Goal: Find contact information: Find contact information

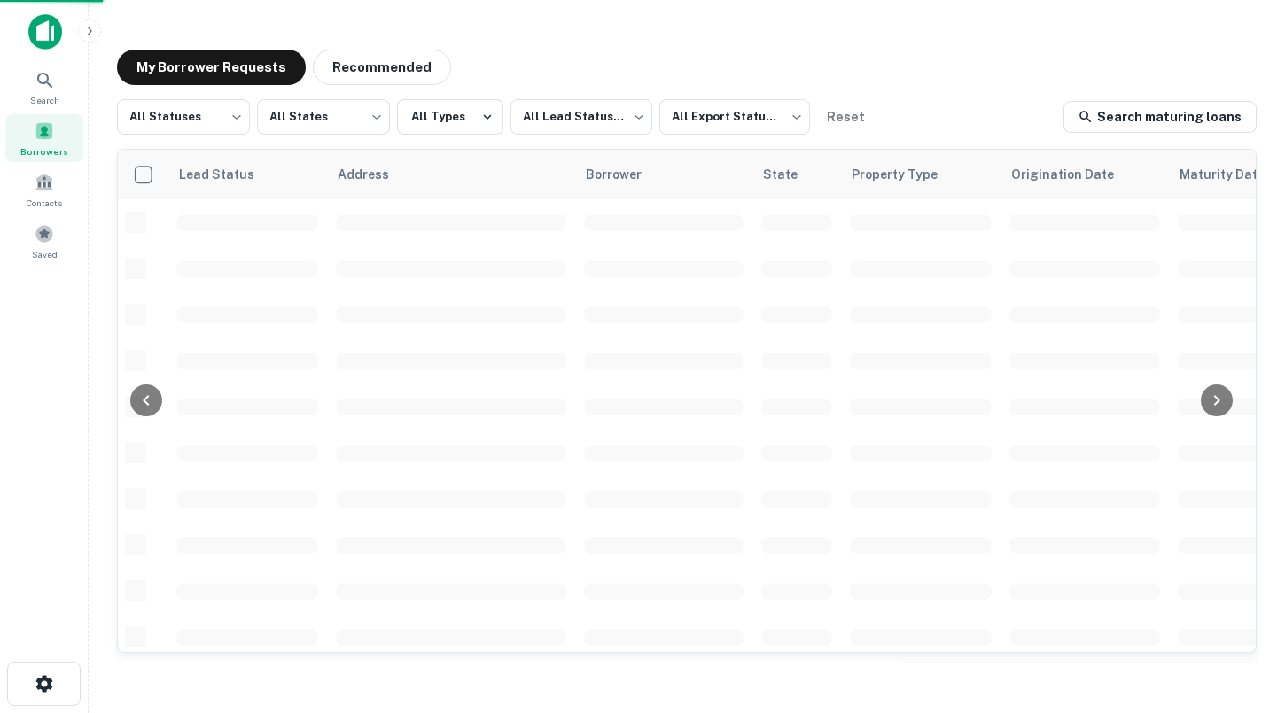
scroll to position [43, 0]
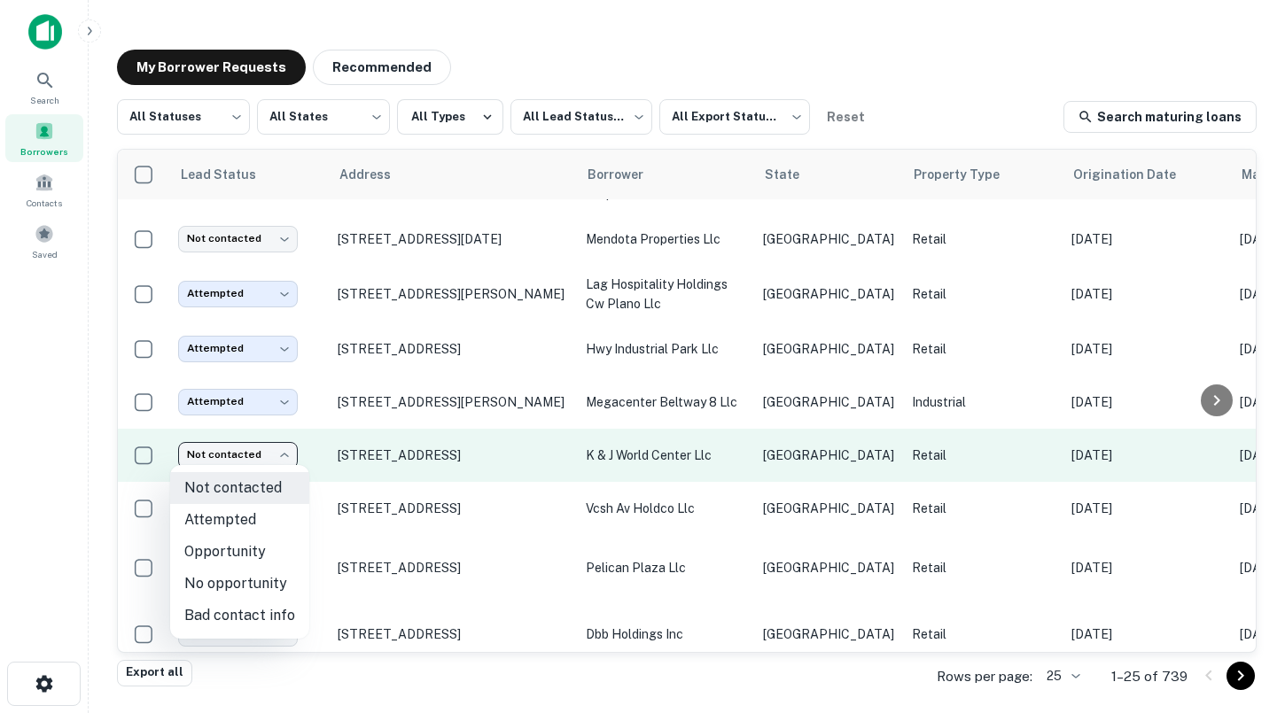
click at [258, 454] on body "Search Borrowers Contacts Saved My Borrower Requests Recommended All Statuses *…" at bounding box center [642, 356] width 1285 height 713
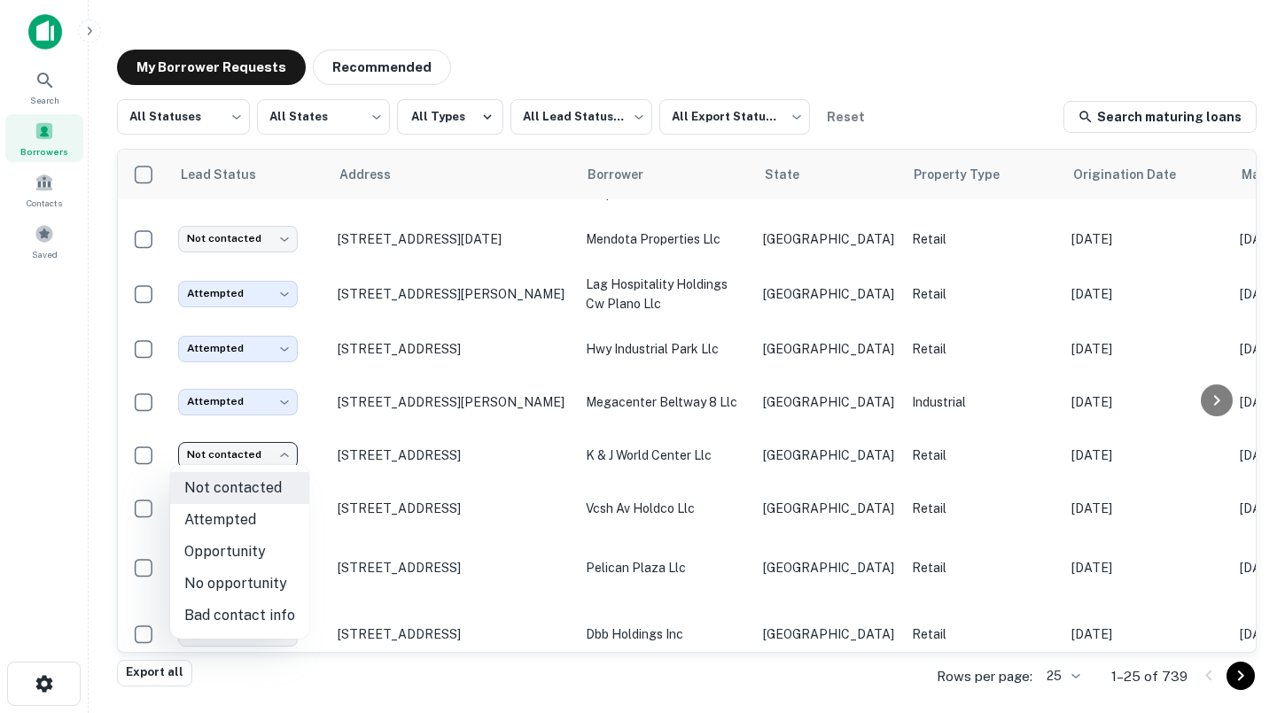
click at [252, 592] on li "No opportunity" at bounding box center [239, 584] width 139 height 32
type input "**********"
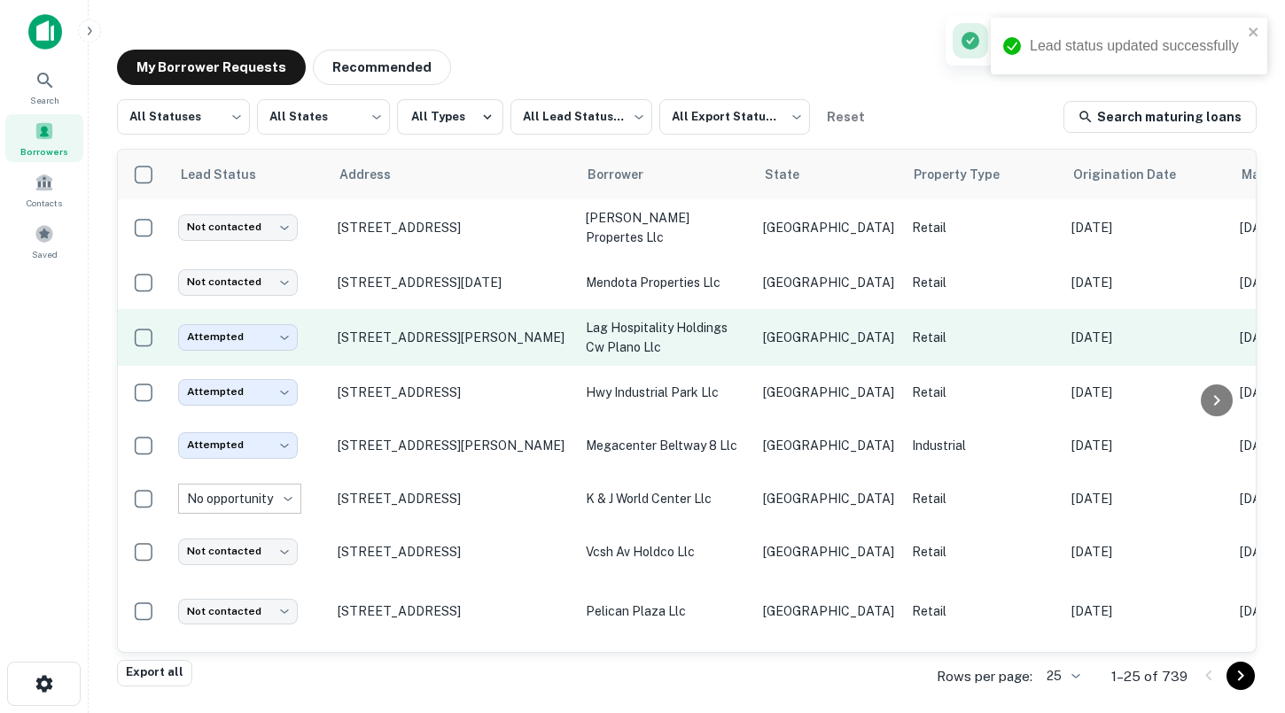
scroll to position [1, 0]
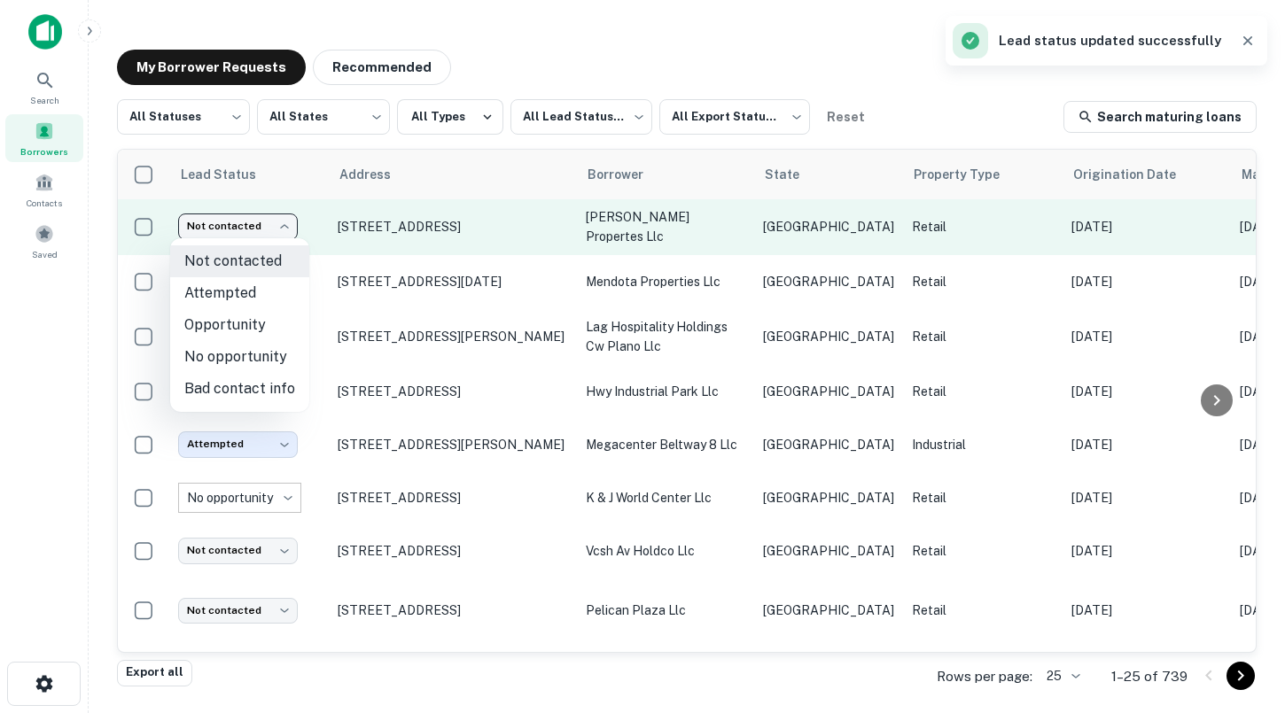
click at [281, 229] on body "Lead status updated successfully Search Borrowers Contacts Saved My Borrower Re…" at bounding box center [642, 356] width 1285 height 713
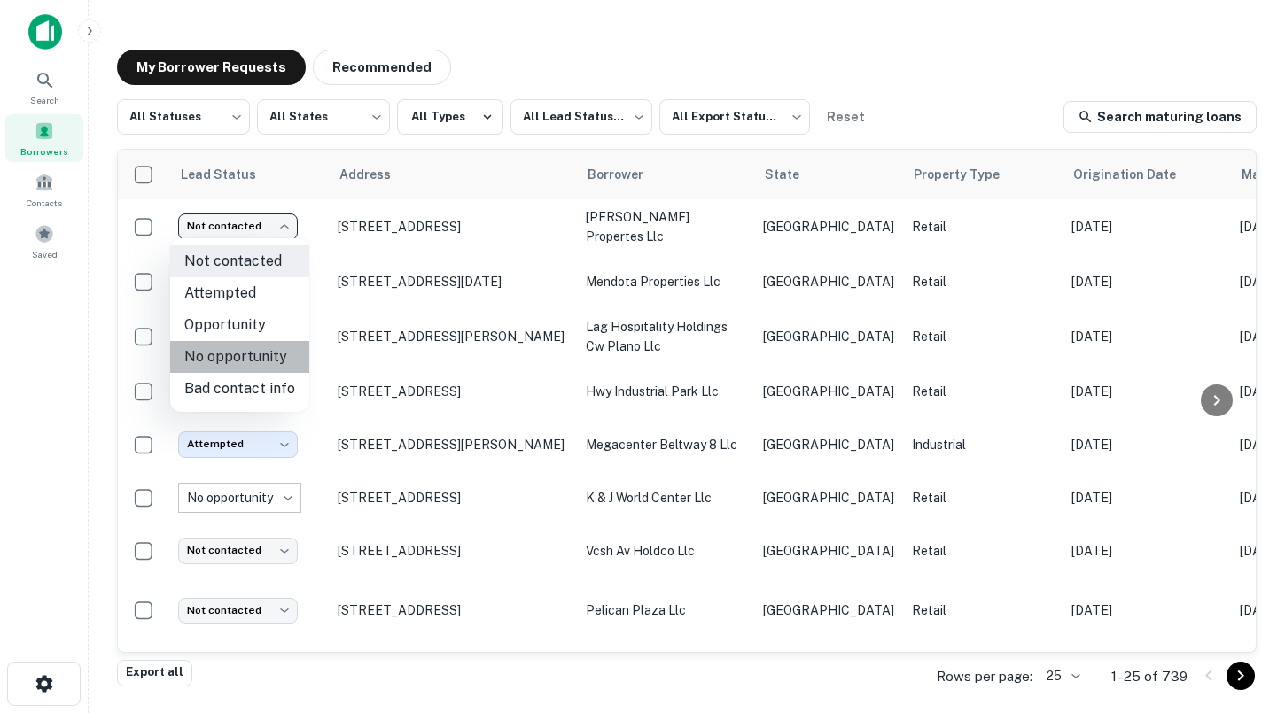
click at [259, 351] on li "No opportunity" at bounding box center [239, 357] width 139 height 32
type input "**********"
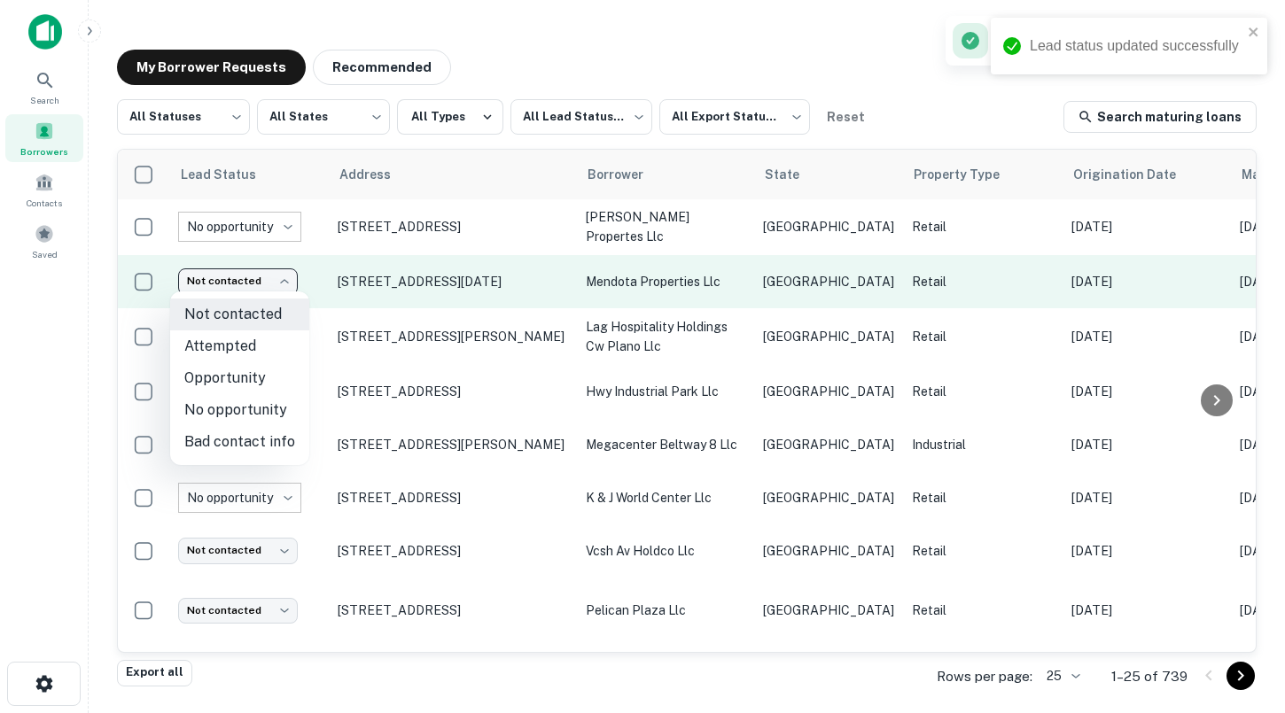
click at [266, 276] on body "**********" at bounding box center [642, 356] width 1285 height 713
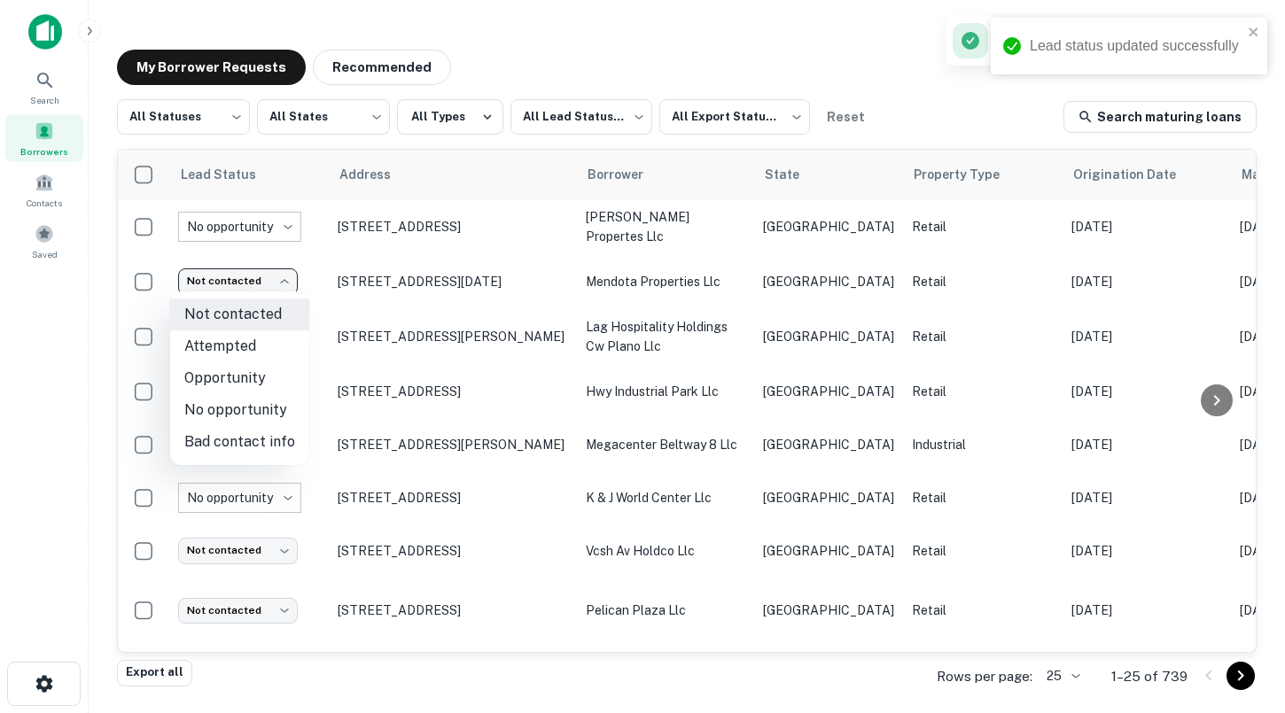
click at [261, 409] on li "No opportunity" at bounding box center [239, 410] width 139 height 32
type input "**********"
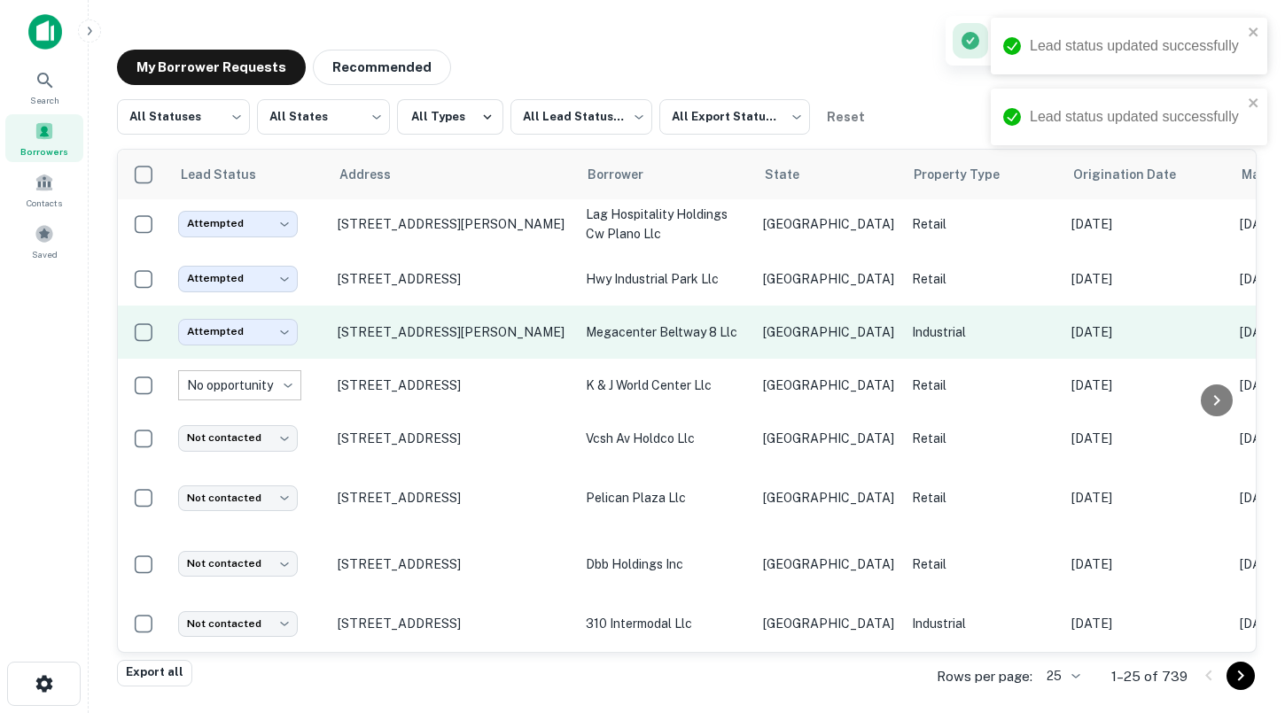
scroll to position [115, 0]
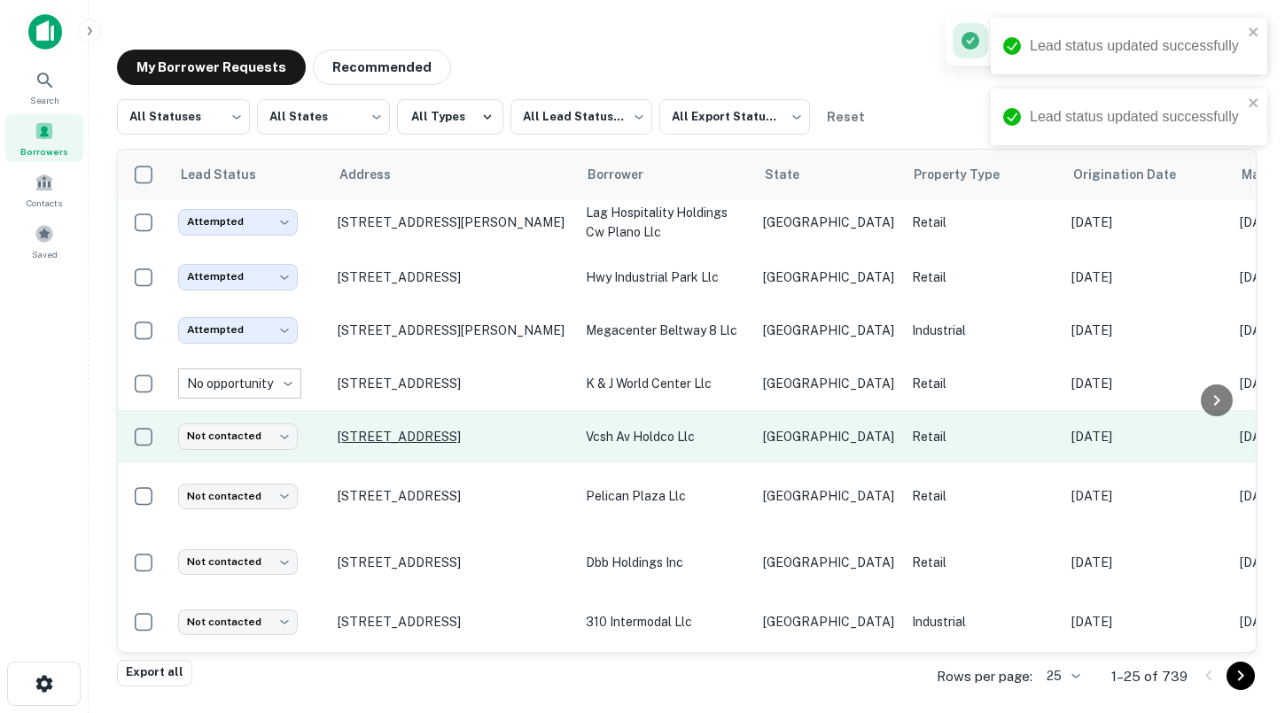
click at [432, 429] on p "[STREET_ADDRESS]" at bounding box center [453, 437] width 230 height 16
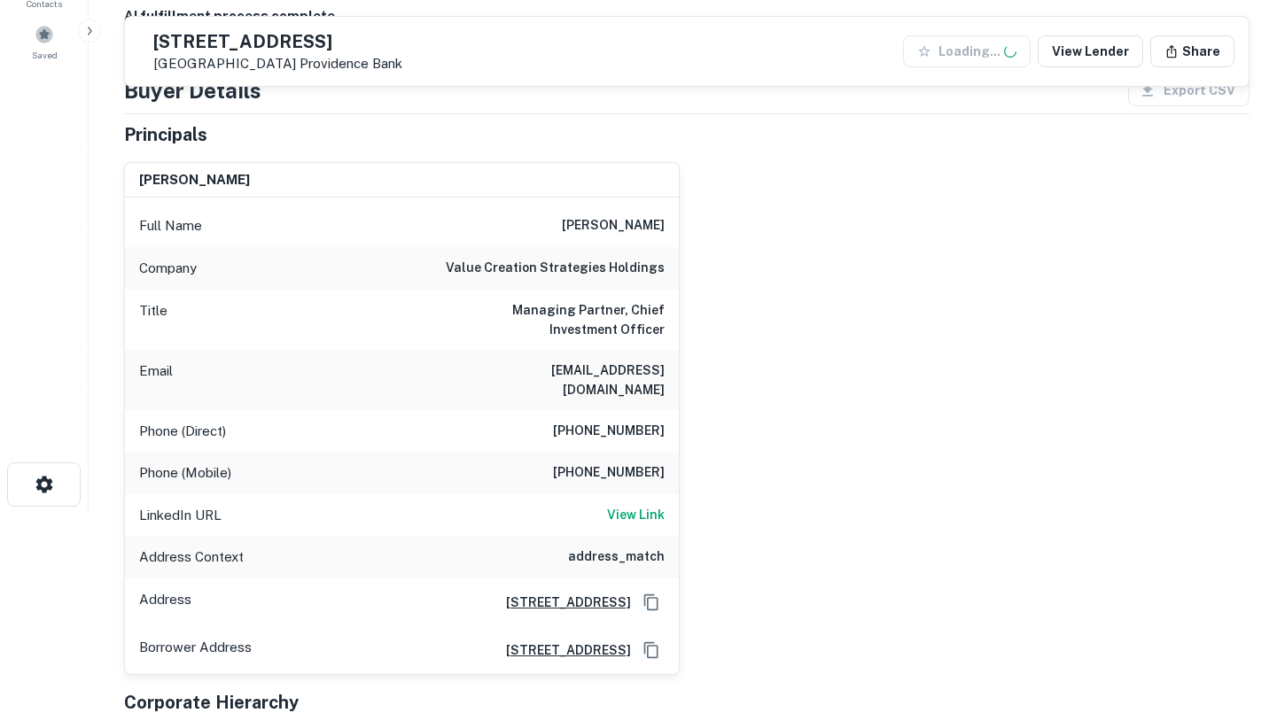
scroll to position [209, 0]
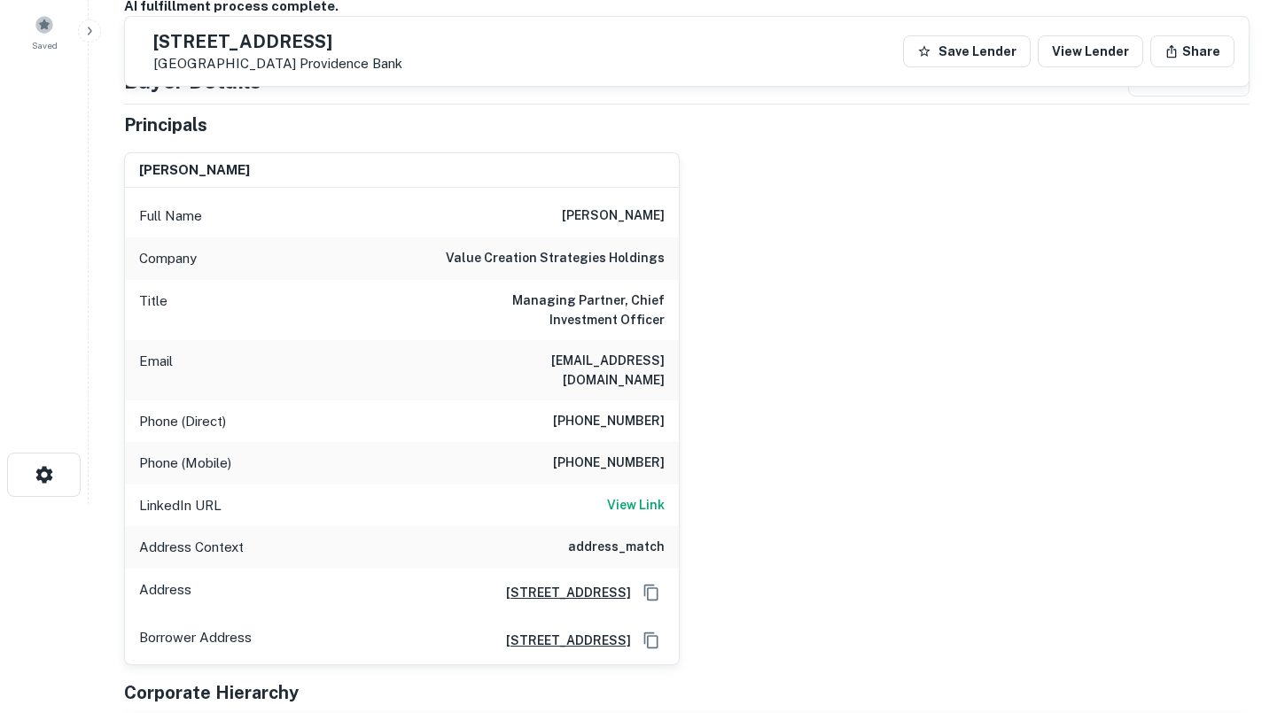
drag, startPoint x: 465, startPoint y: 363, endPoint x: 661, endPoint y: 367, distance: 195.8
click at [661, 367] on div "Email [EMAIL_ADDRESS][DOMAIN_NAME]" at bounding box center [402, 370] width 554 height 60
copy h6 "[EMAIL_ADDRESS][DOMAIN_NAME]"
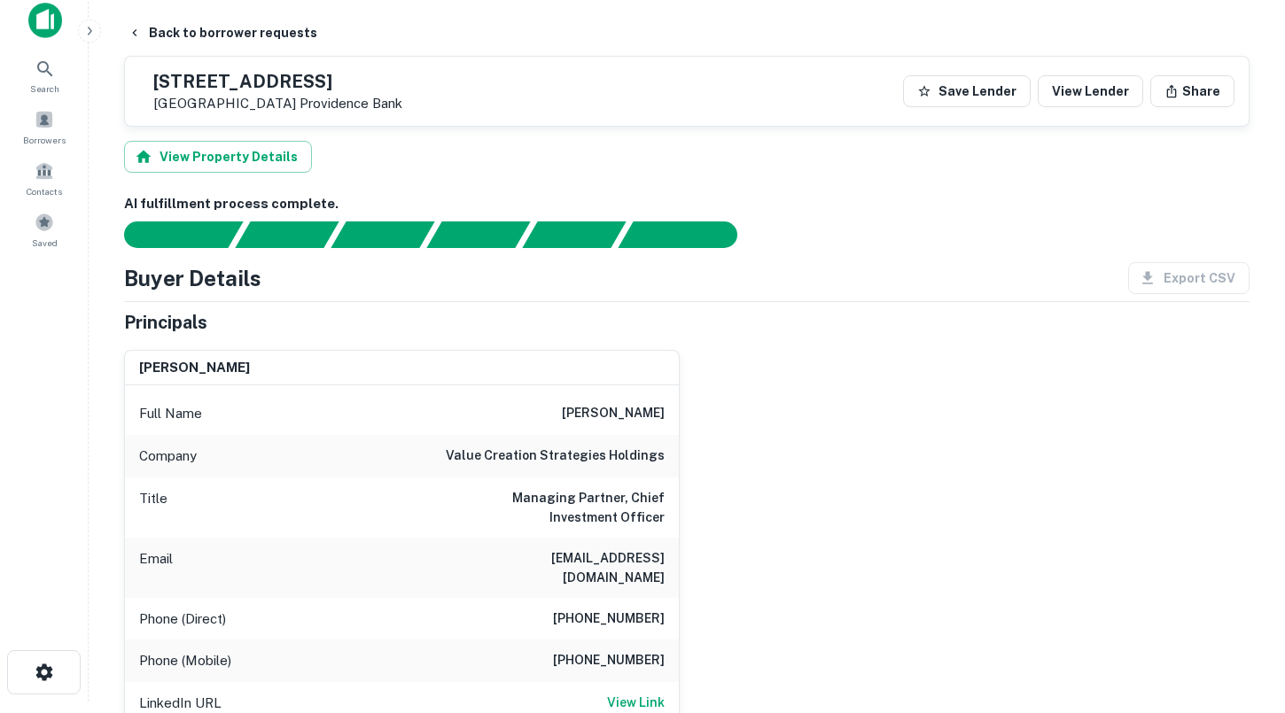
scroll to position [1, 0]
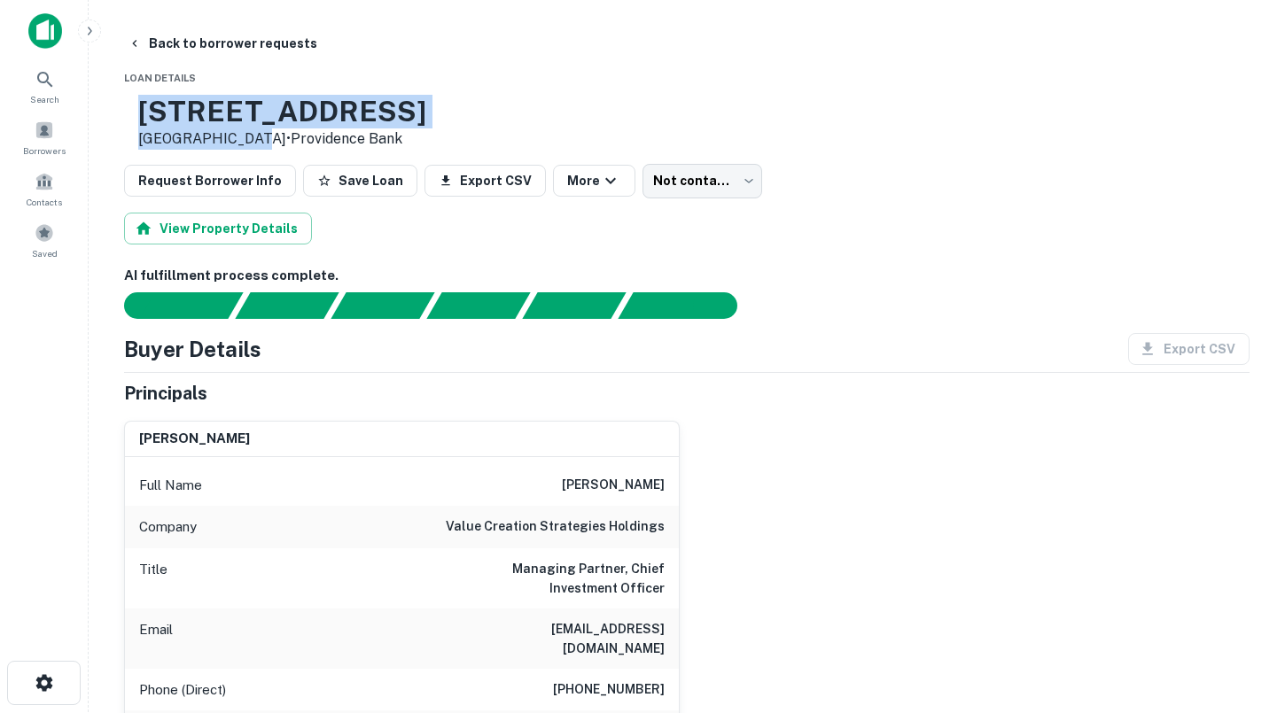
drag, startPoint x: 299, startPoint y: 140, endPoint x: 199, endPoint y: 116, distance: 102.9
click at [199, 116] on div "[STREET_ADDRESS] • [GEOGRAPHIC_DATA]" at bounding box center [282, 122] width 288 height 55
copy div "[STREET_ADDRESS]"
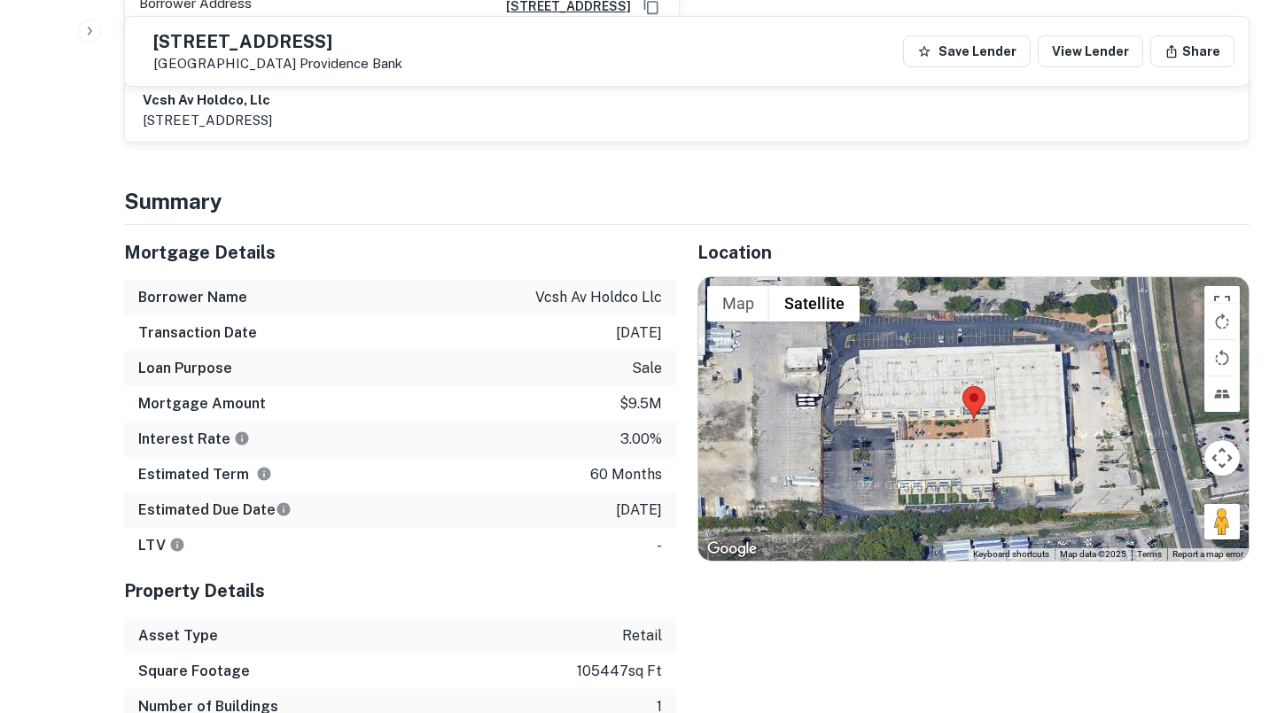
scroll to position [844, 0]
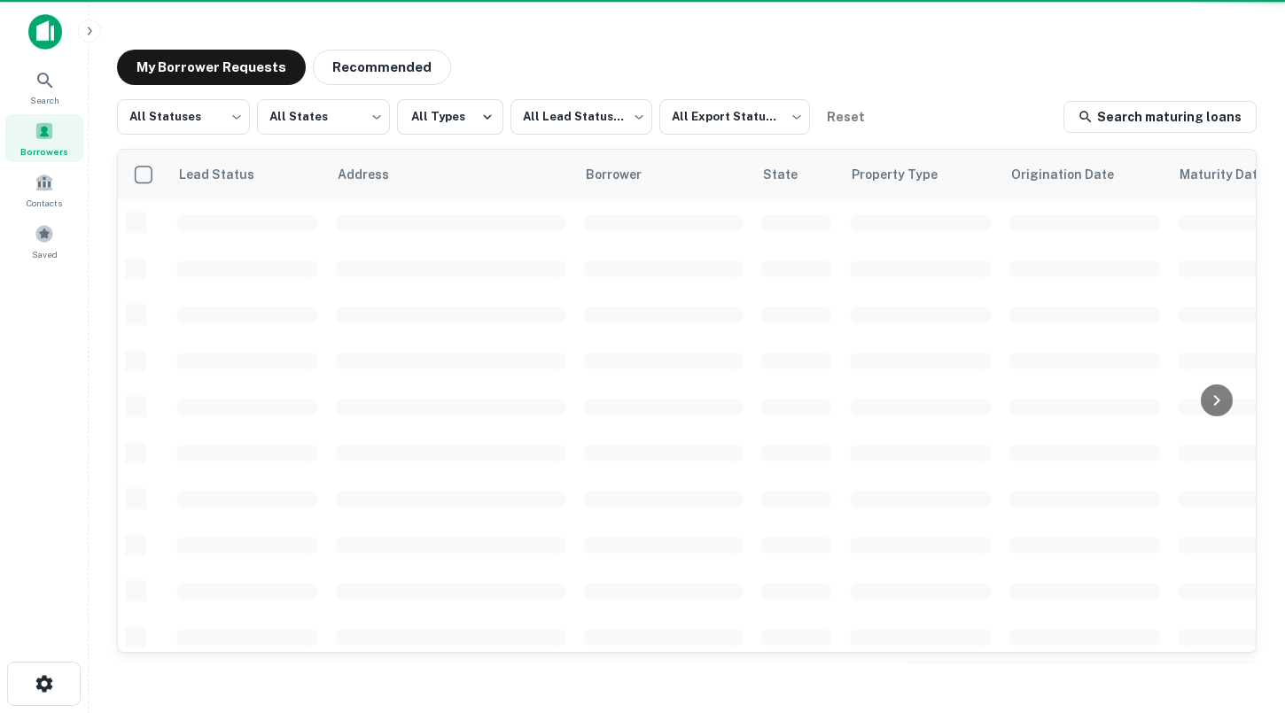
scroll to position [115, 0]
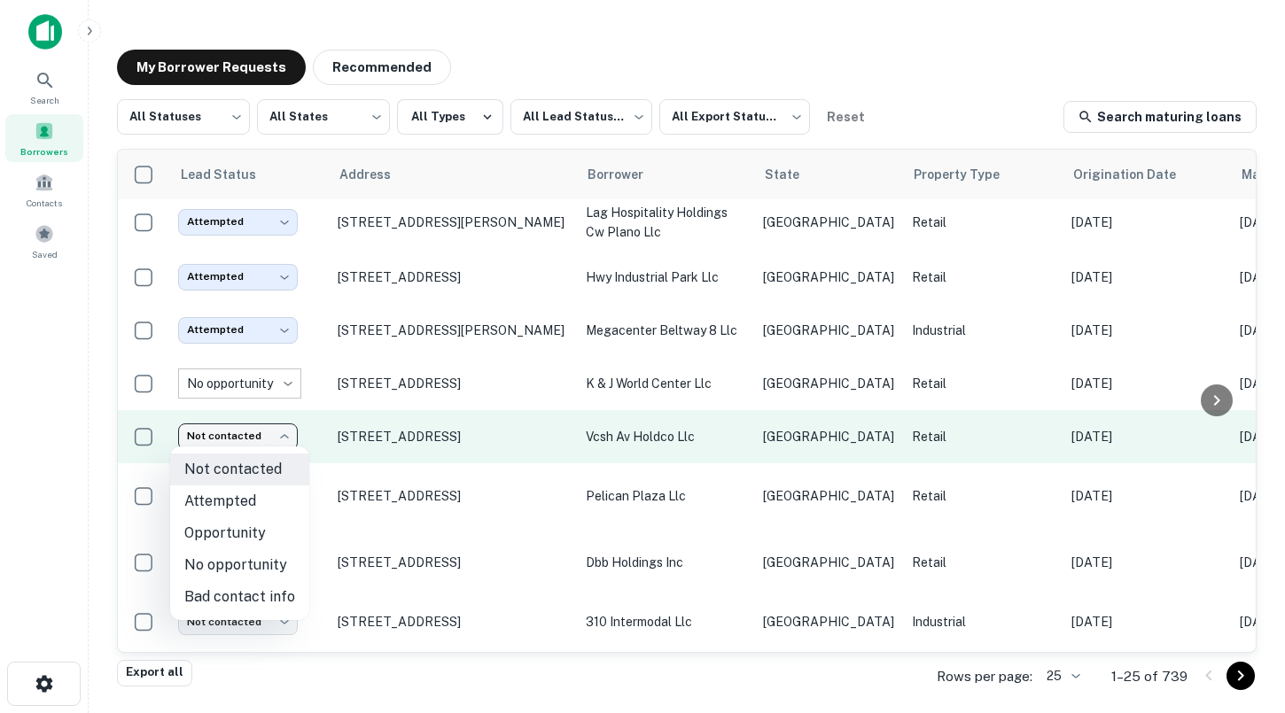
click at [256, 423] on body "**********" at bounding box center [642, 356] width 1285 height 713
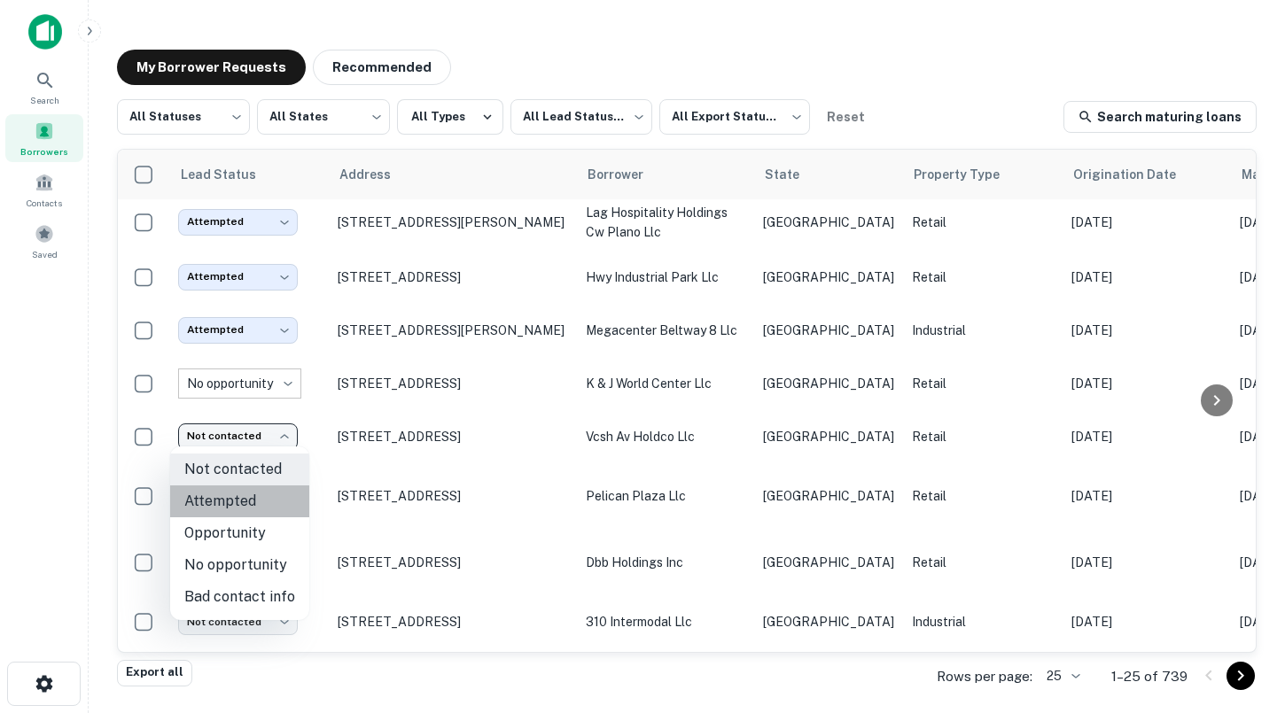
click at [247, 501] on li "Attempted" at bounding box center [239, 501] width 139 height 32
type input "*********"
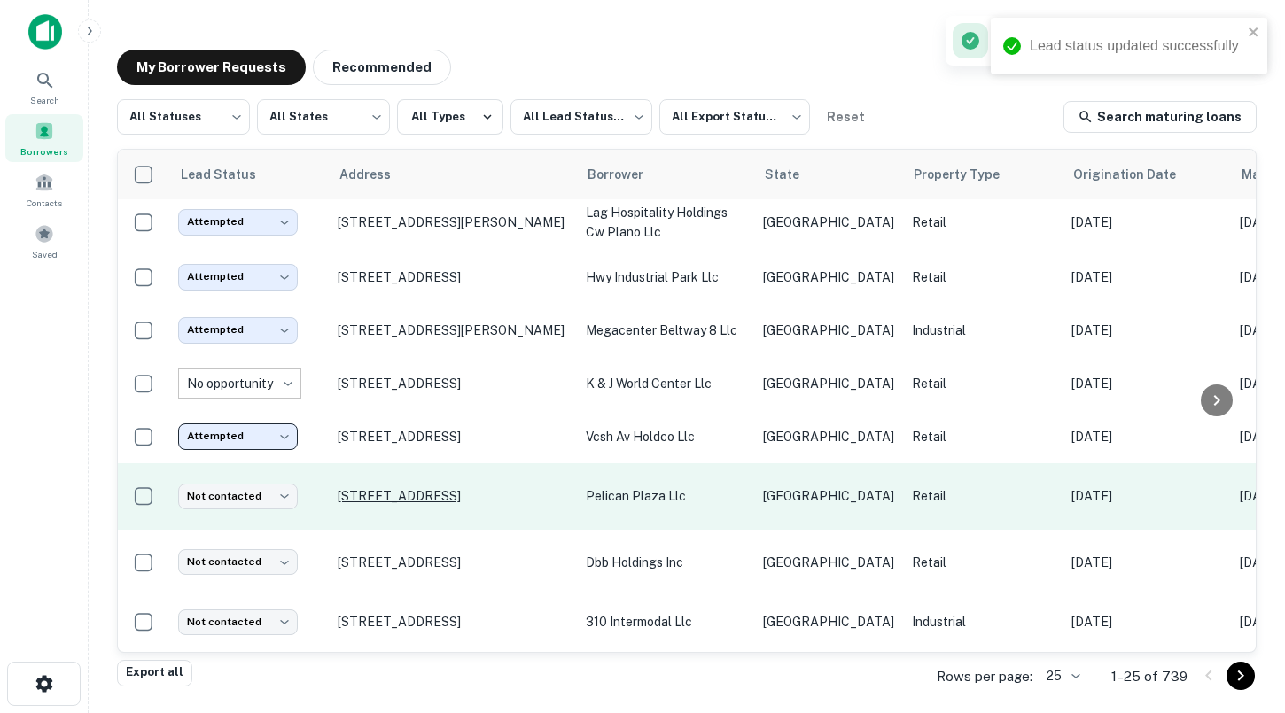
scroll to position [138, 0]
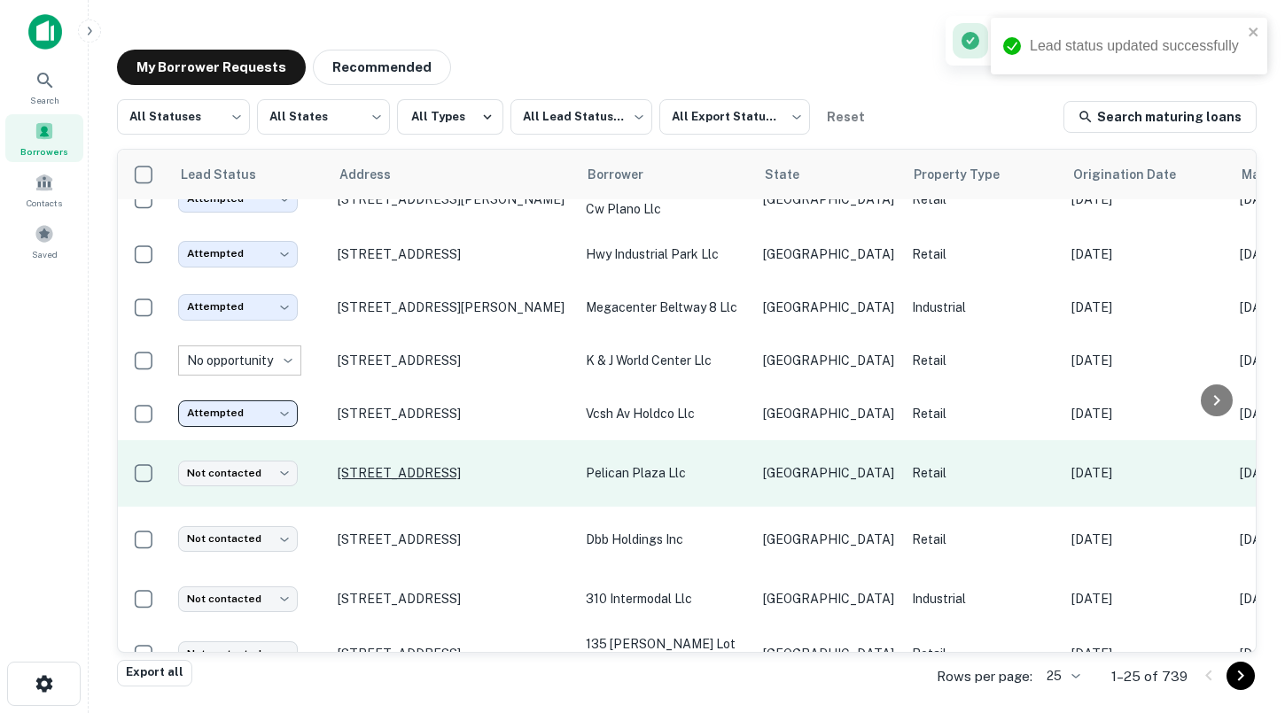
click at [409, 466] on p "[STREET_ADDRESS]" at bounding box center [453, 473] width 230 height 16
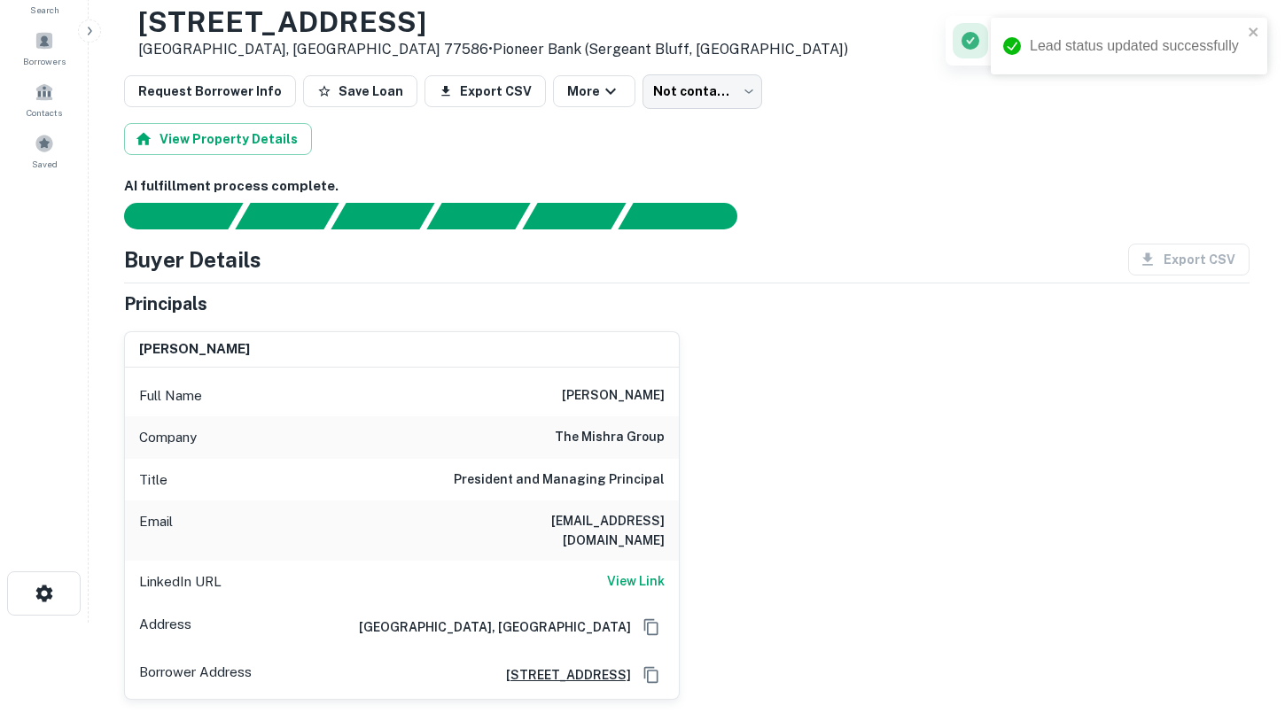
scroll to position [91, 0]
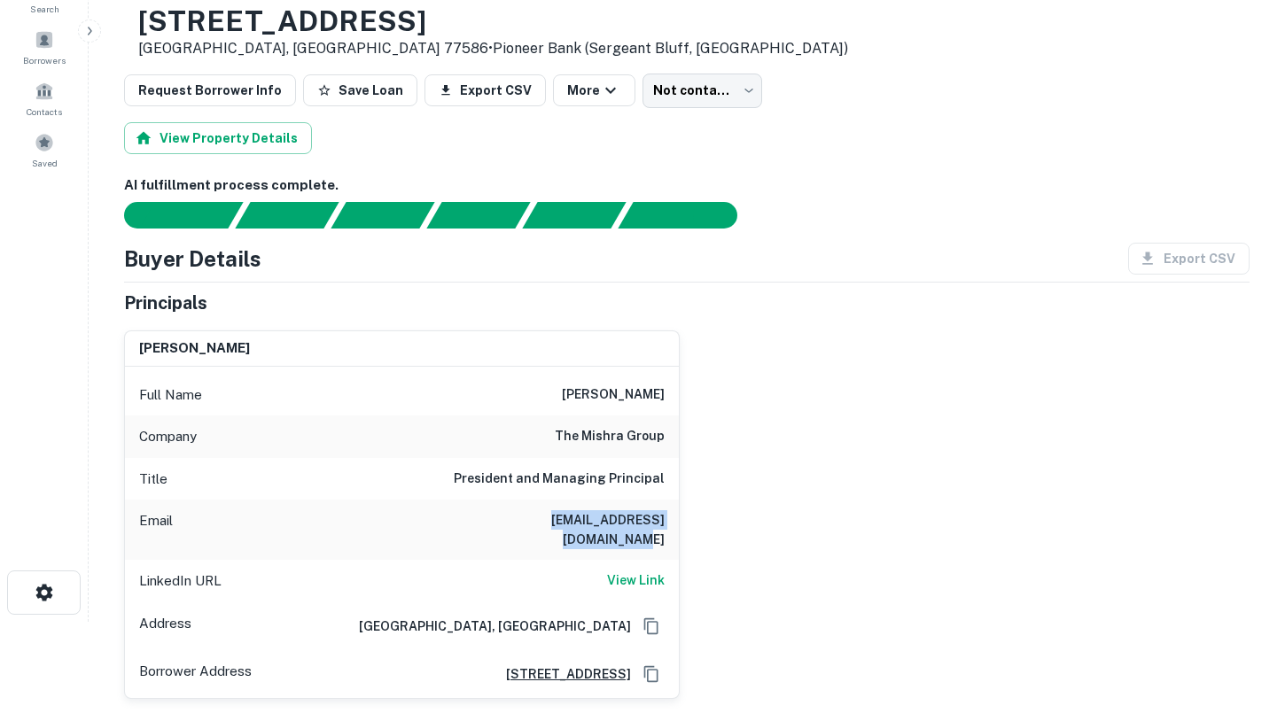
drag, startPoint x: 485, startPoint y: 523, endPoint x: 677, endPoint y: 520, distance: 192.3
click at [677, 520] on div "Email [EMAIL_ADDRESS][DOMAIN_NAME]" at bounding box center [402, 530] width 554 height 60
copy h6 "[EMAIL_ADDRESS][DOMAIN_NAME]"
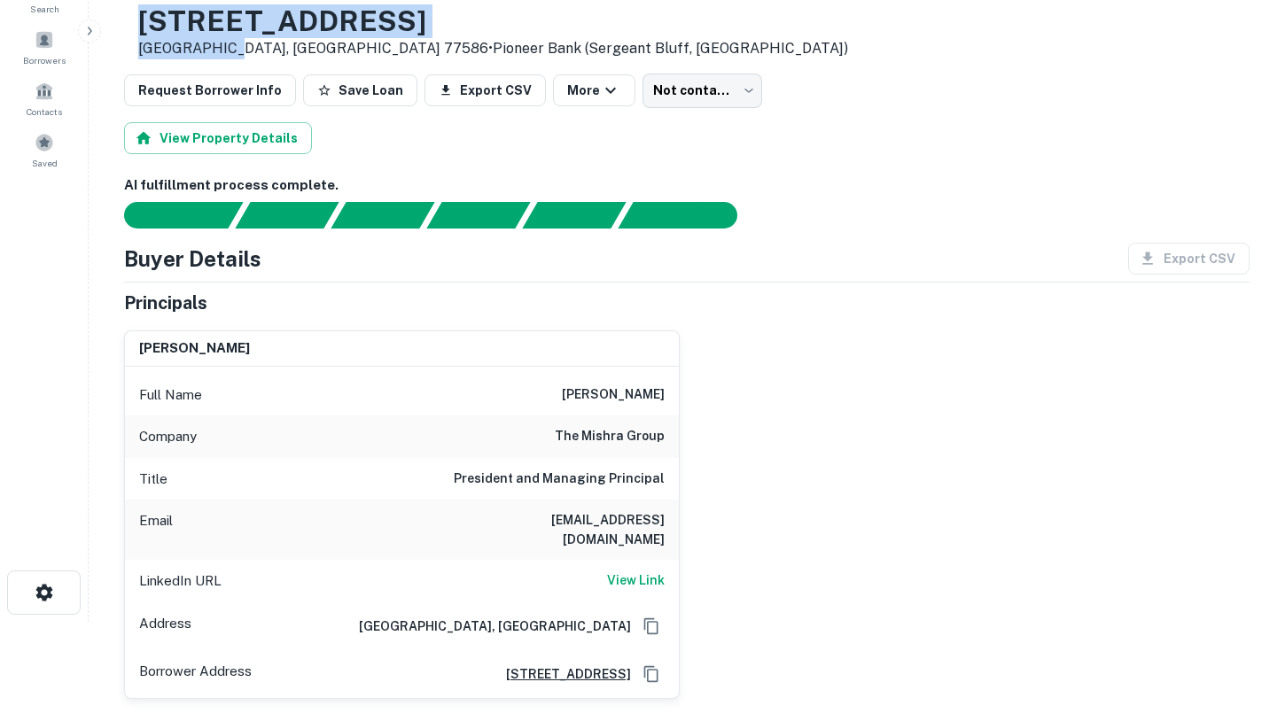
drag, startPoint x: 280, startPoint y: 50, endPoint x: 196, endPoint y: 26, distance: 87.7
click at [196, 26] on div "[STREET_ADDRESS] • Pioneer Bank (sergeant Bluff, [GEOGRAPHIC_DATA])" at bounding box center [493, 31] width 710 height 55
copy div "[STREET_ADDRESS]"
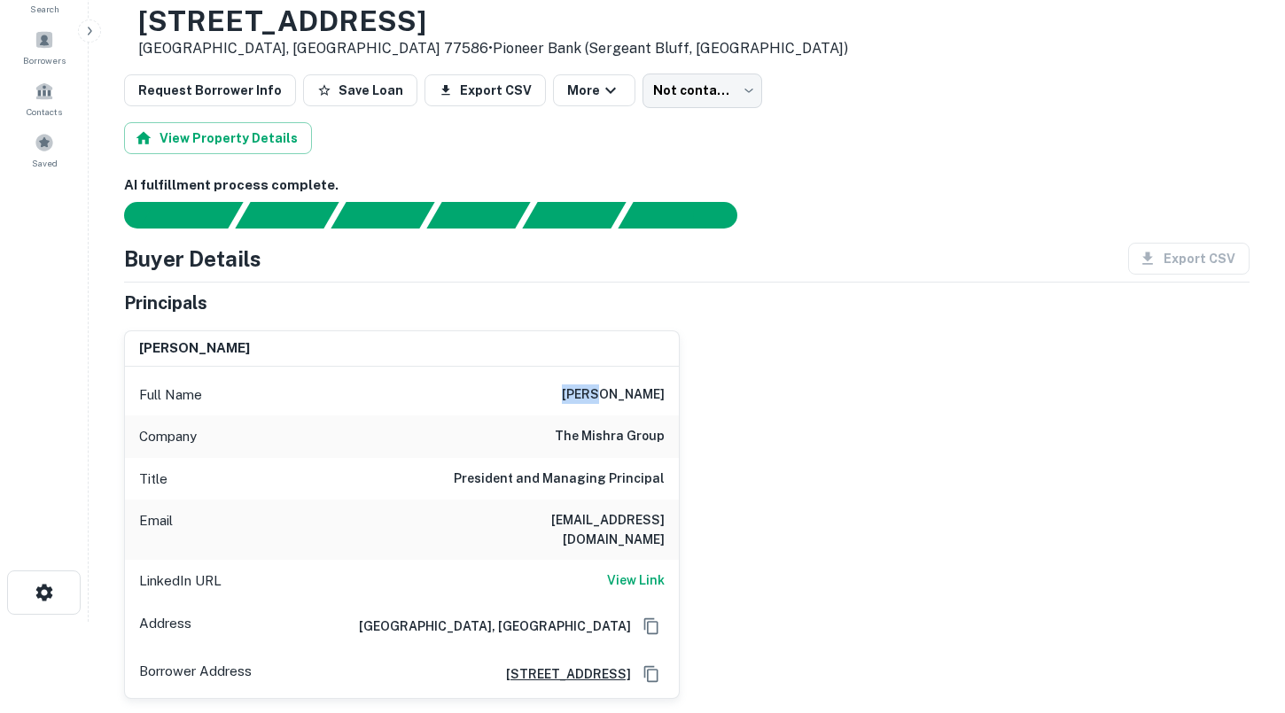
drag, startPoint x: 593, startPoint y: 395, endPoint x: 620, endPoint y: 394, distance: 27.5
click at [620, 395] on h6 "[PERSON_NAME]" at bounding box center [613, 394] width 103 height 21
copy h6 "vijay"
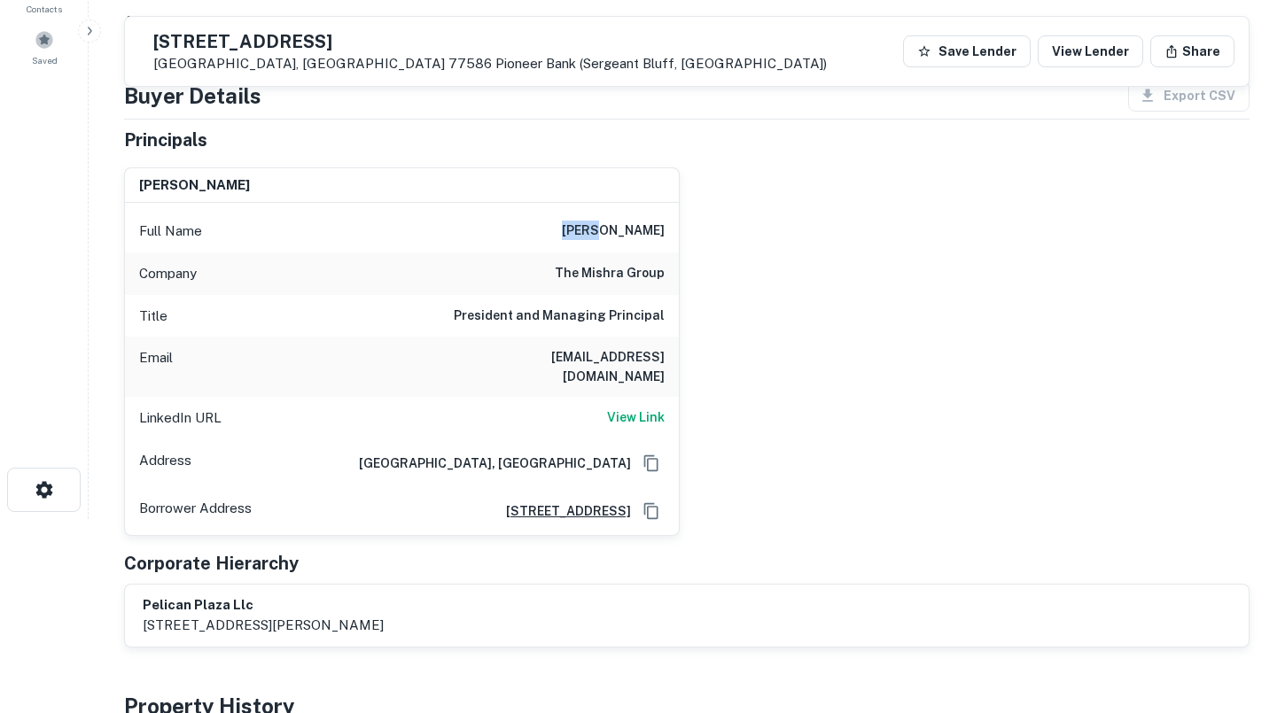
scroll to position [190, 0]
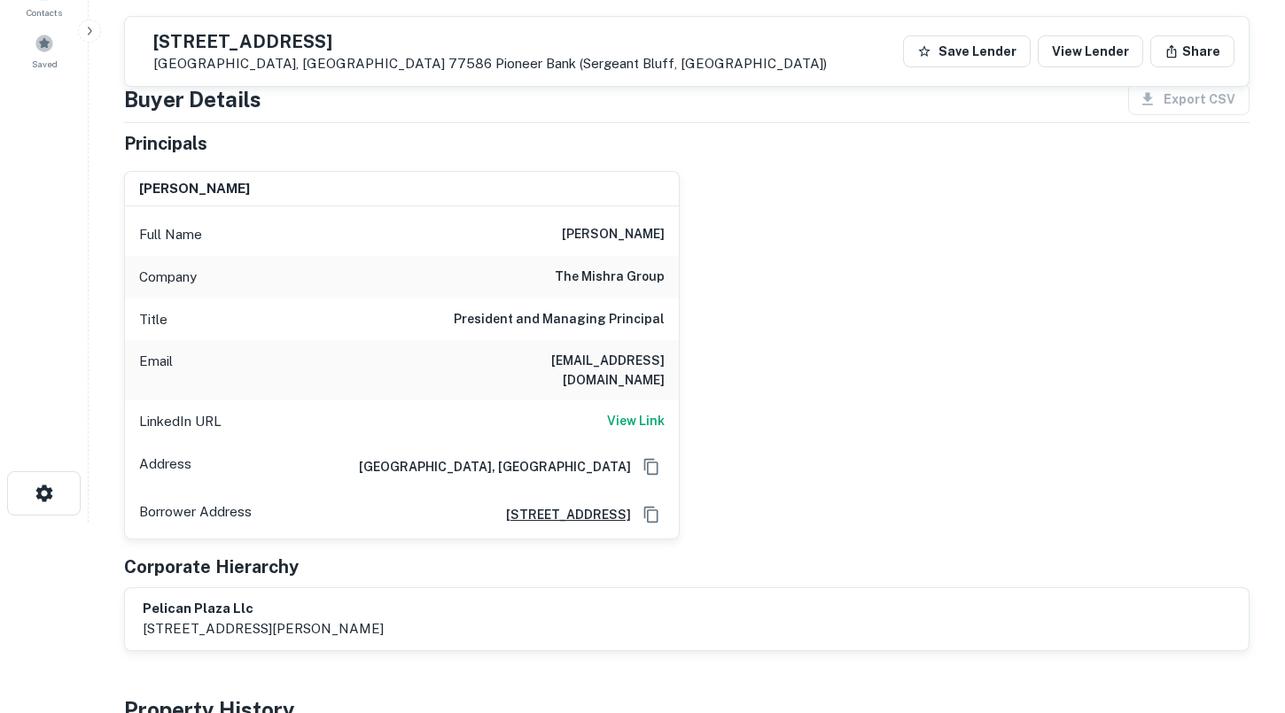
click at [507, 325] on h6 "President and Managing Principal" at bounding box center [559, 319] width 211 height 21
drag, startPoint x: 560, startPoint y: 275, endPoint x: 665, endPoint y: 276, distance: 105.4
click at [665, 276] on div "Company the mishra group" at bounding box center [402, 277] width 554 height 43
copy h6 "the mishra group"
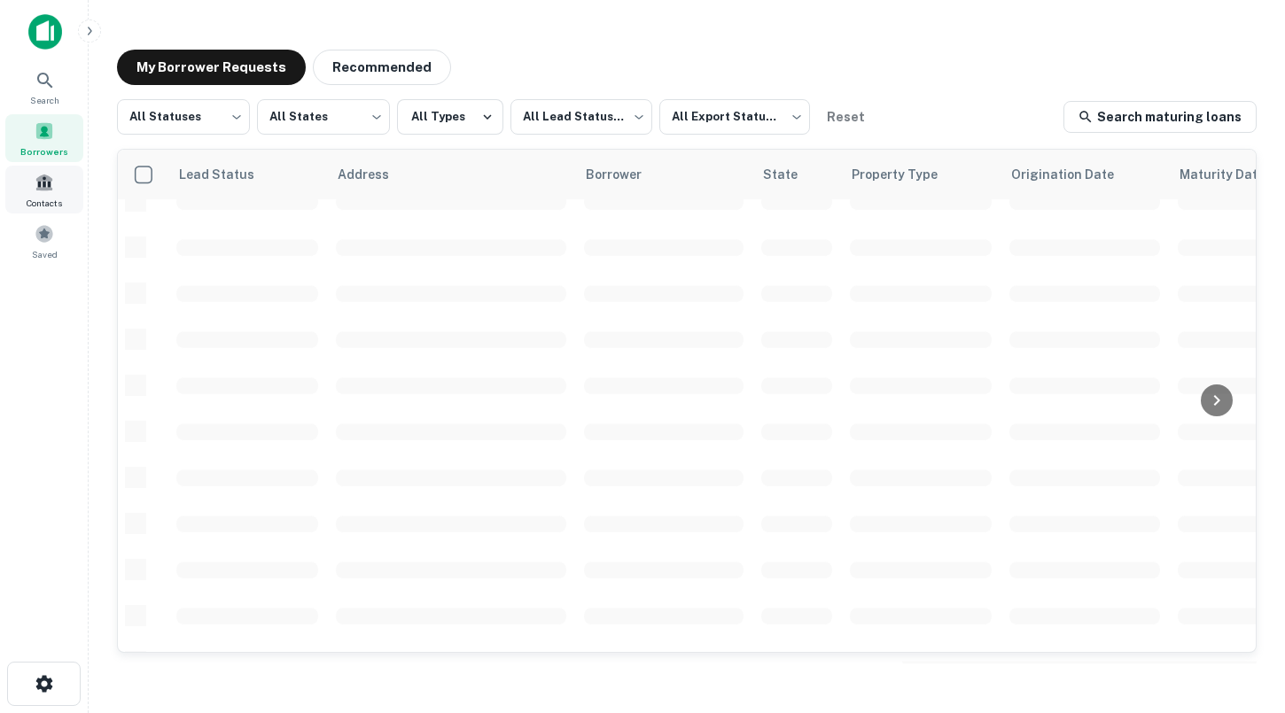
scroll to position [138, 0]
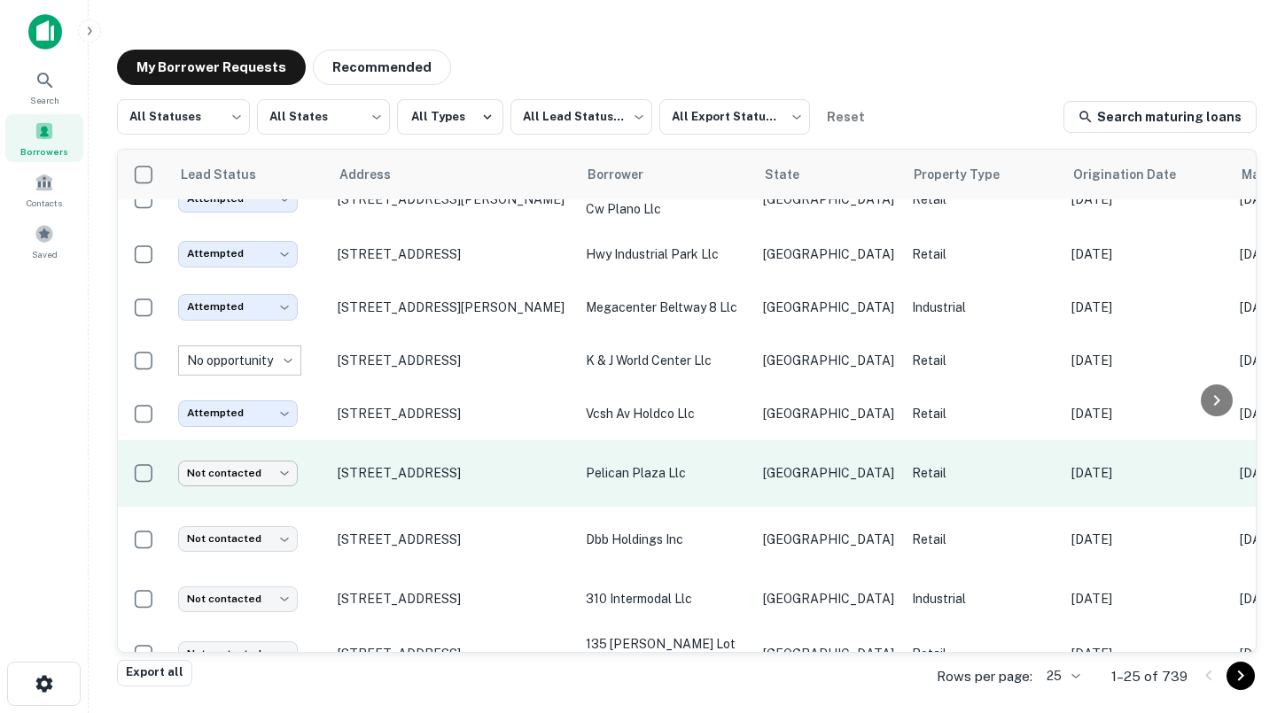
click at [259, 461] on body "**********" at bounding box center [642, 356] width 1285 height 713
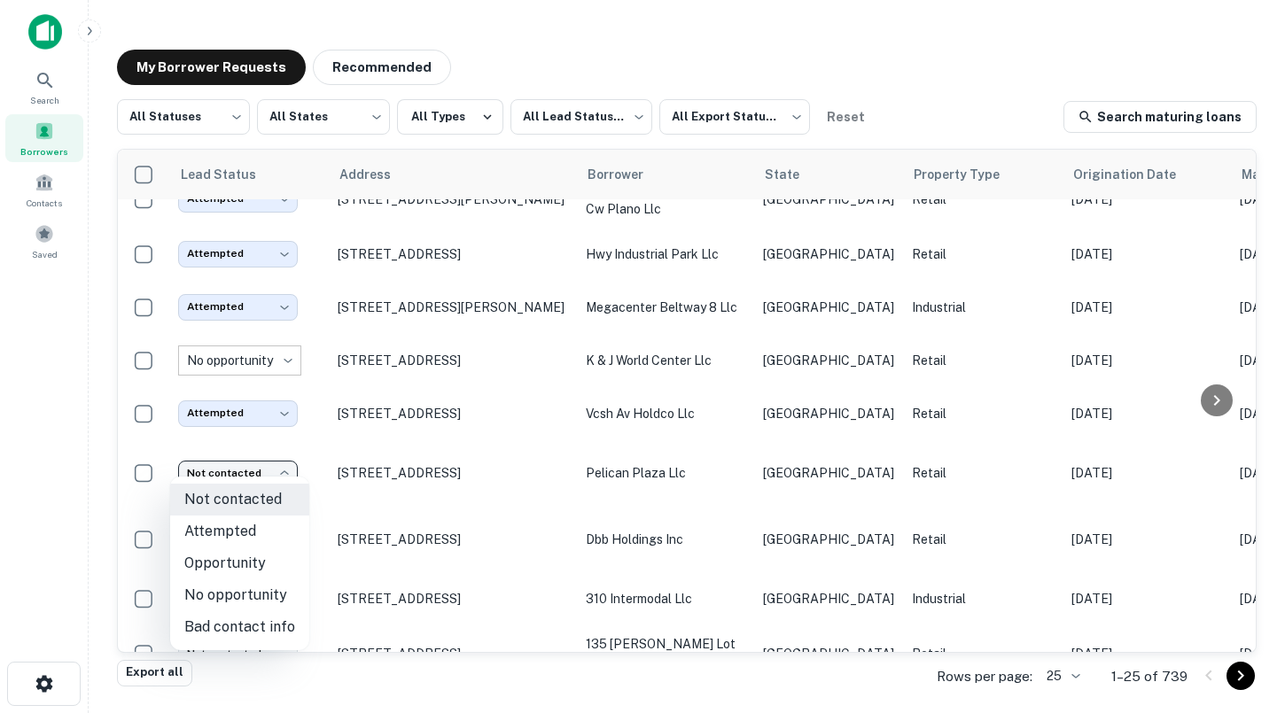
click at [245, 520] on li "Attempted" at bounding box center [239, 532] width 139 height 32
type input "*********"
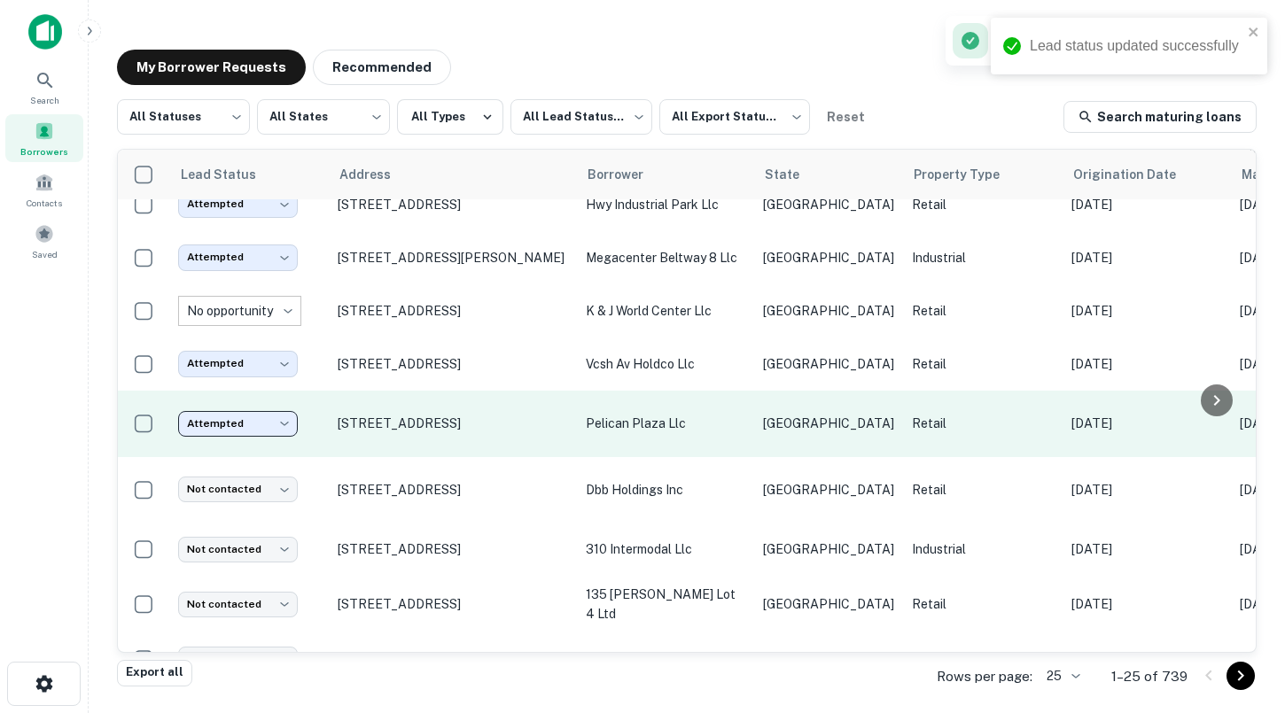
scroll to position [189, 0]
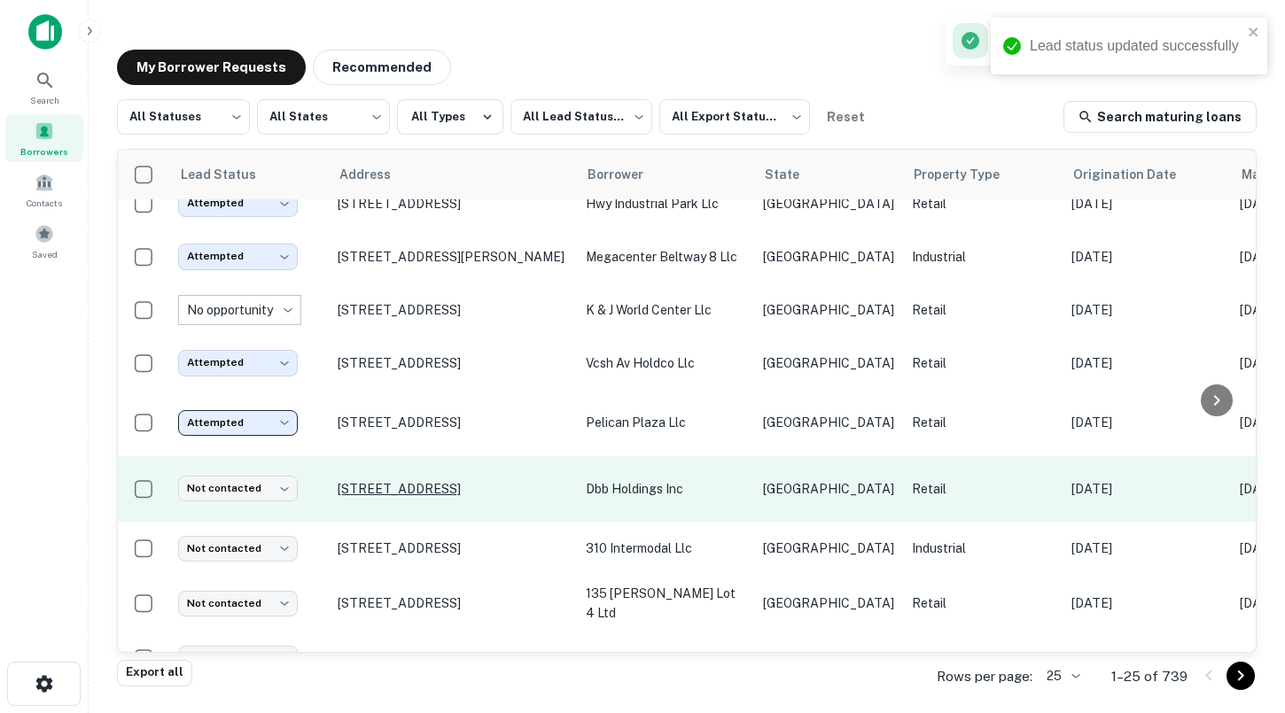
click at [392, 481] on p "[STREET_ADDRESS]" at bounding box center [453, 489] width 230 height 16
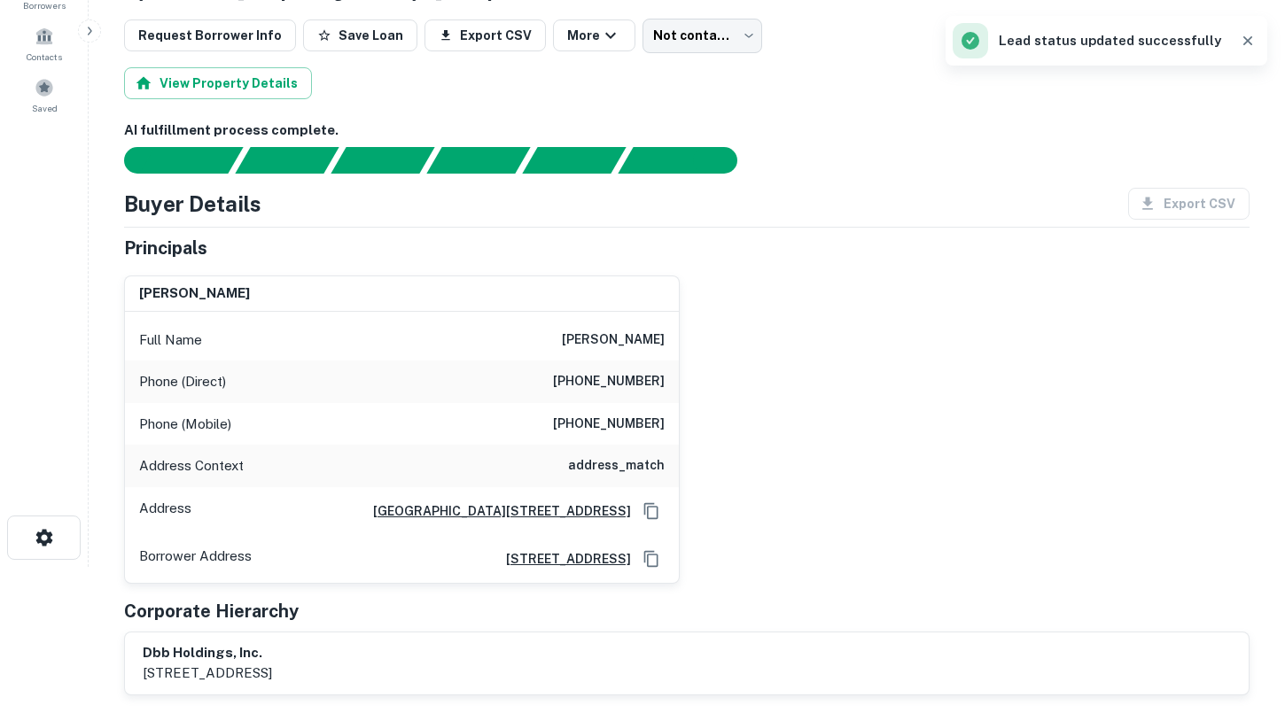
scroll to position [149, 0]
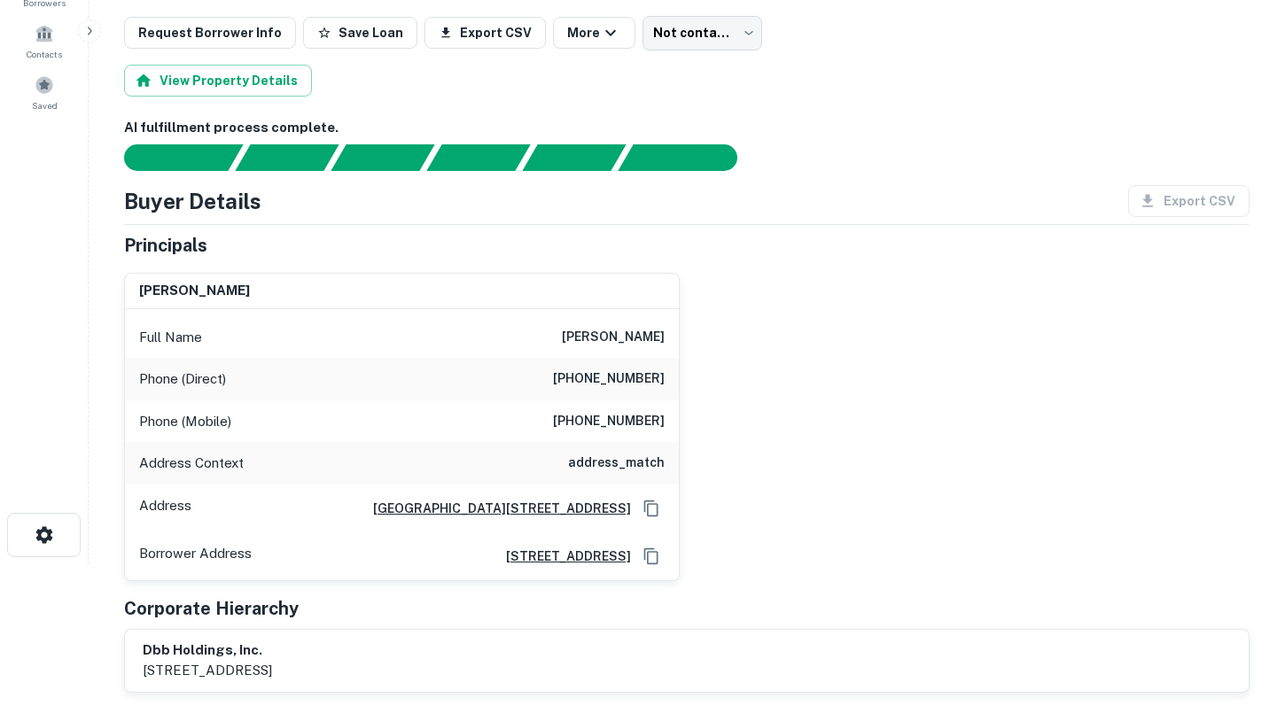
drag, startPoint x: 574, startPoint y: 337, endPoint x: 669, endPoint y: 337, distance: 94.8
click at [669, 337] on div "Full Name [PERSON_NAME]" at bounding box center [402, 337] width 554 height 43
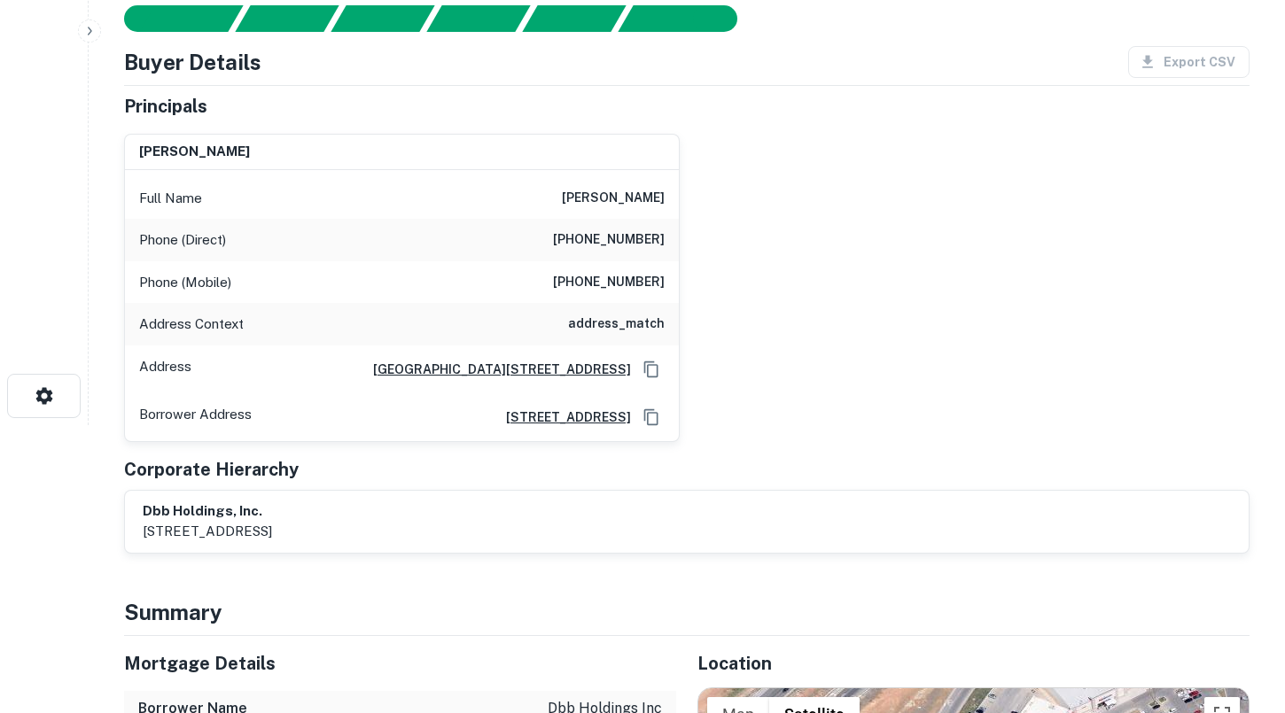
copy h6 "[PERSON_NAME]"
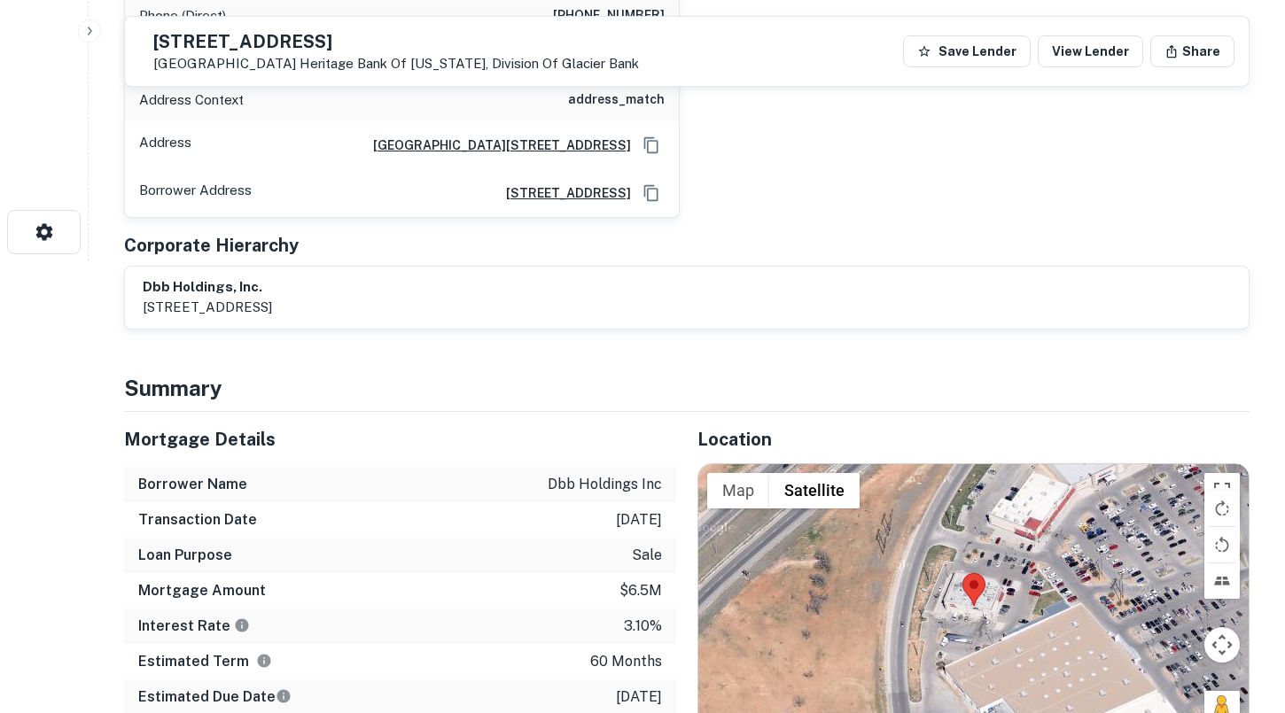
scroll to position [423, 0]
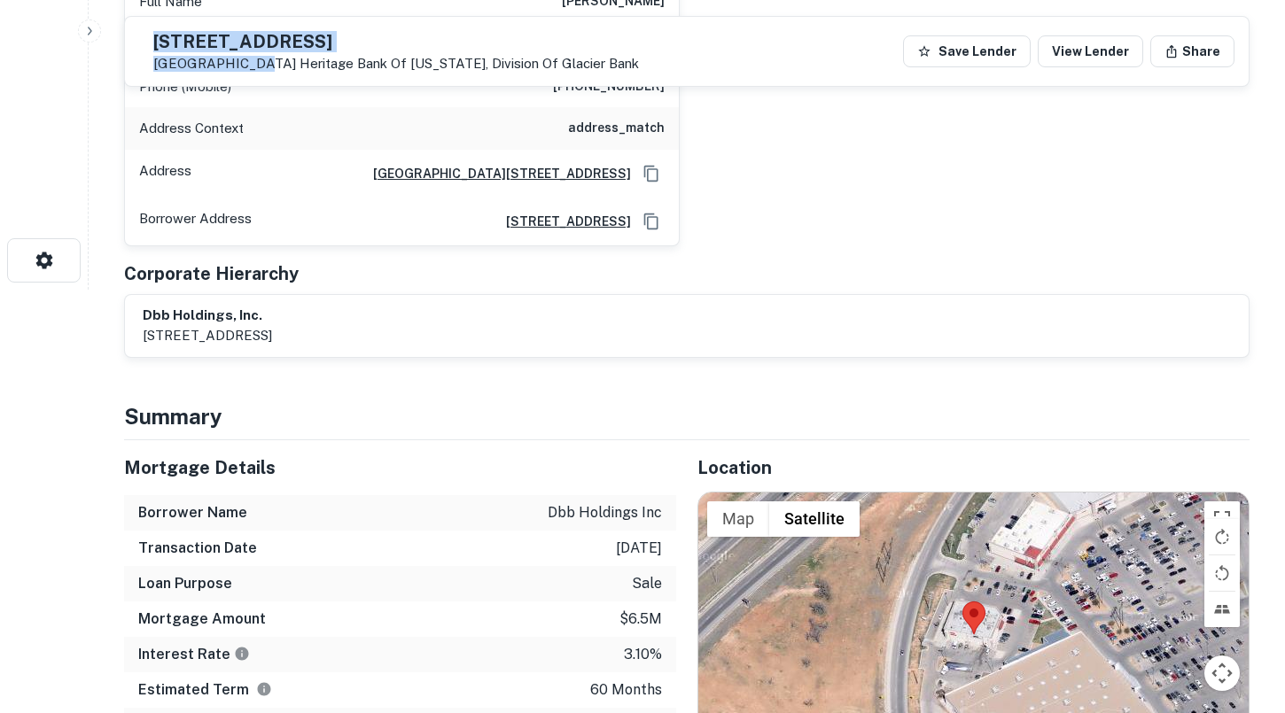
drag, startPoint x: 287, startPoint y: 64, endPoint x: 198, endPoint y: 37, distance: 93.3
click at [198, 37] on div "[STREET_ADDRESS] Heritage Bank Of [US_STATE], Division Of Glacier Bank" at bounding box center [395, 52] width 485 height 39
copy div "[STREET_ADDRESS]"
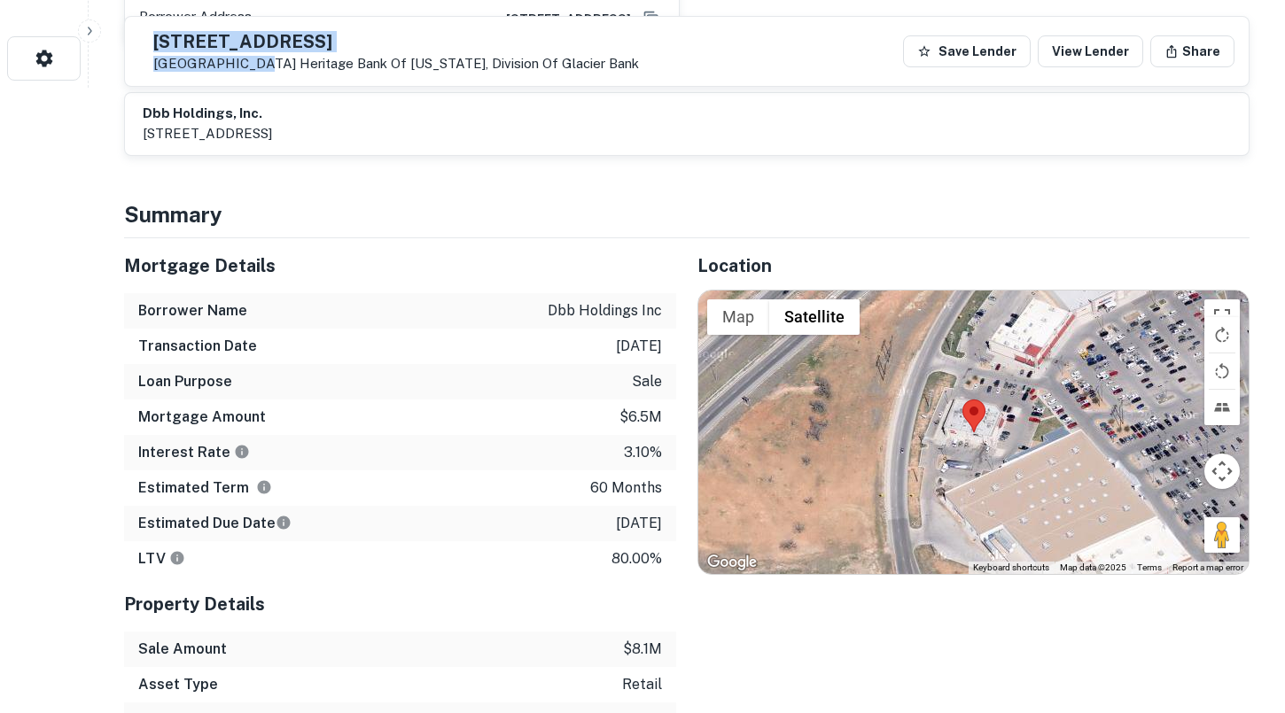
scroll to position [632, 0]
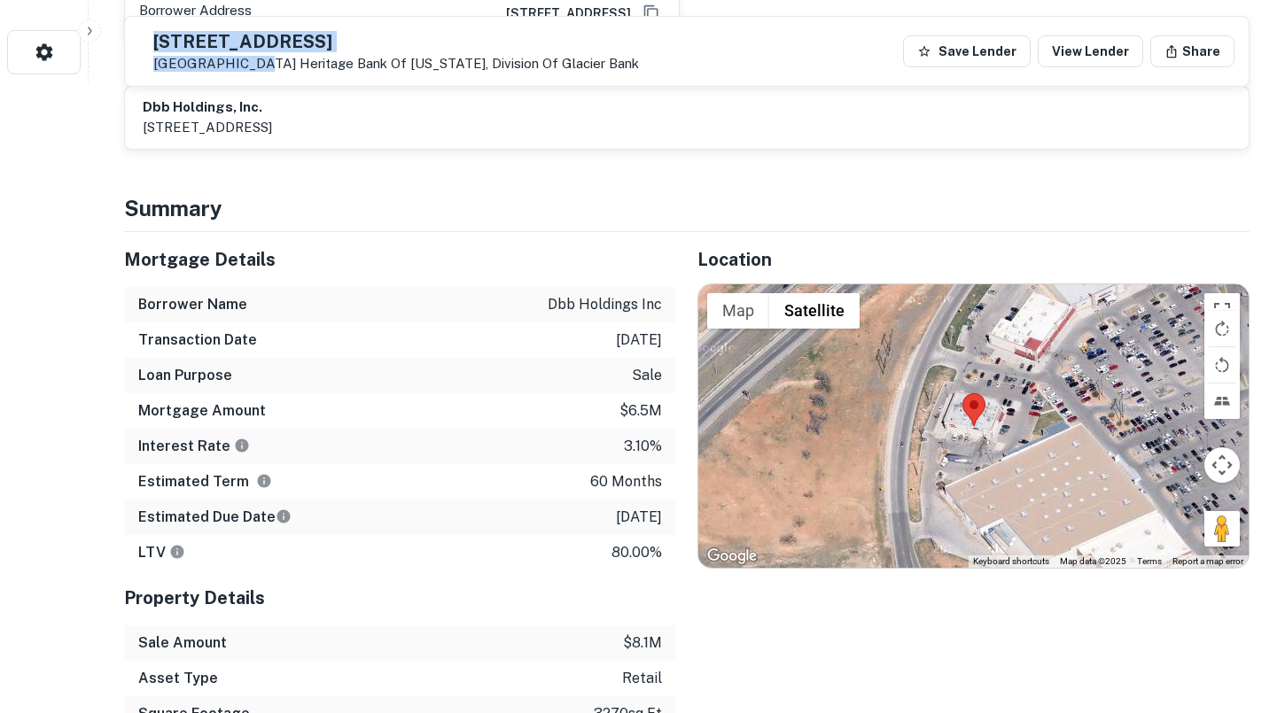
drag, startPoint x: 598, startPoint y: 516, endPoint x: 661, endPoint y: 513, distance: 63.0
click at [662, 513] on div "Estimated Due Date [DATE]" at bounding box center [400, 517] width 552 height 35
copy p "[DATE]"
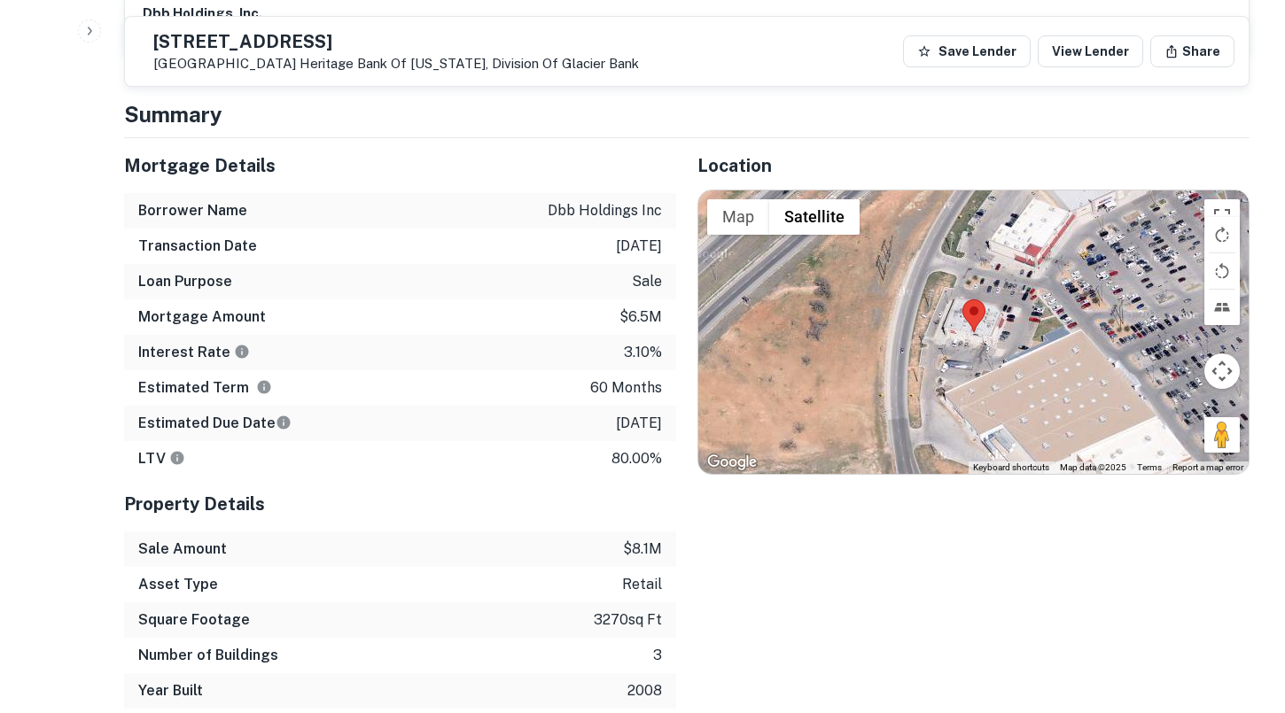
scroll to position [730, 0]
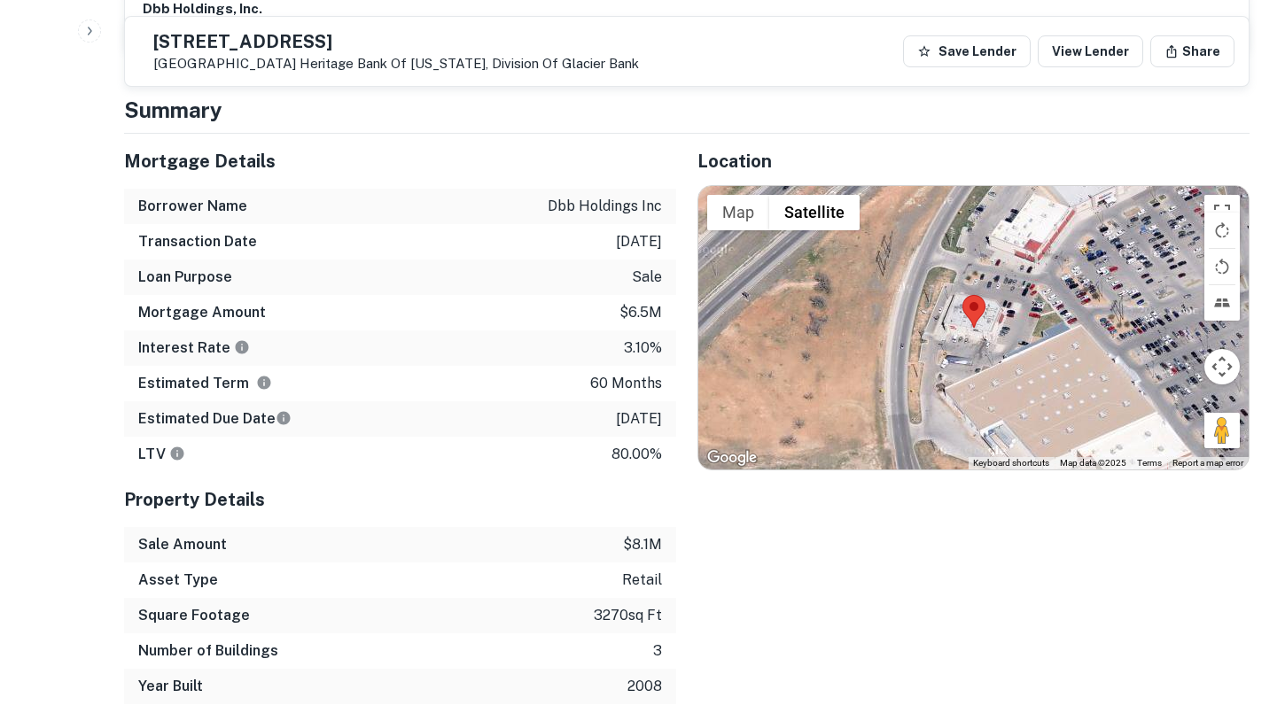
click at [571, 408] on div "Estimated Due Date [DATE]" at bounding box center [400, 418] width 552 height 35
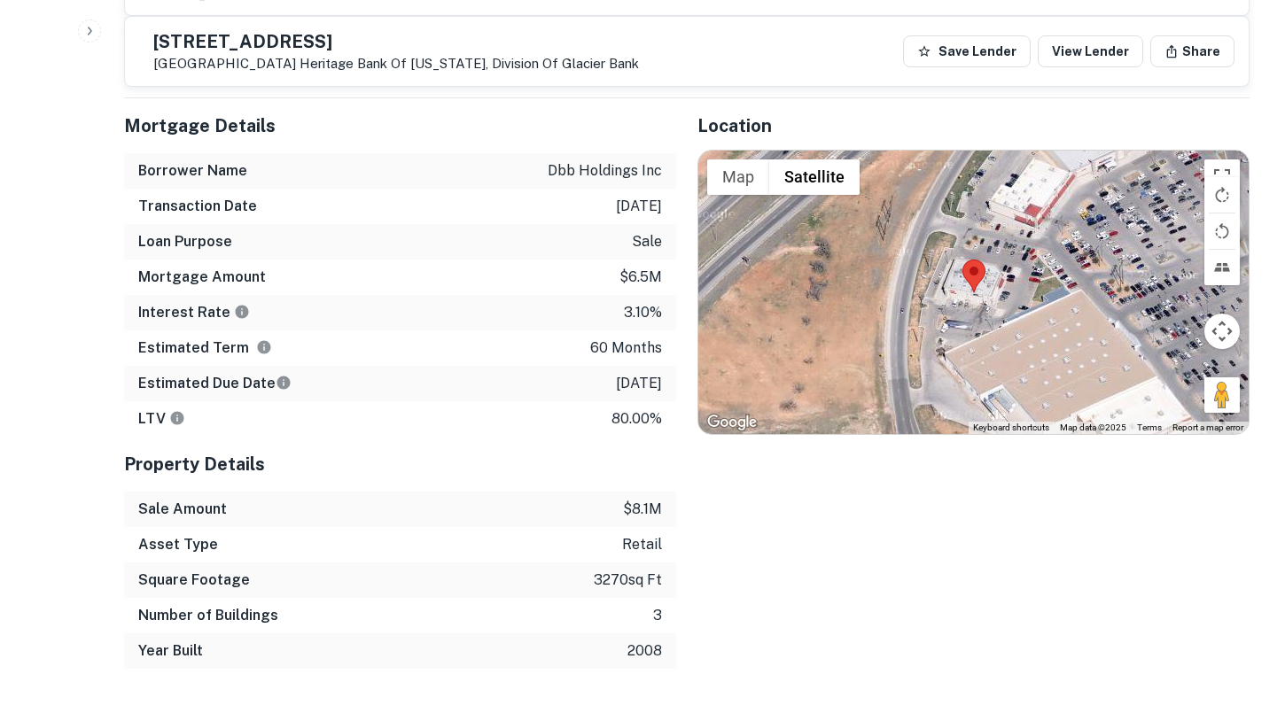
scroll to position [771, 0]
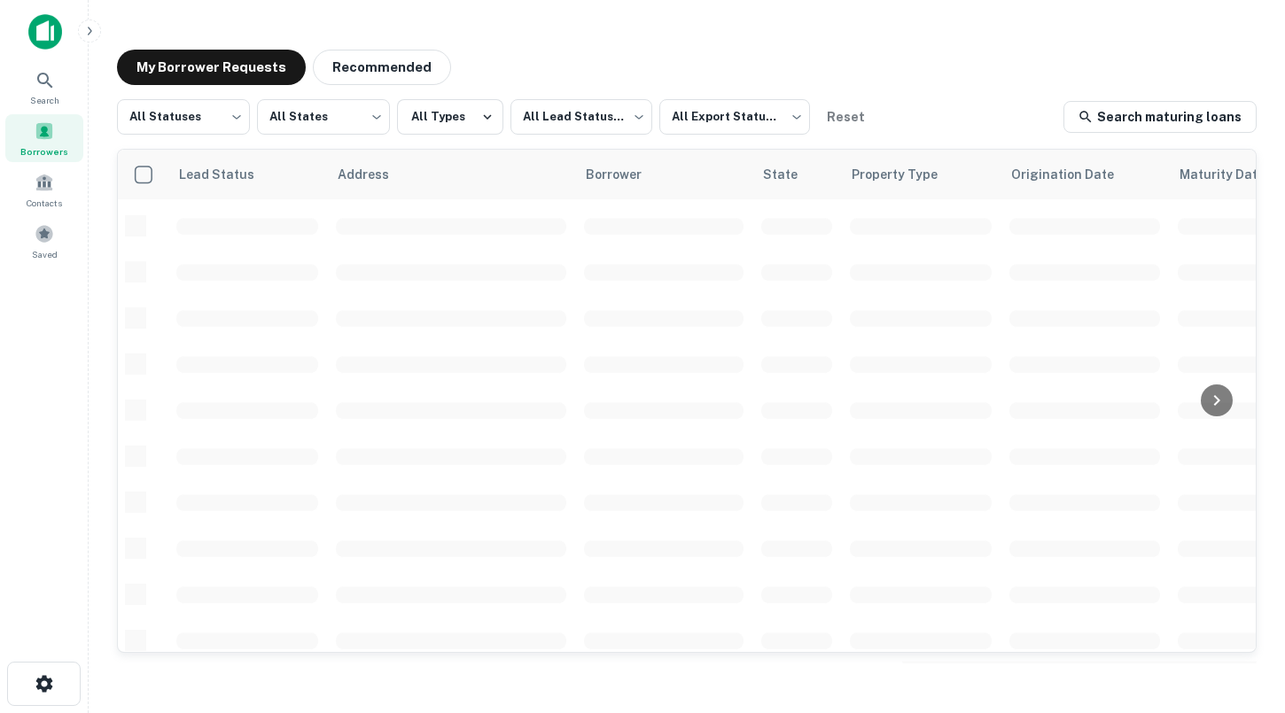
scroll to position [189, 0]
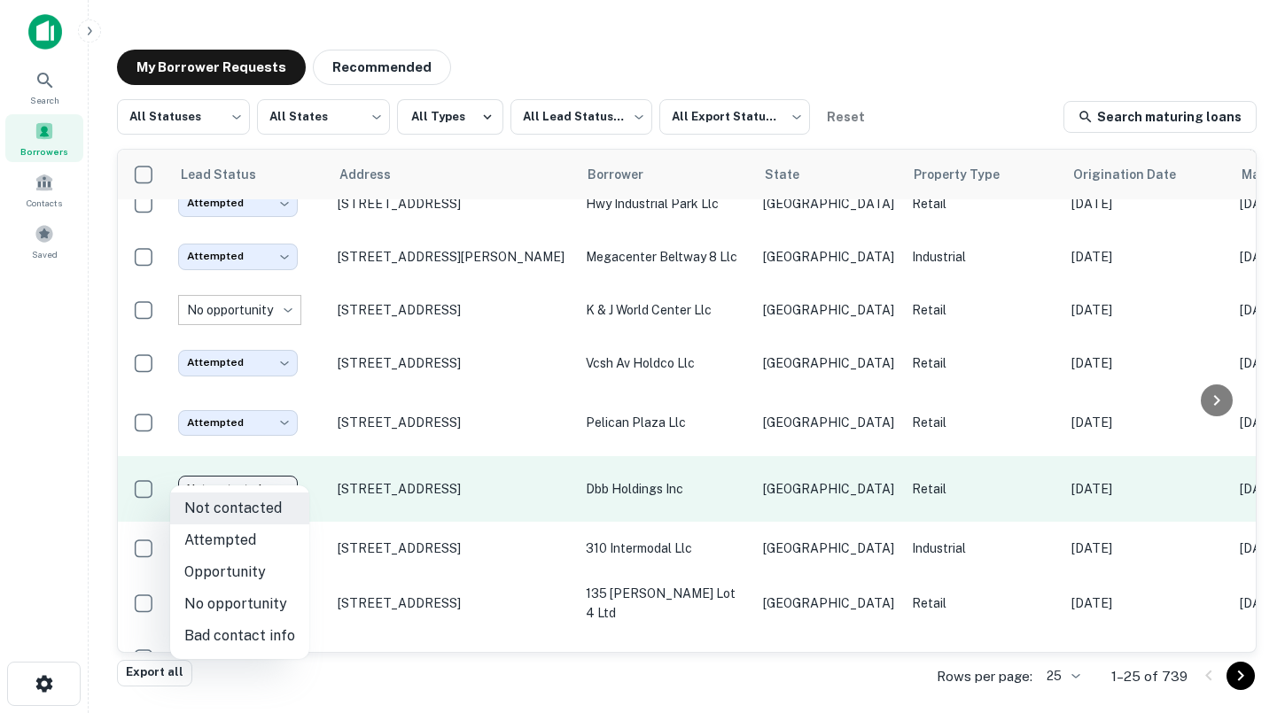
click at [261, 468] on body "**********" at bounding box center [642, 356] width 1285 height 713
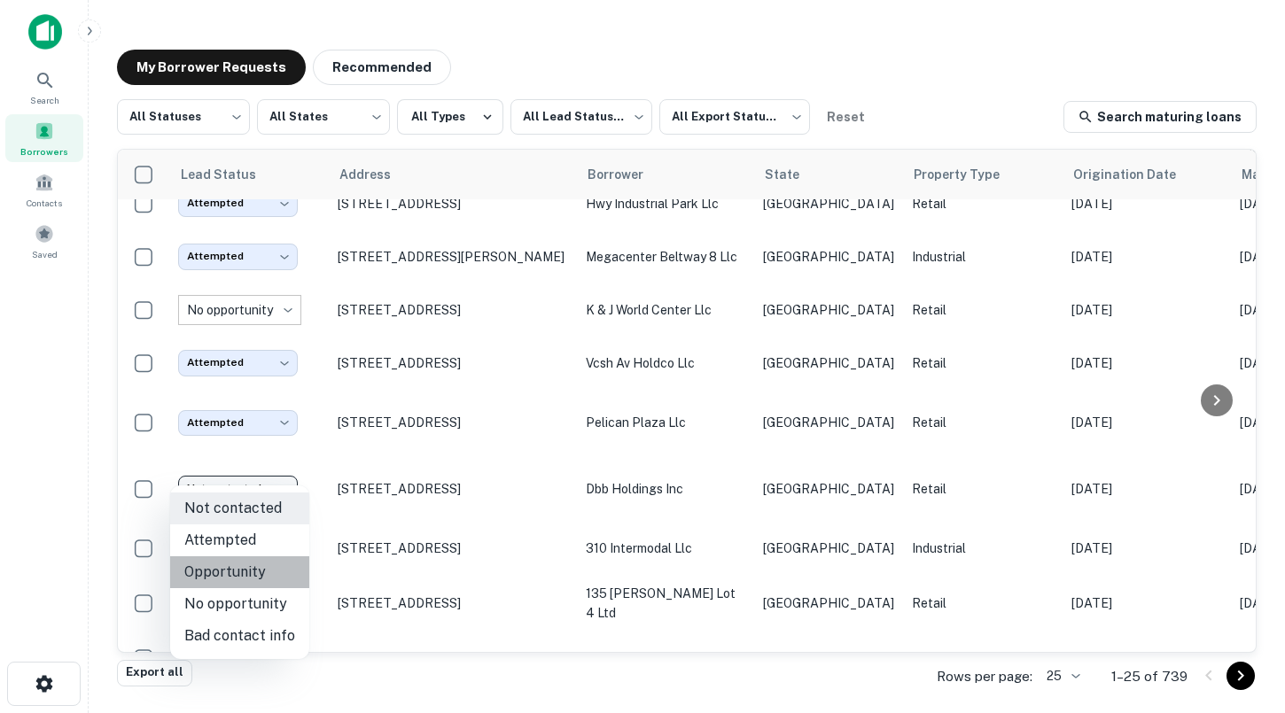
click at [249, 572] on li "Opportunity" at bounding box center [239, 572] width 139 height 32
type input "**********"
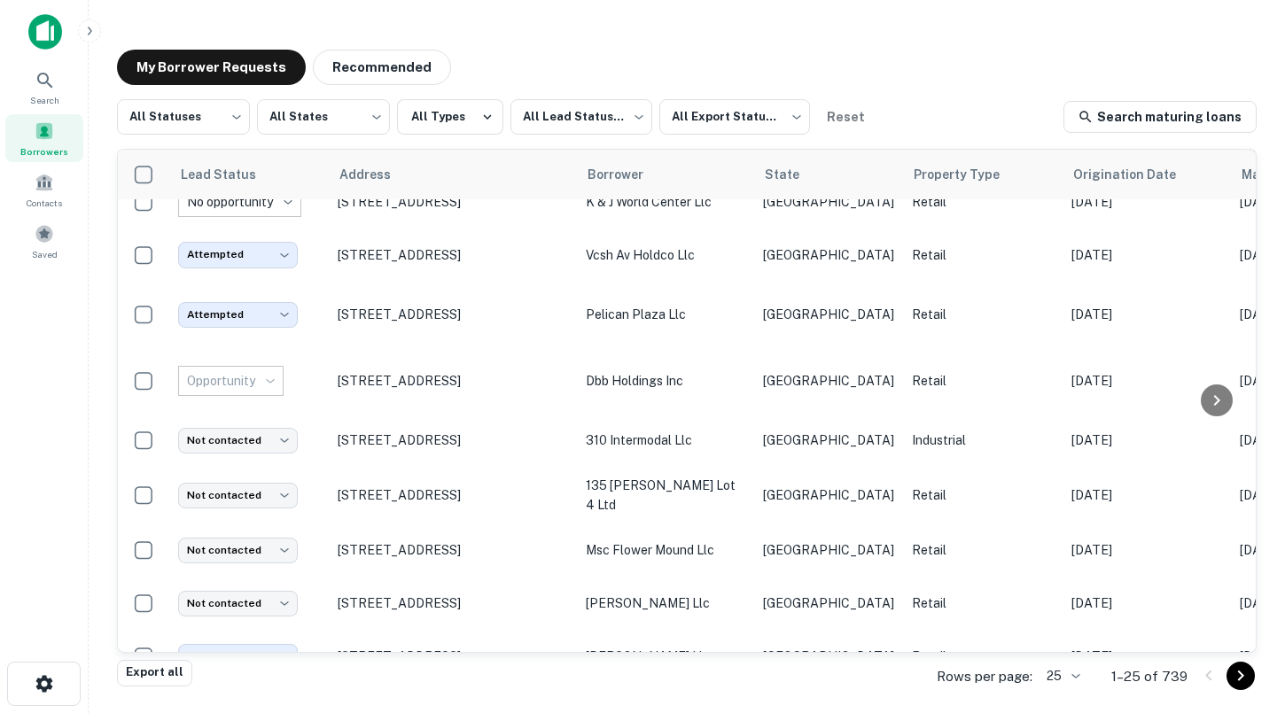
scroll to position [299, 0]
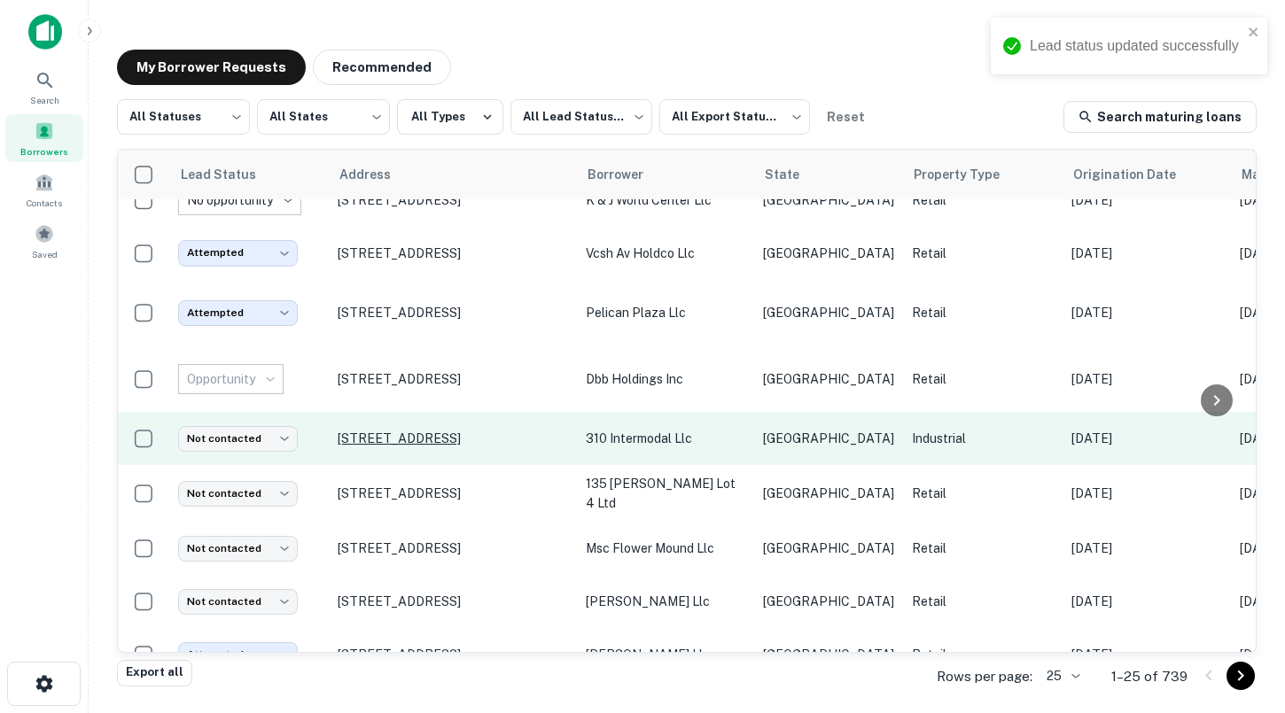
click at [384, 431] on p "[STREET_ADDRESS]" at bounding box center [453, 439] width 230 height 16
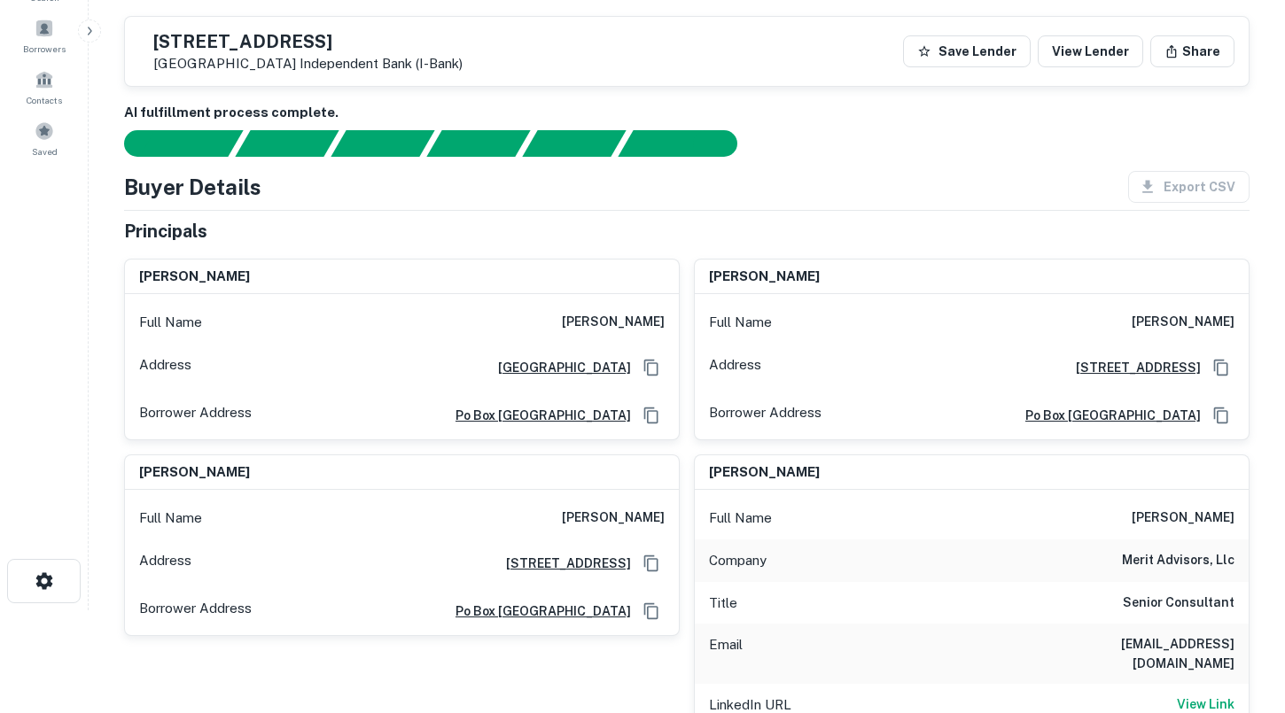
scroll to position [66, 0]
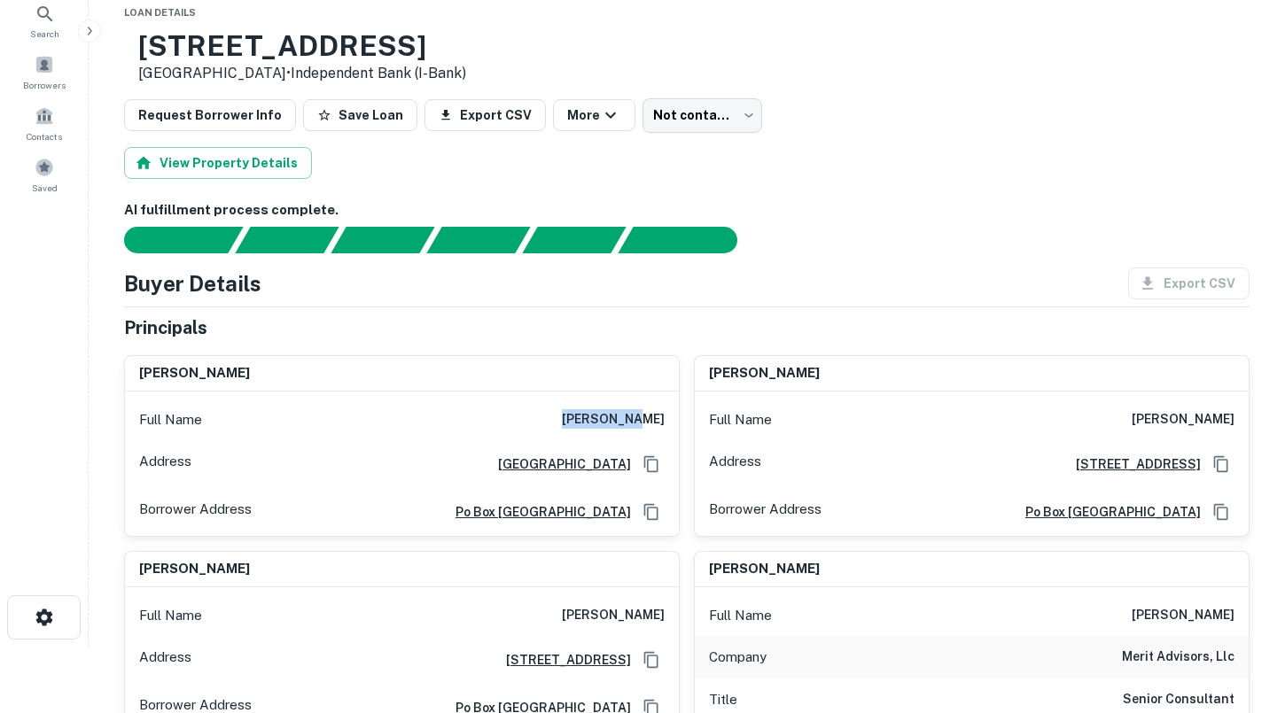
drag, startPoint x: 601, startPoint y: 413, endPoint x: 665, endPoint y: 416, distance: 64.8
click at [667, 416] on div "Full Name [PERSON_NAME]" at bounding box center [402, 420] width 554 height 43
copy h6 "[PERSON_NAME]"
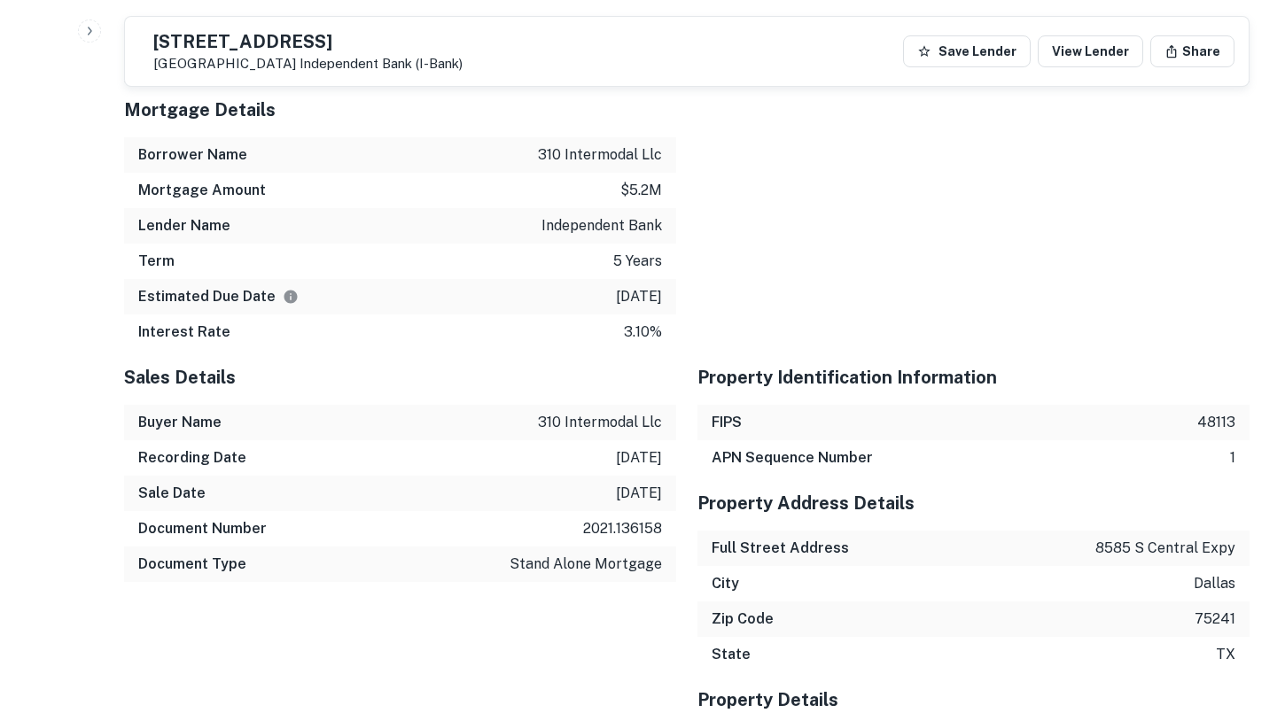
scroll to position [2064, 0]
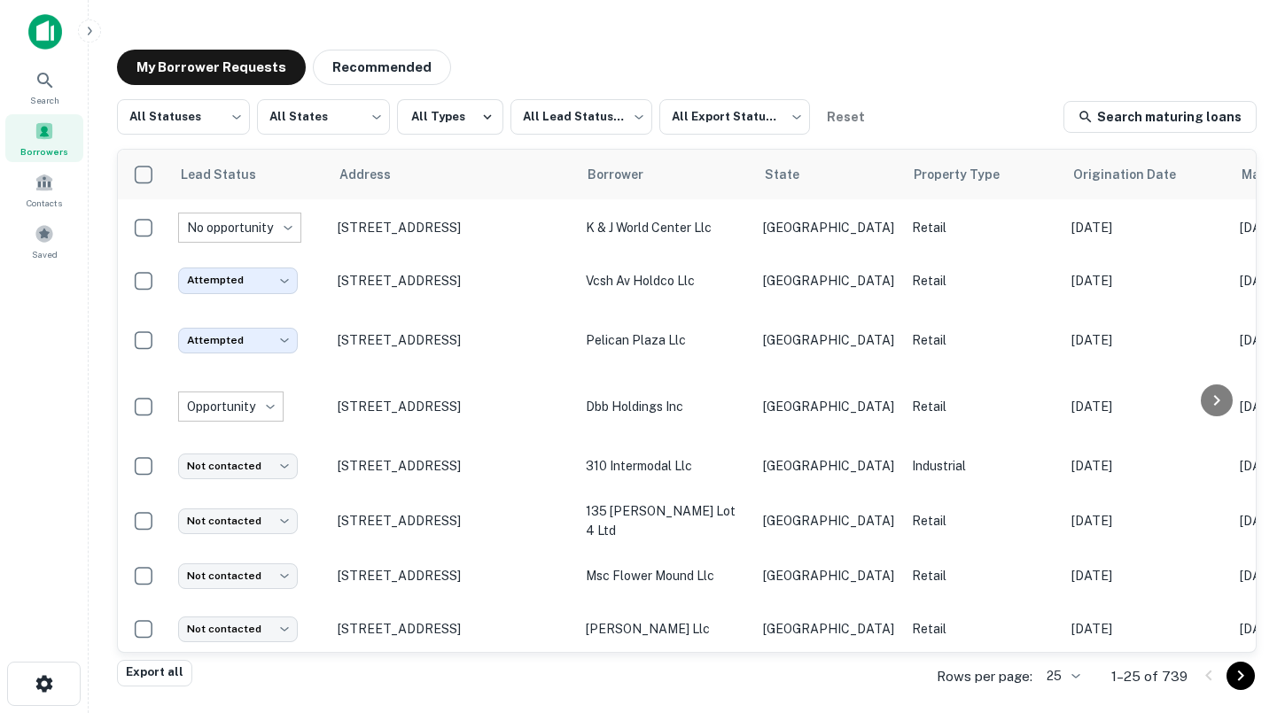
scroll to position [265, 0]
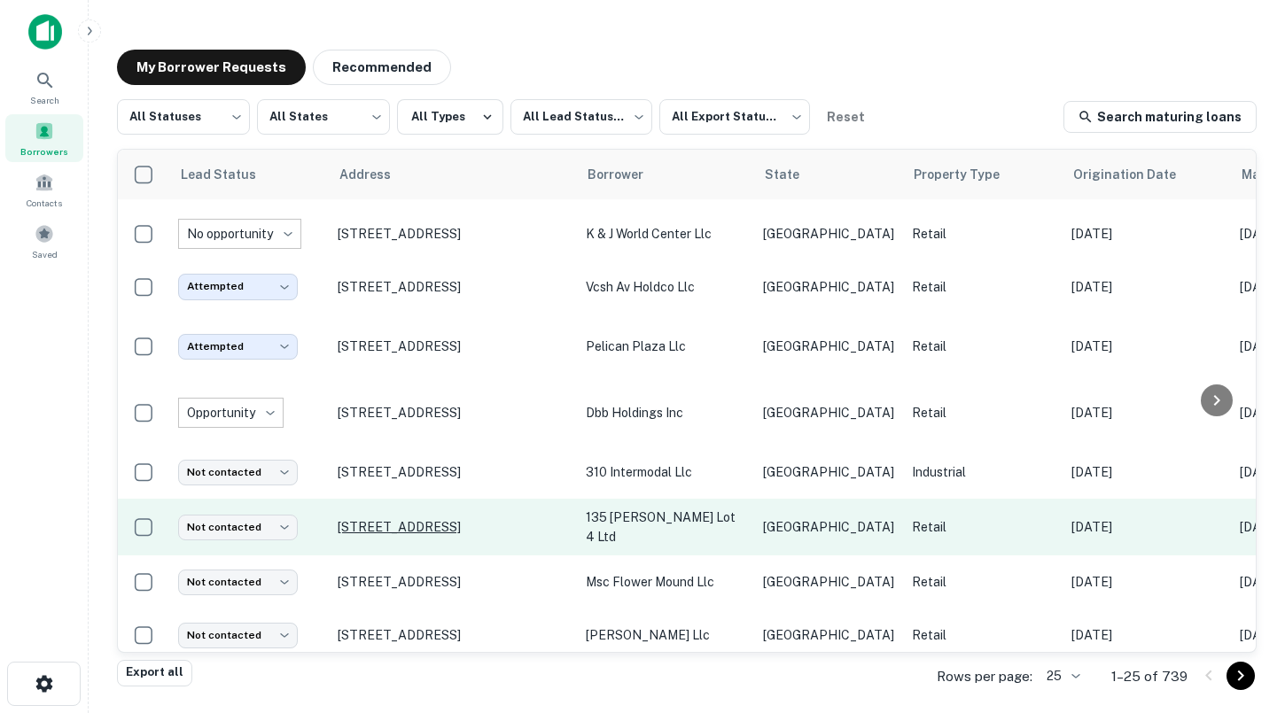
click at [435, 519] on p "[STREET_ADDRESS]" at bounding box center [453, 527] width 230 height 16
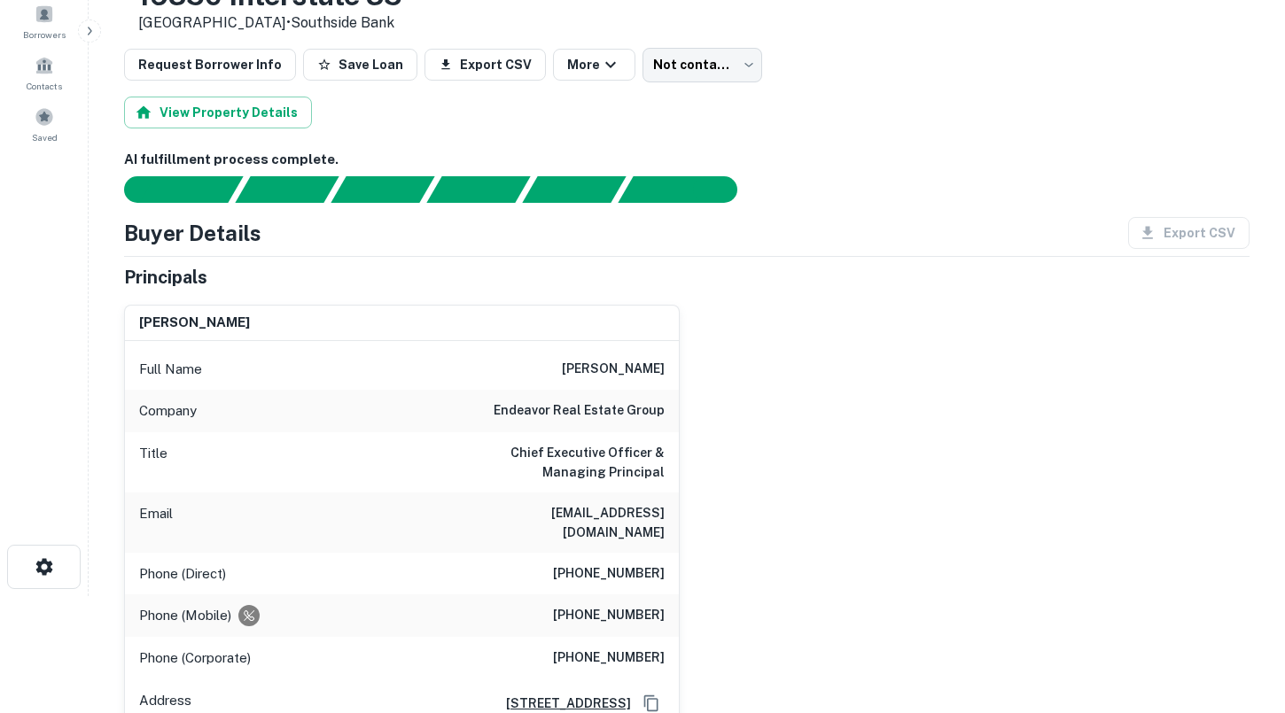
scroll to position [119, 0]
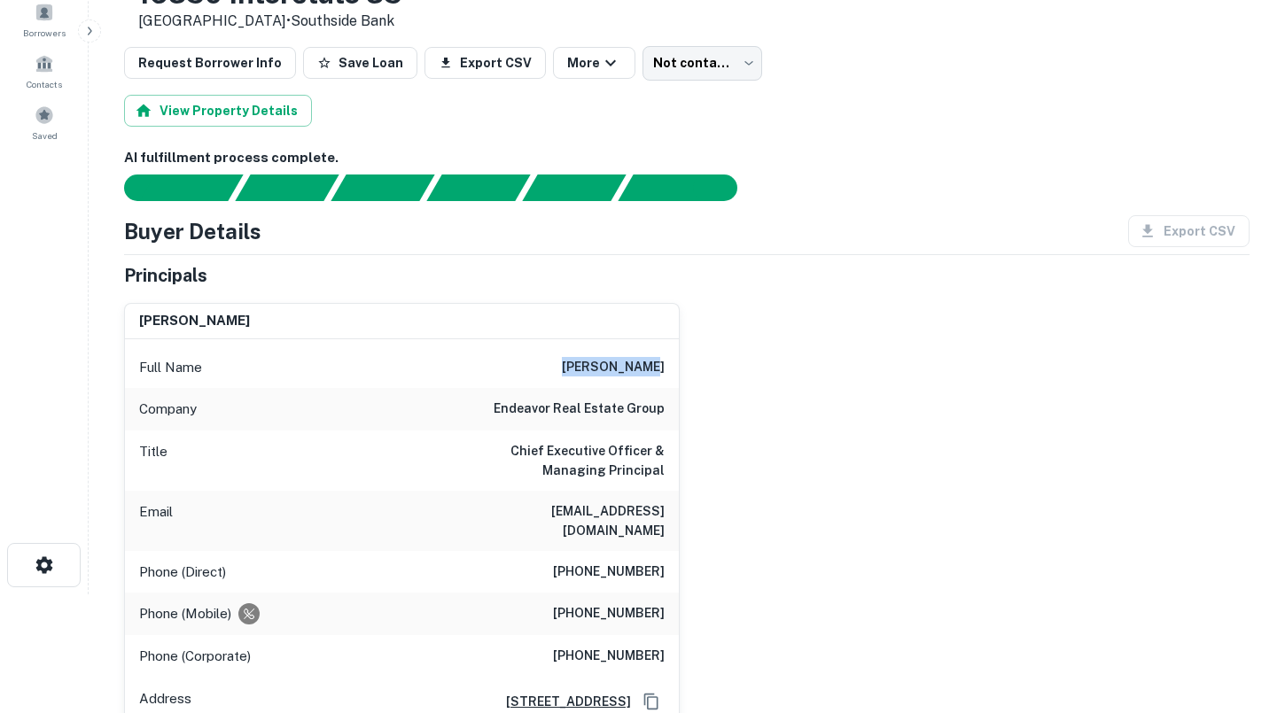
drag, startPoint x: 594, startPoint y: 369, endPoint x: 664, endPoint y: 370, distance: 70.0
click at [665, 370] on div "Full Name [PERSON_NAME]" at bounding box center [402, 367] width 554 height 43
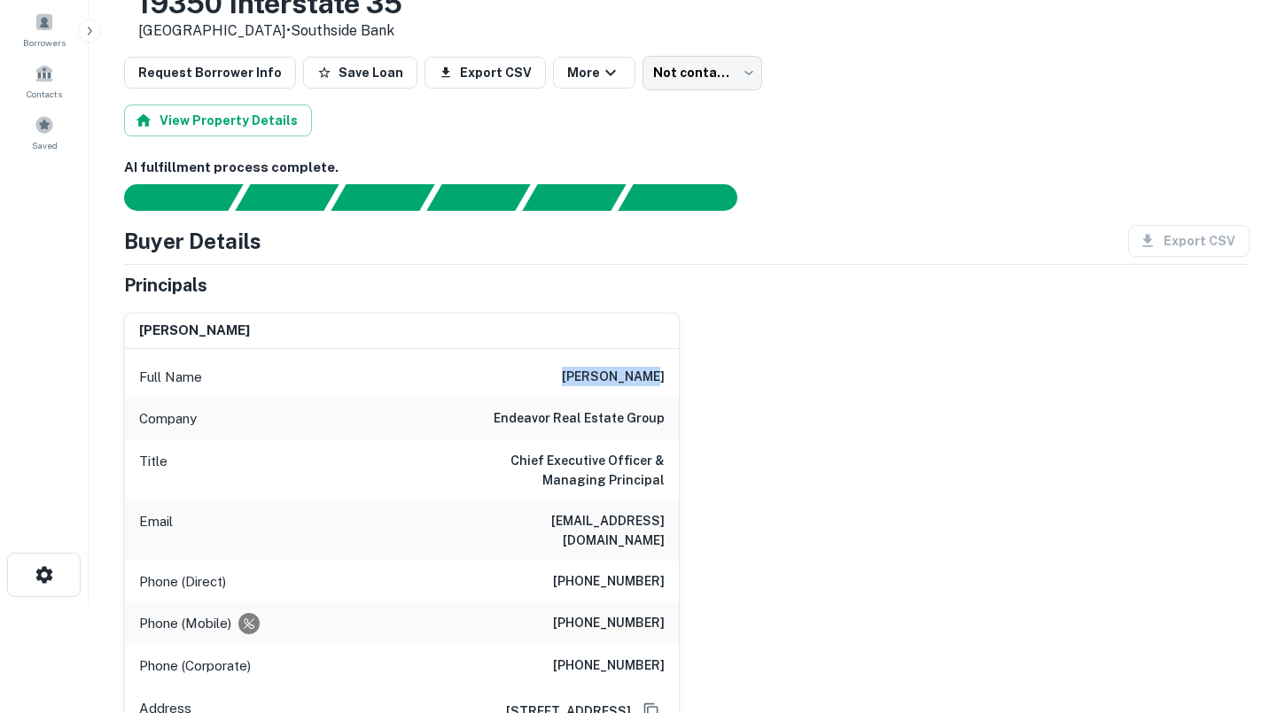
scroll to position [12, 0]
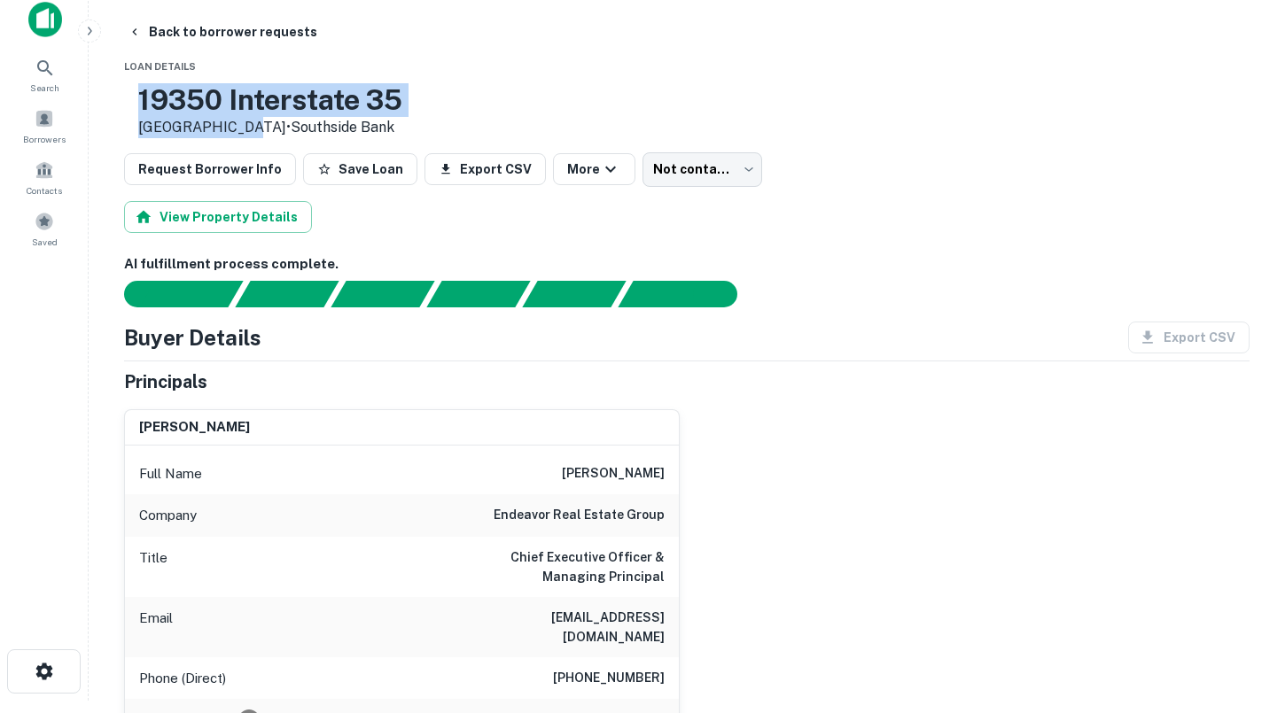
drag, startPoint x: 295, startPoint y: 128, endPoint x: 196, endPoint y: 94, distance: 104.8
click at [196, 94] on div "[STREET_ADDRESS] • Southside Bank" at bounding box center [270, 110] width 264 height 55
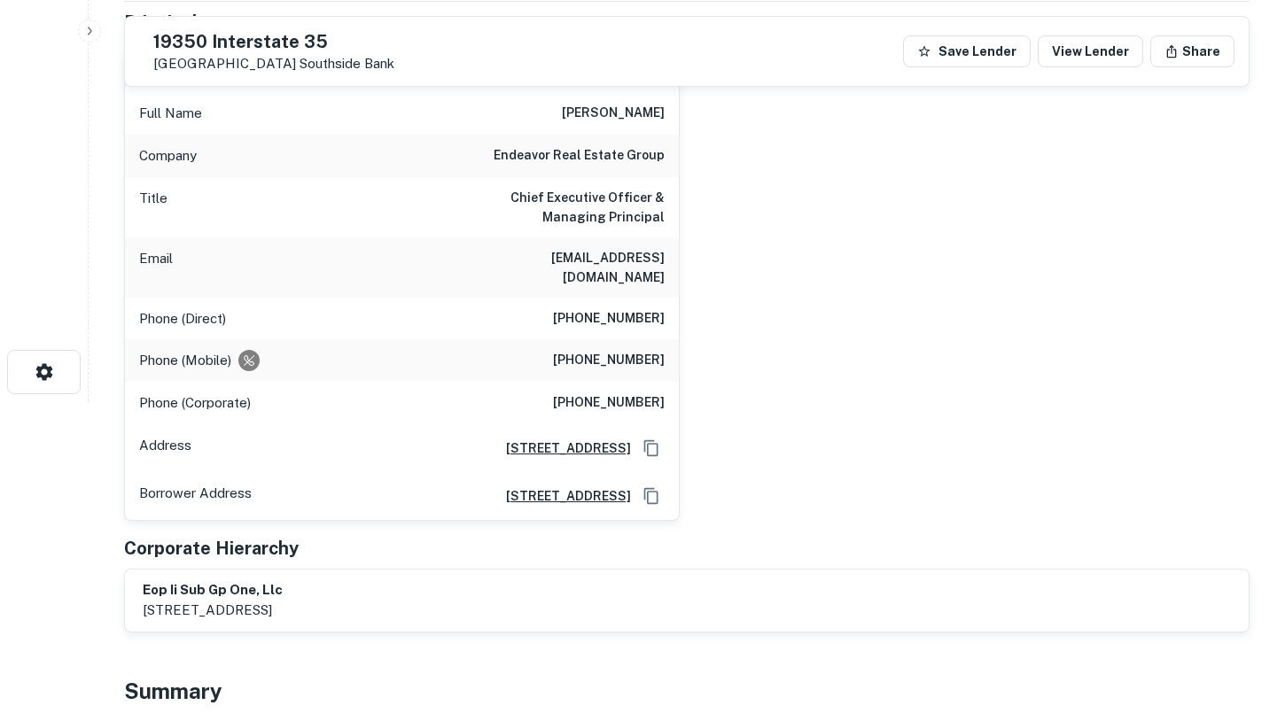
scroll to position [314, 0]
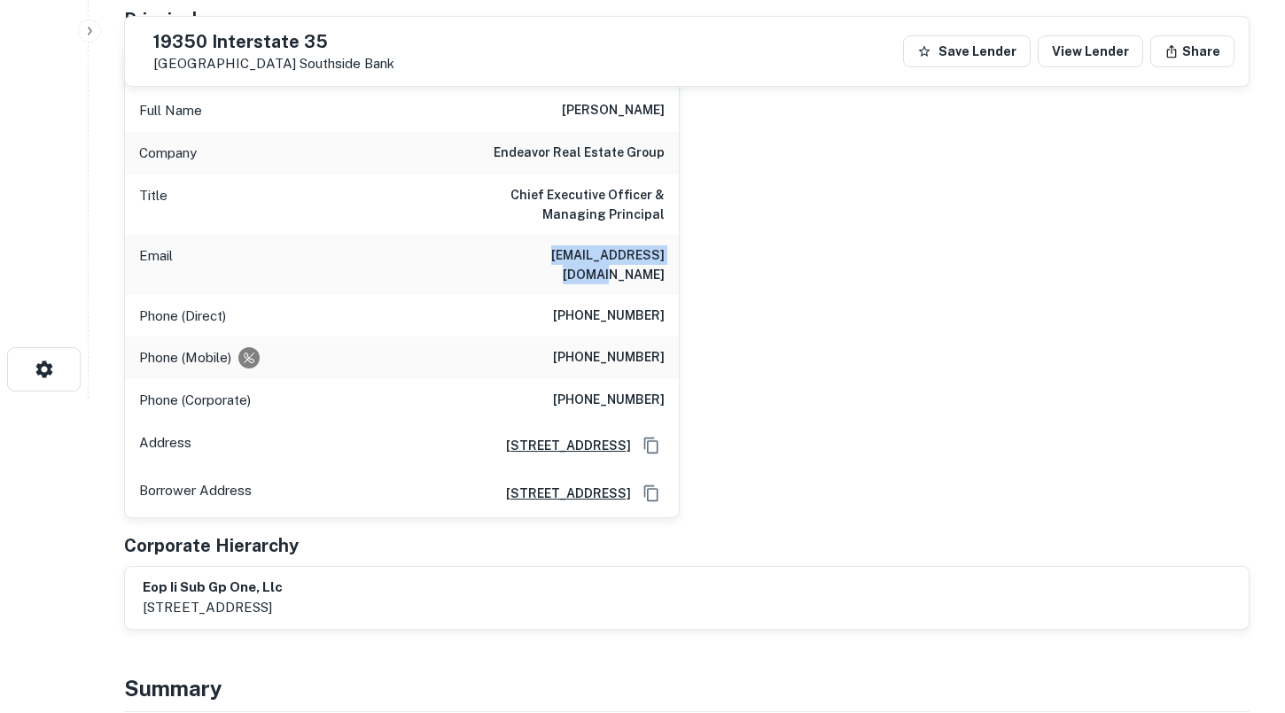
drag, startPoint x: 518, startPoint y: 253, endPoint x: 663, endPoint y: 259, distance: 144.5
click at [664, 258] on div "Email [EMAIL_ADDRESS][DOMAIN_NAME]" at bounding box center [402, 265] width 554 height 60
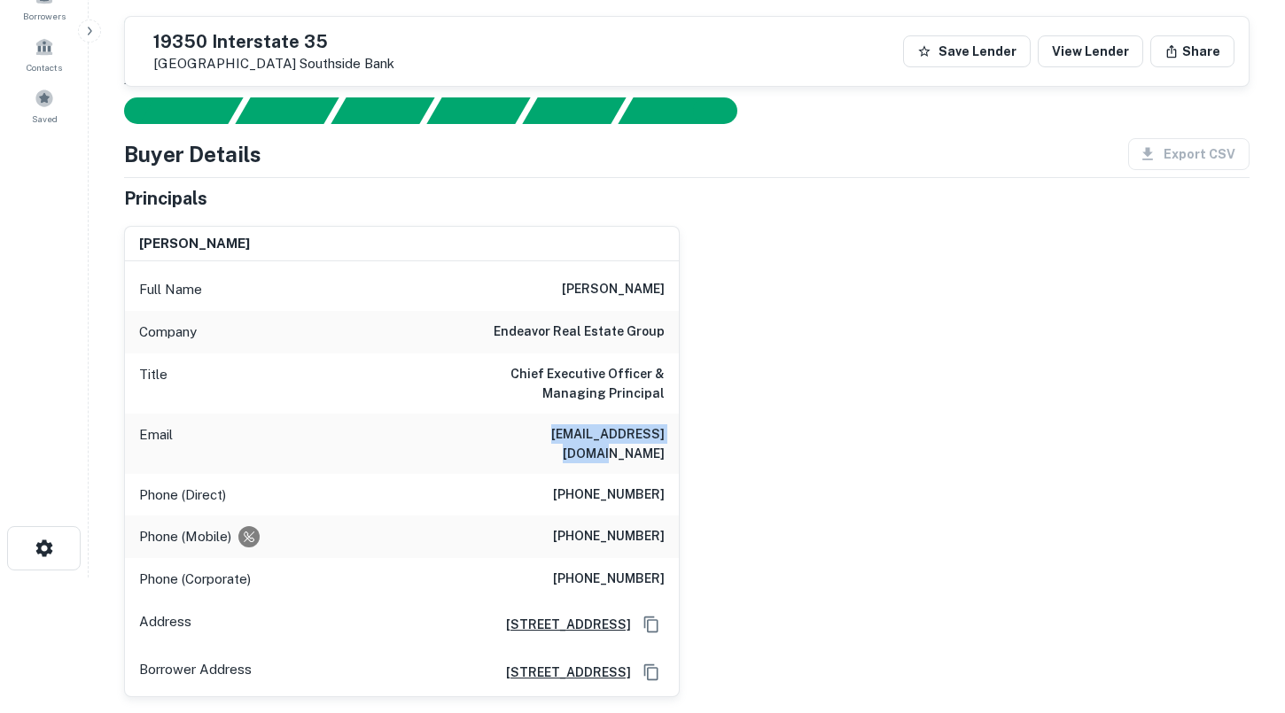
scroll to position [130, 0]
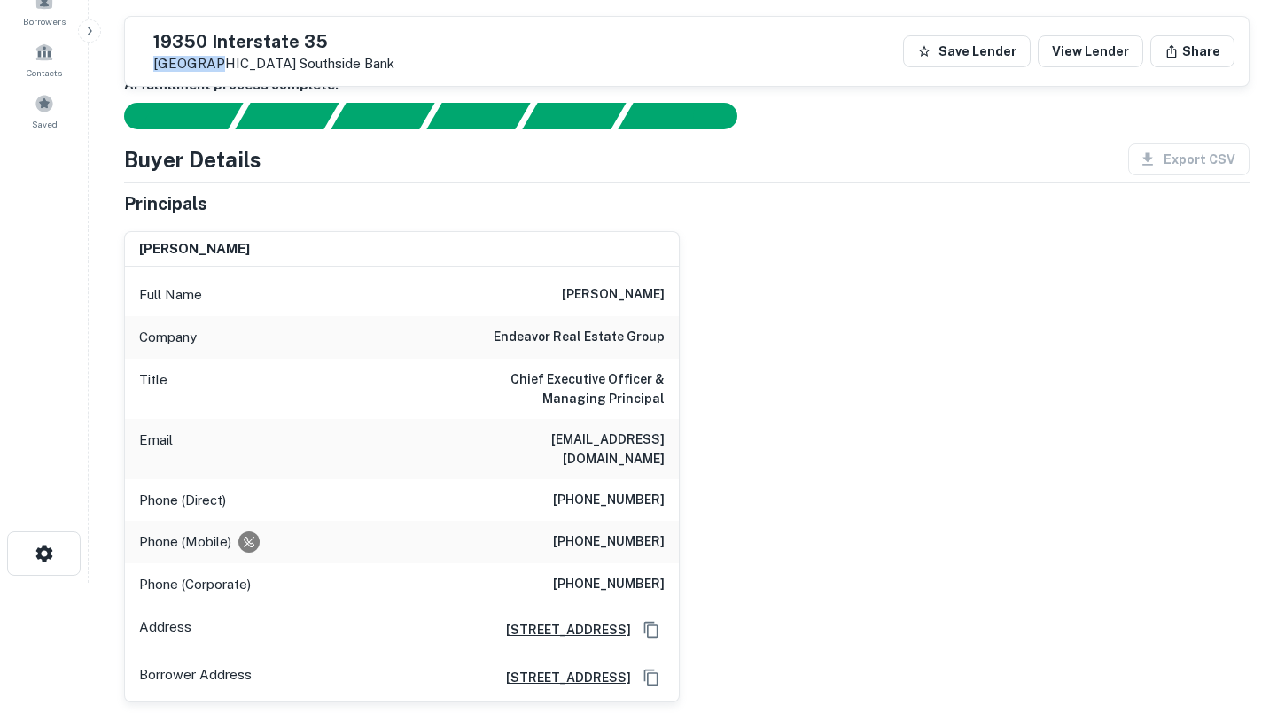
drag, startPoint x: 198, startPoint y: 66, endPoint x: 243, endPoint y: 65, distance: 44.3
click at [243, 65] on p "[GEOGRAPHIC_DATA]" at bounding box center [273, 64] width 241 height 16
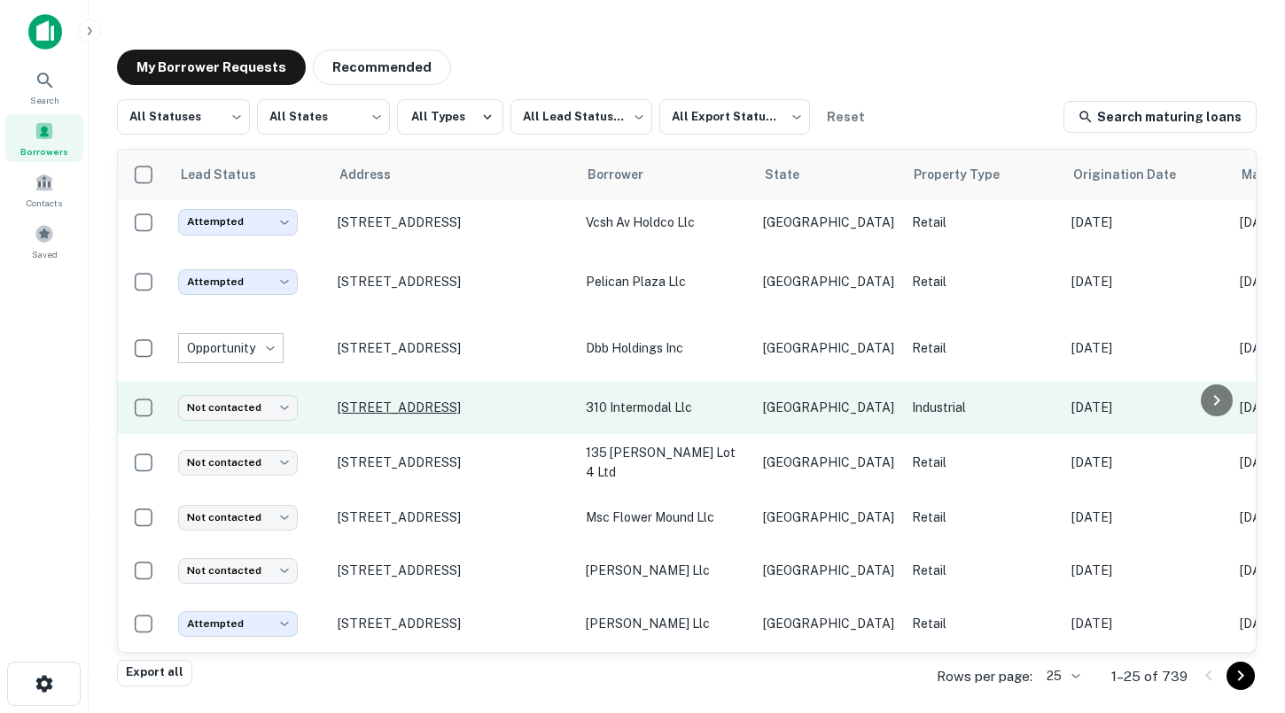
scroll to position [332, 0]
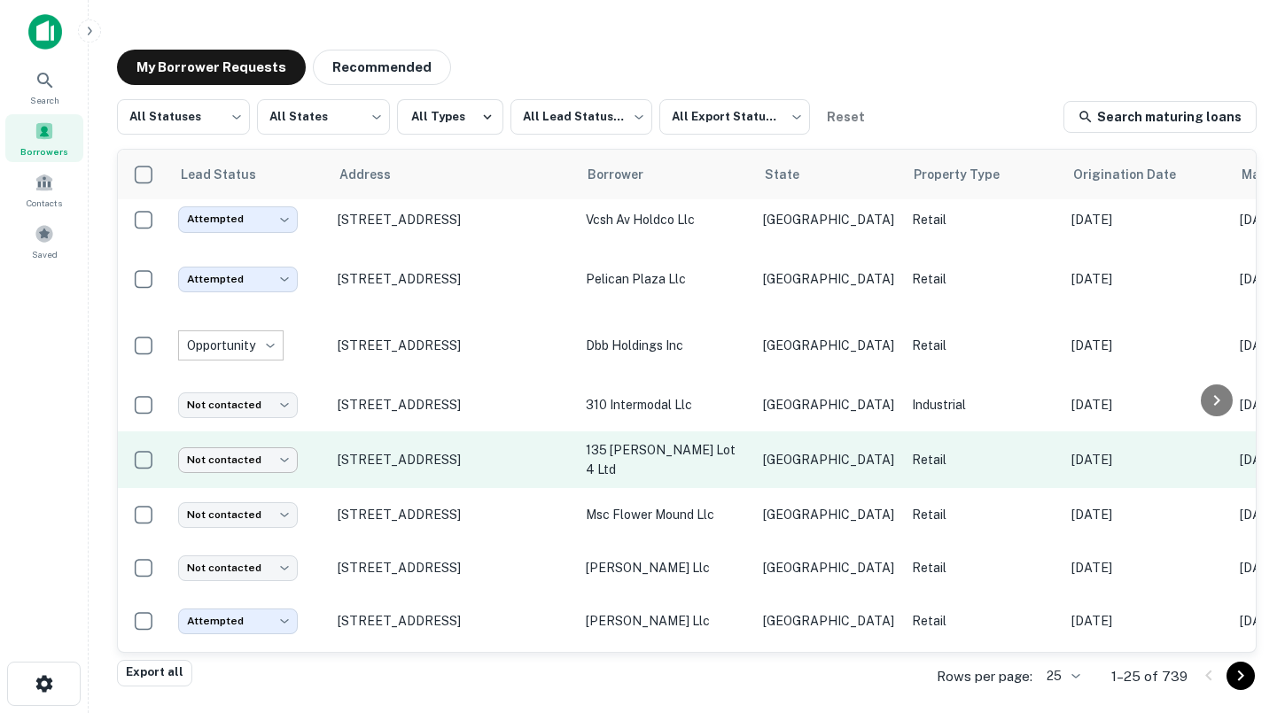
click at [265, 435] on body "**********" at bounding box center [642, 356] width 1285 height 713
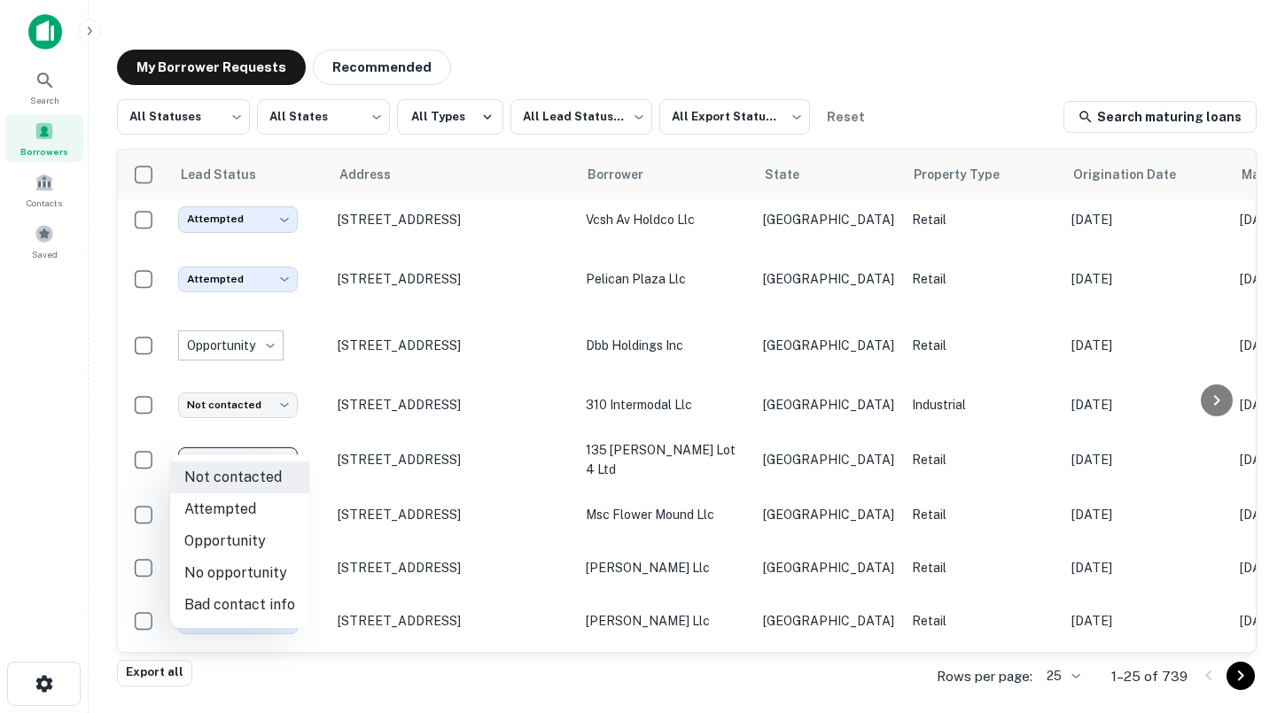
click at [245, 498] on li "Attempted" at bounding box center [239, 509] width 139 height 32
type input "*********"
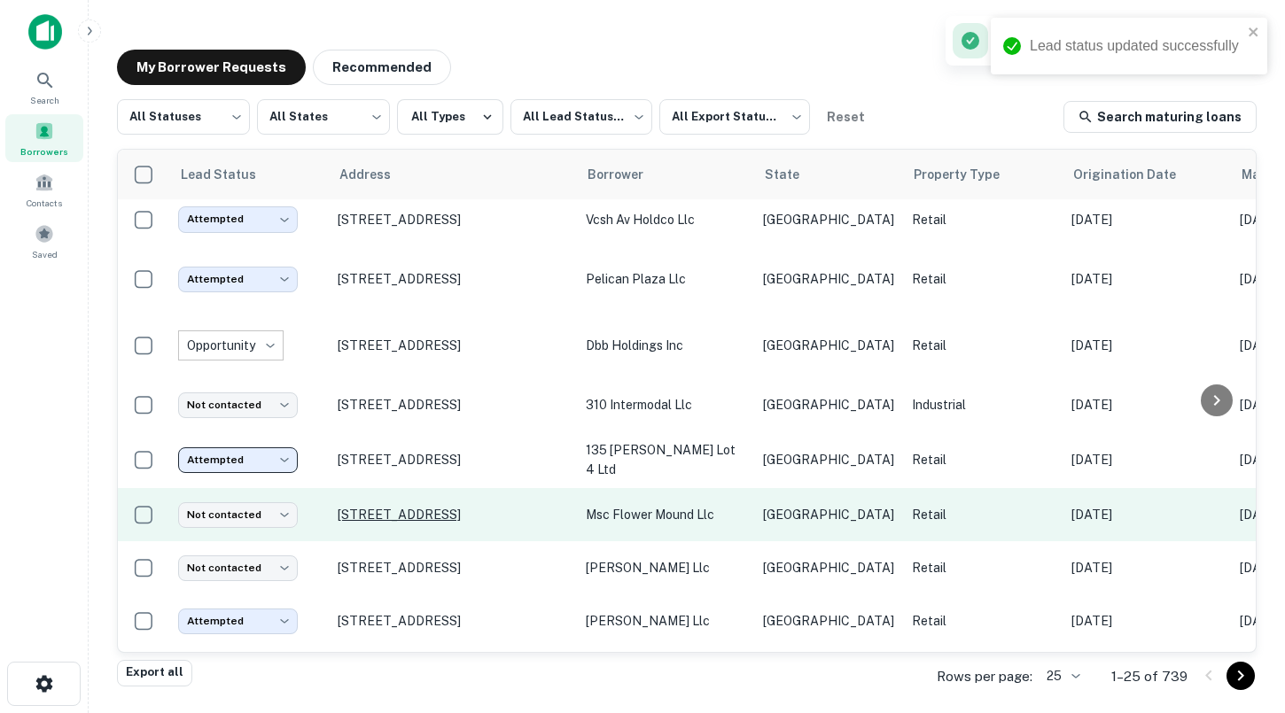
click at [386, 507] on p "[STREET_ADDRESS]" at bounding box center [453, 515] width 230 height 16
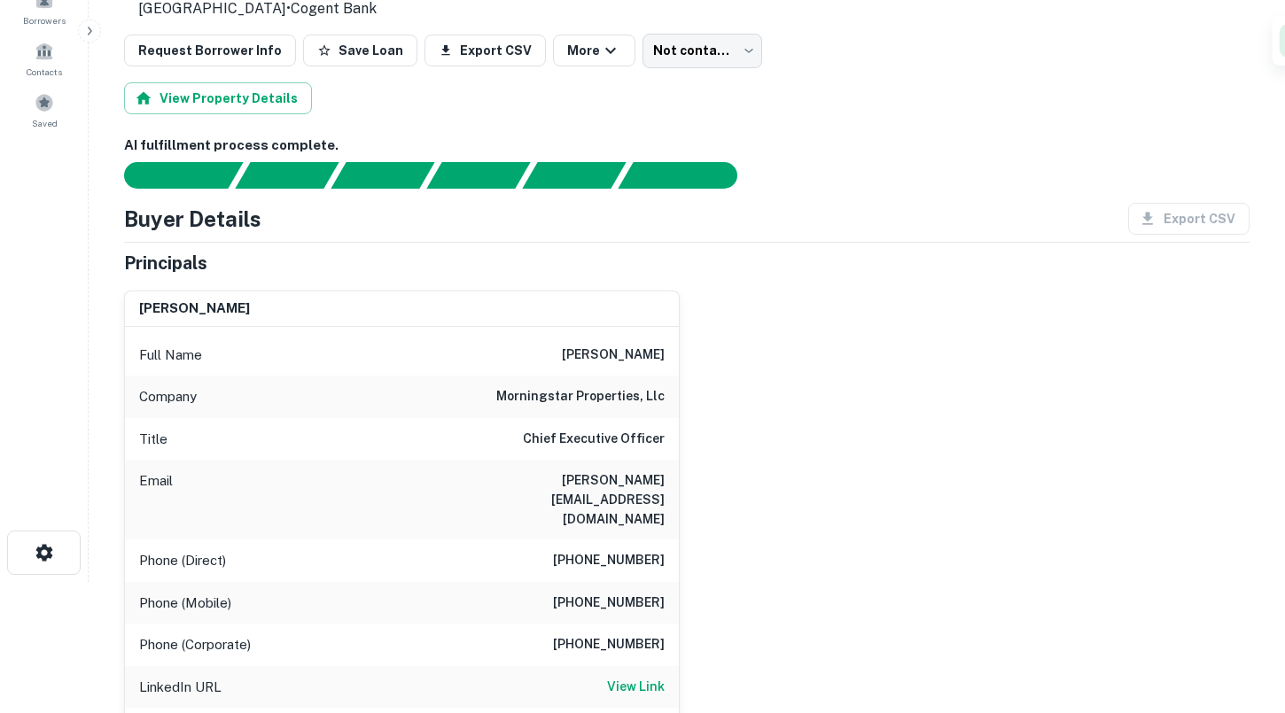
scroll to position [159, 0]
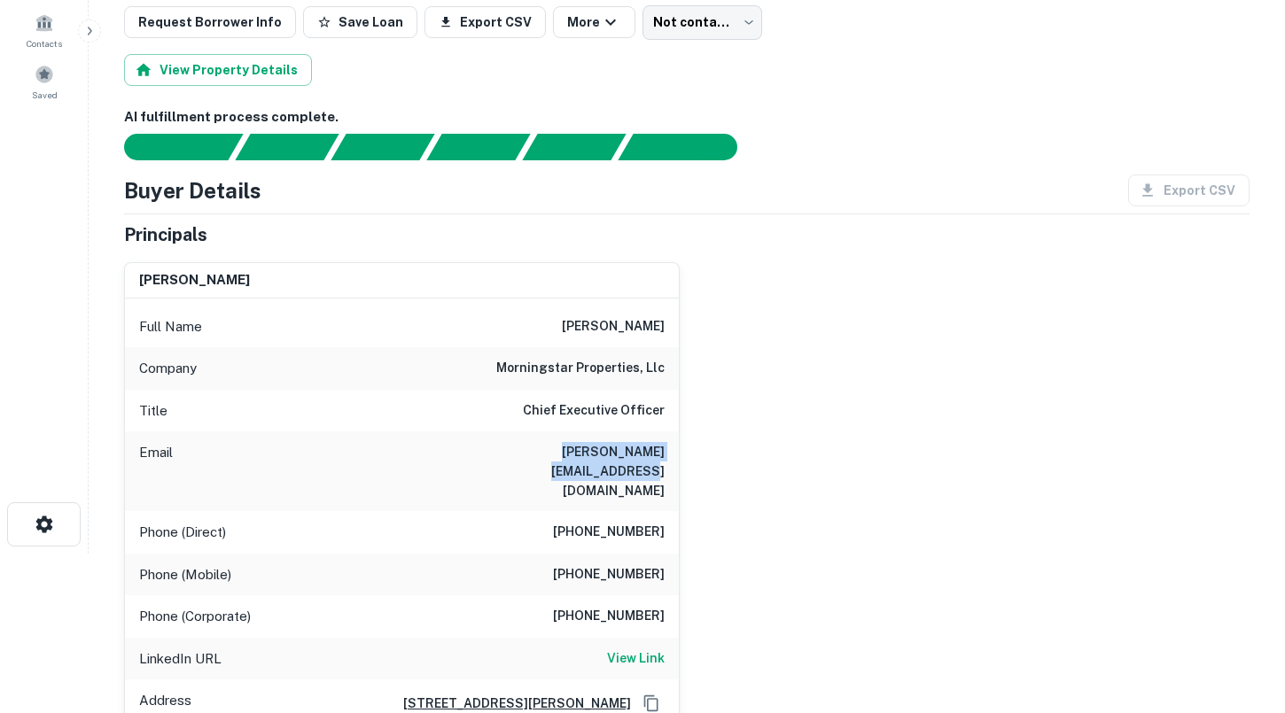
drag, startPoint x: 480, startPoint y: 451, endPoint x: 664, endPoint y: 452, distance: 183.4
click at [664, 452] on div "Email [PERSON_NAME][EMAIL_ADDRESS][DOMAIN_NAME]" at bounding box center [402, 471] width 554 height 80
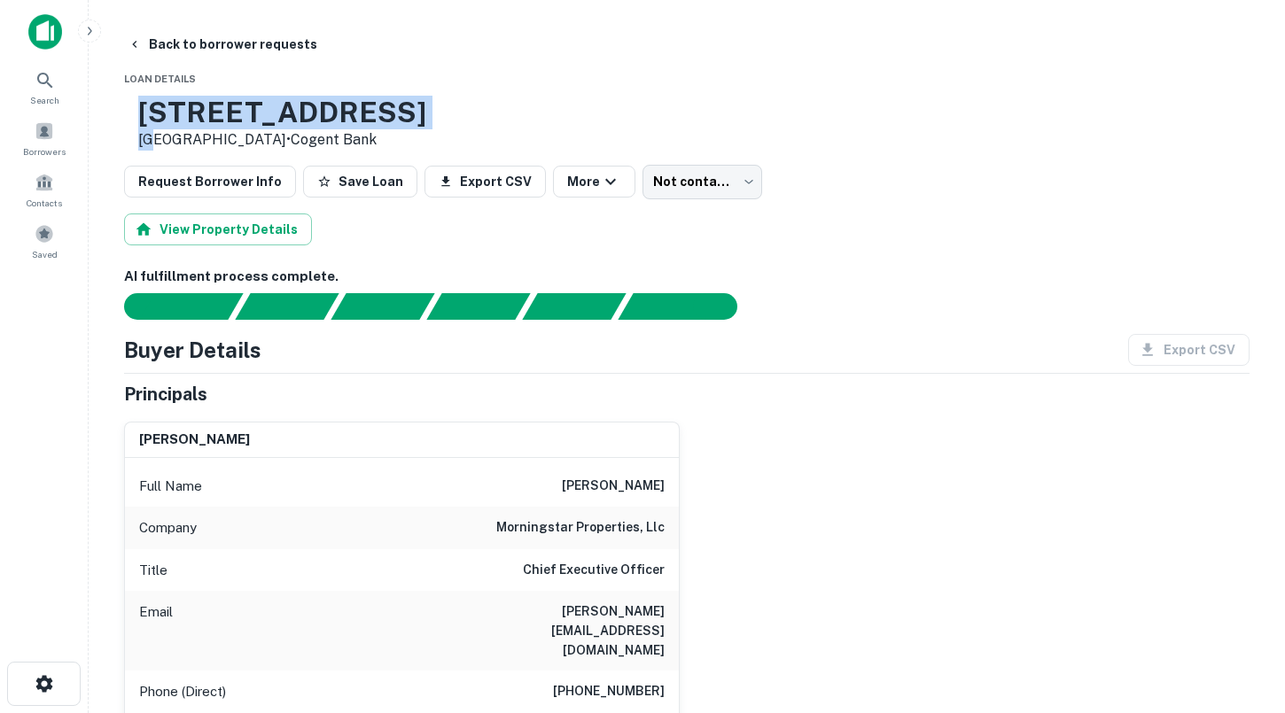
drag, startPoint x: 213, startPoint y: 144, endPoint x: 198, endPoint y: 98, distance: 47.6
click at [198, 98] on div "[STREET_ADDRESS] • Cogent Bank" at bounding box center [282, 123] width 288 height 55
click at [352, 122] on h3 "[STREET_ADDRESS]" at bounding box center [282, 113] width 288 height 34
drag, startPoint x: 196, startPoint y: 115, endPoint x: 215, endPoint y: 143, distance: 33.7
click at [215, 143] on div "[STREET_ADDRESS] • Cogent Bank" at bounding box center [282, 123] width 288 height 55
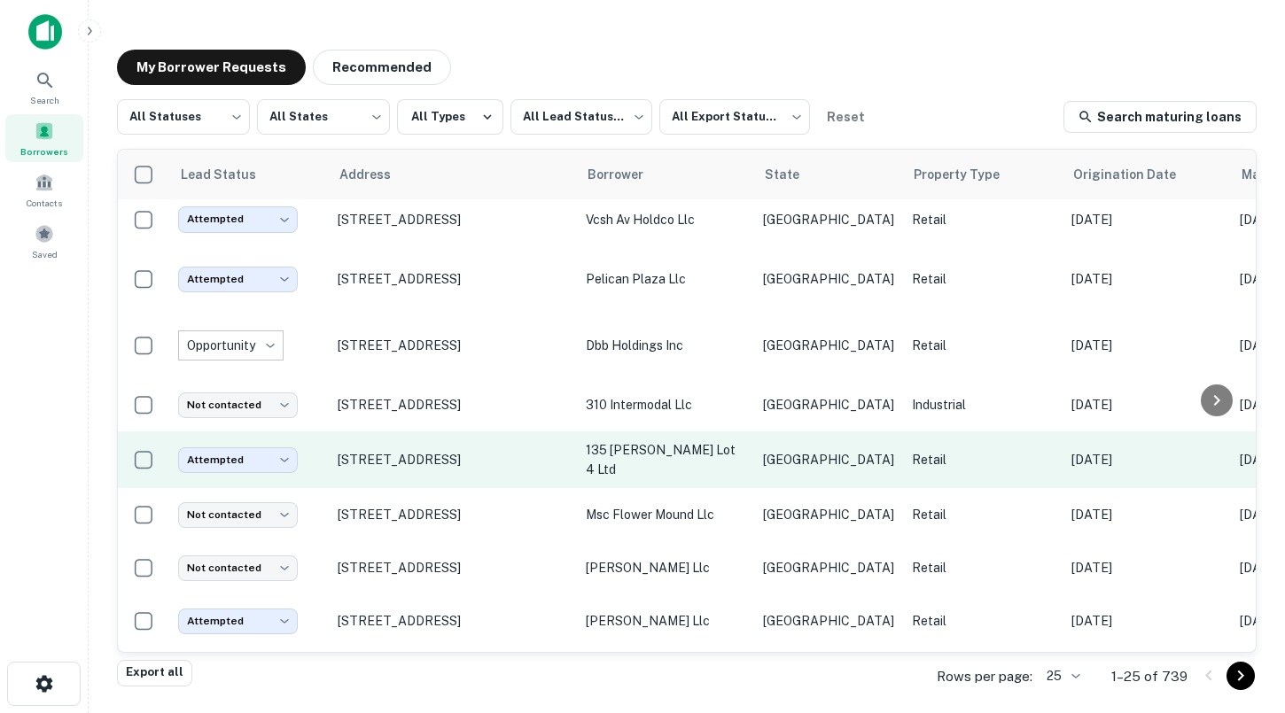
scroll to position [369, 0]
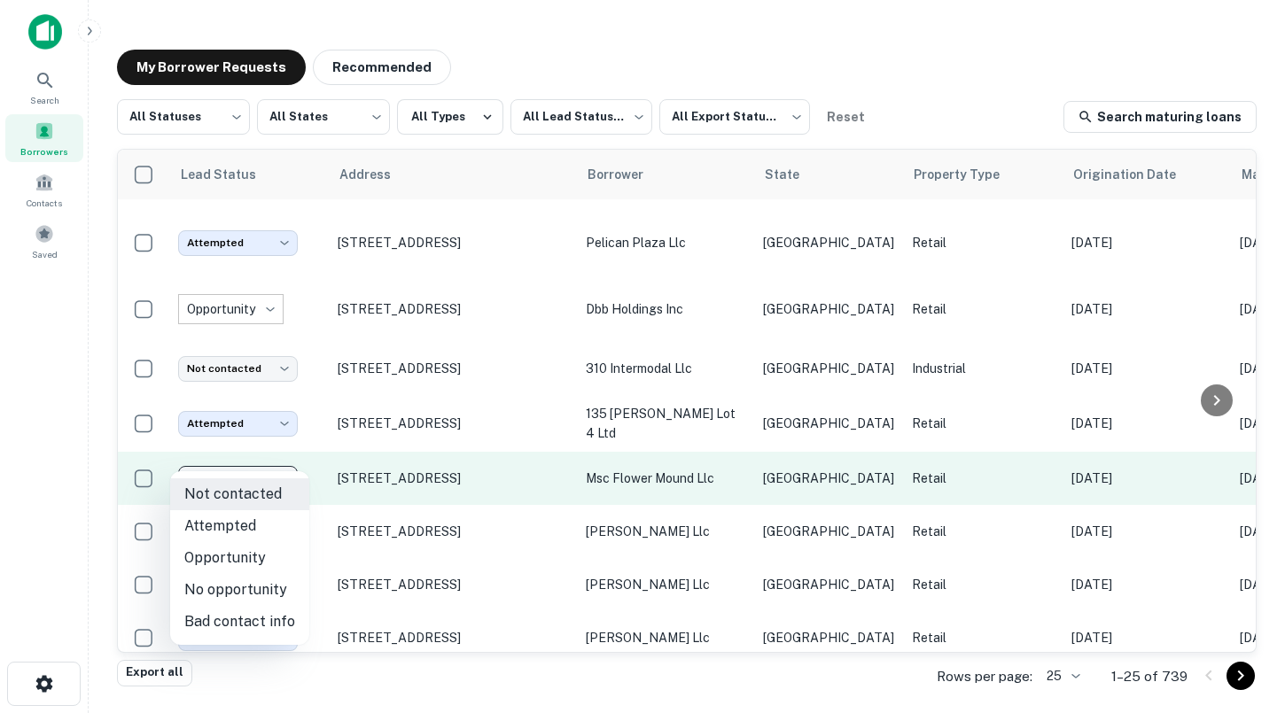
click at [261, 454] on body "**********" at bounding box center [642, 356] width 1285 height 713
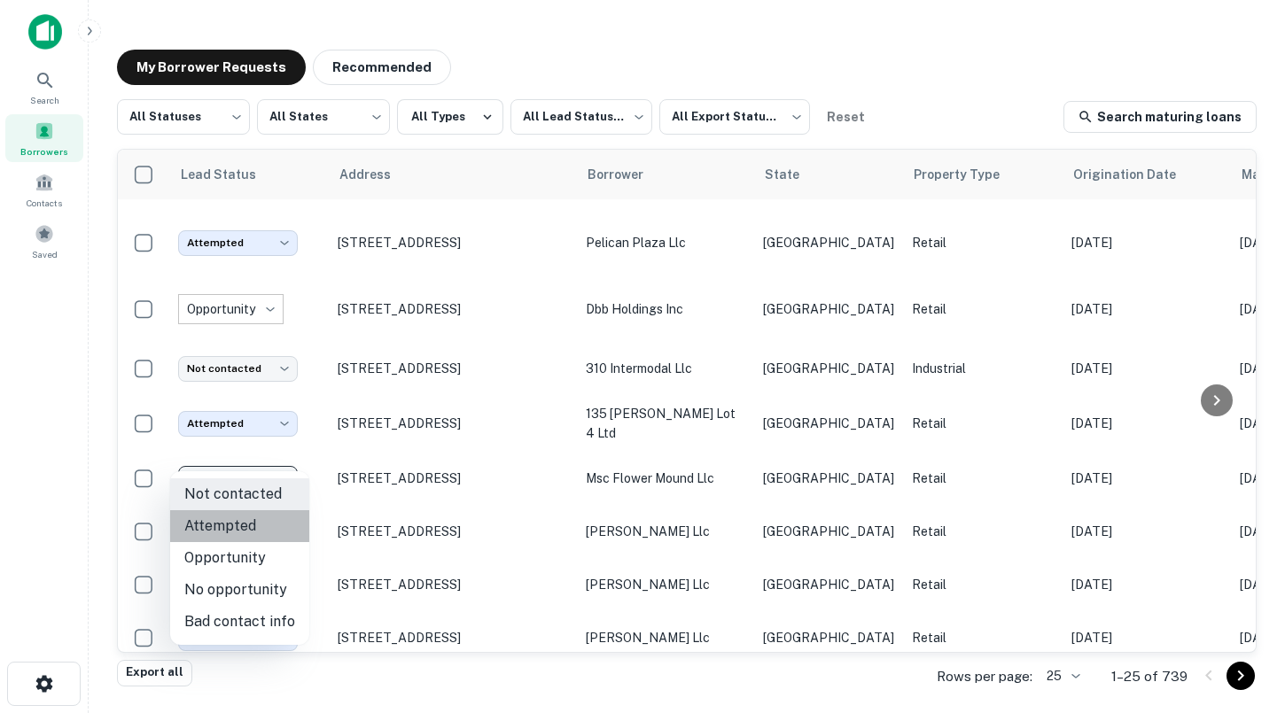
click at [250, 526] on li "Attempted" at bounding box center [239, 526] width 139 height 32
type input "*********"
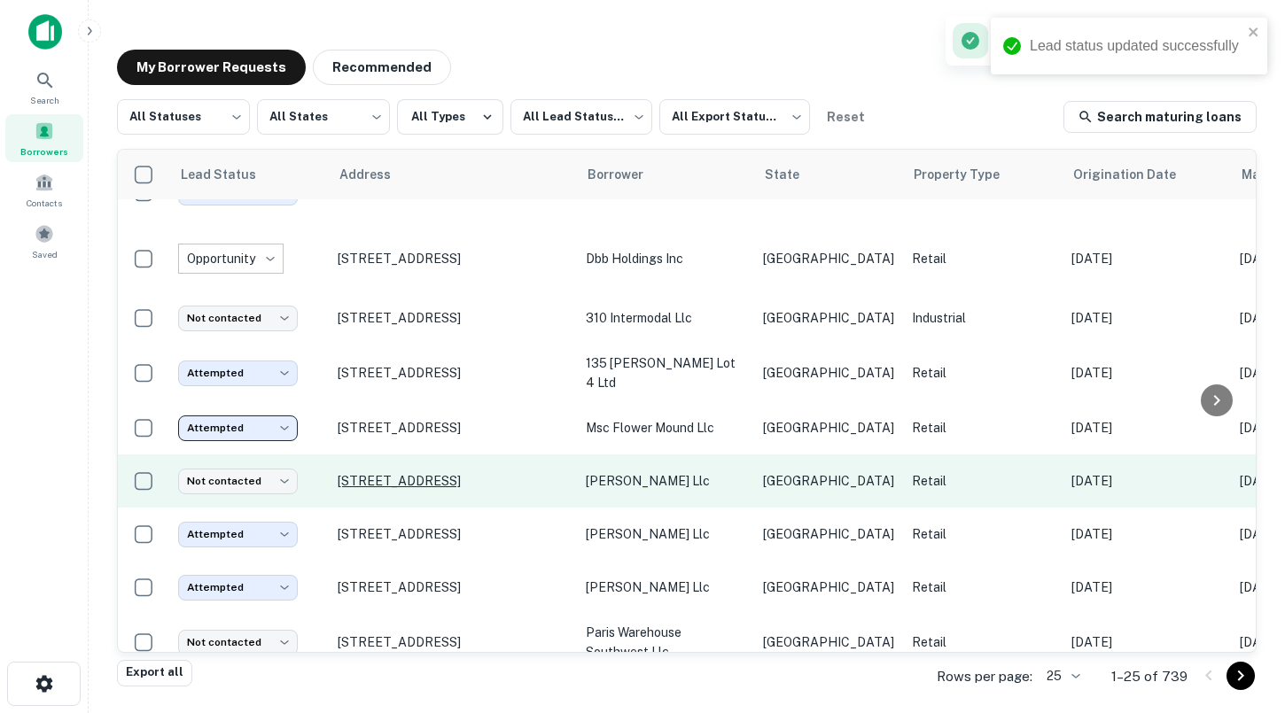
scroll to position [420, 0]
click at [276, 462] on body "**********" at bounding box center [642, 356] width 1285 height 713
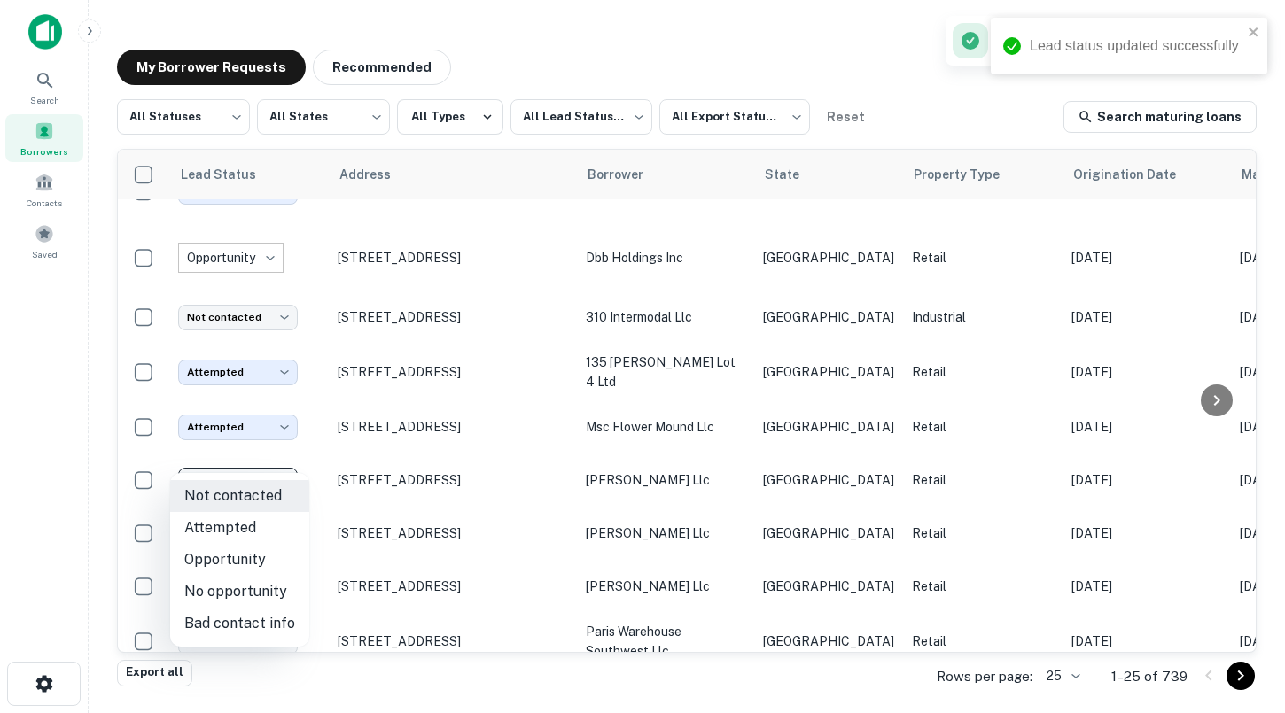
click at [266, 516] on li "Attempted" at bounding box center [239, 528] width 139 height 32
type input "*********"
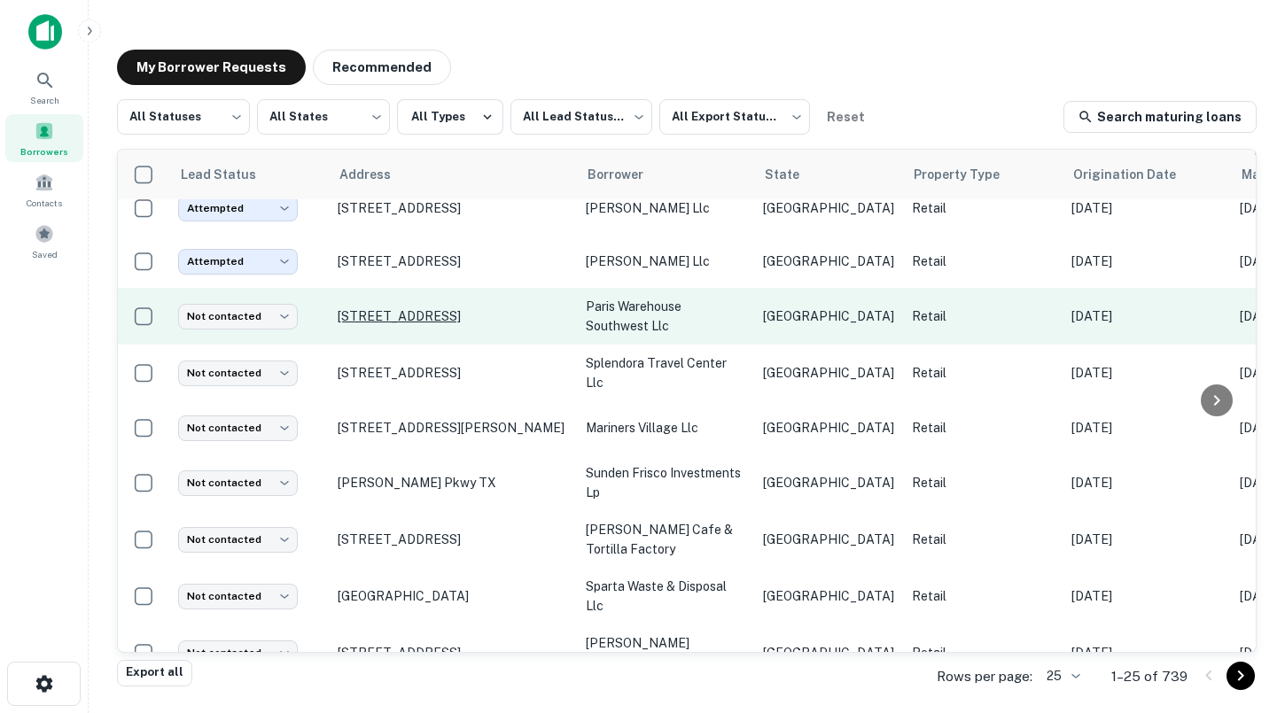
scroll to position [739, 0]
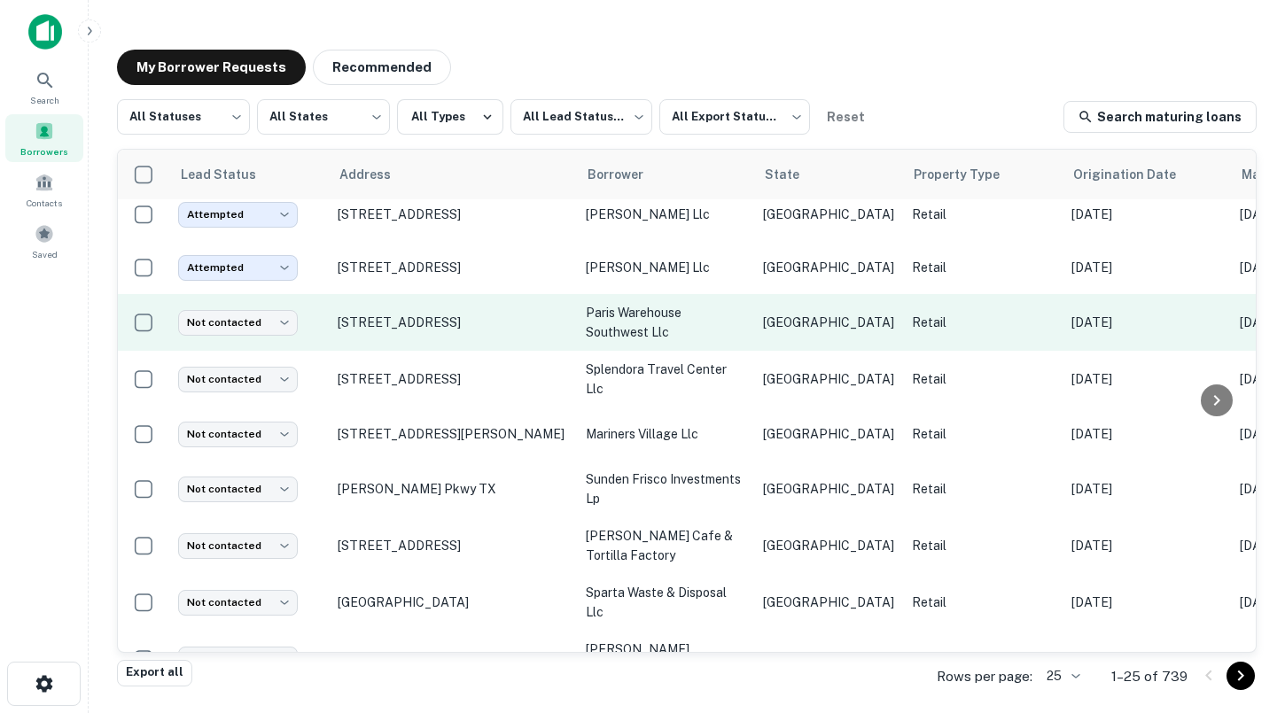
click at [405, 294] on td "[STREET_ADDRESS]" at bounding box center [453, 322] width 248 height 57
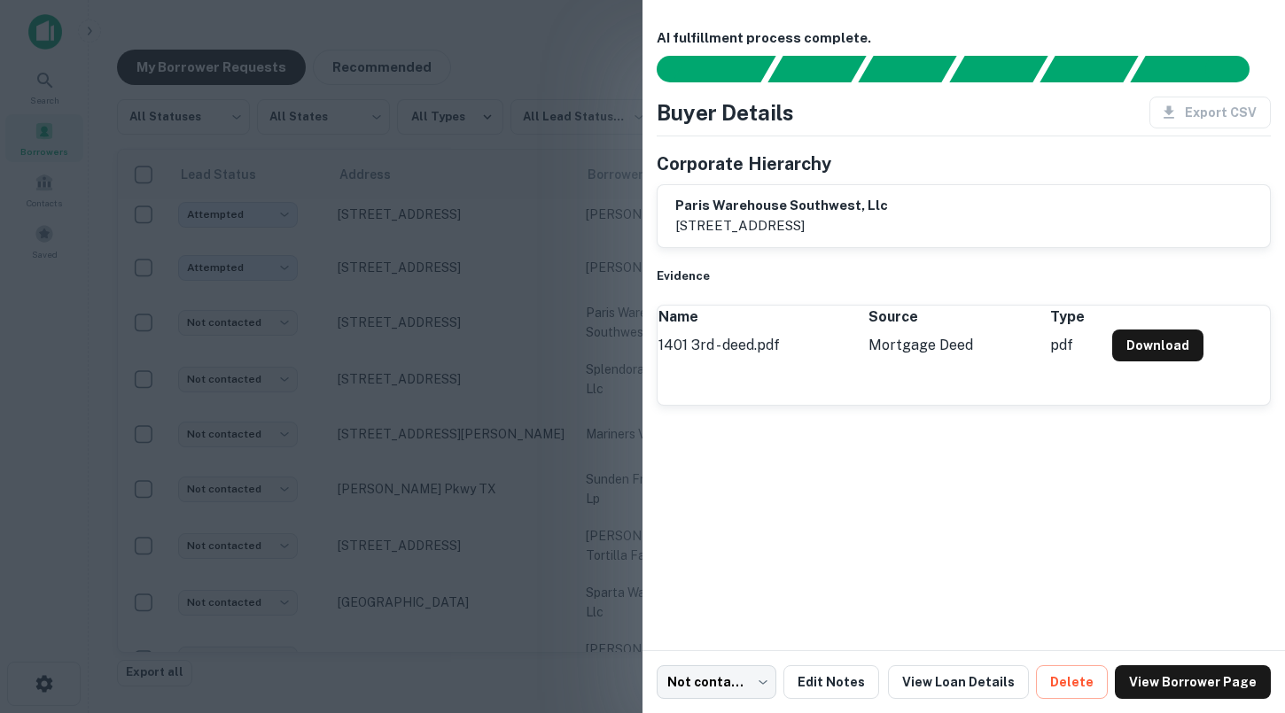
click at [405, 293] on div at bounding box center [642, 356] width 1285 height 713
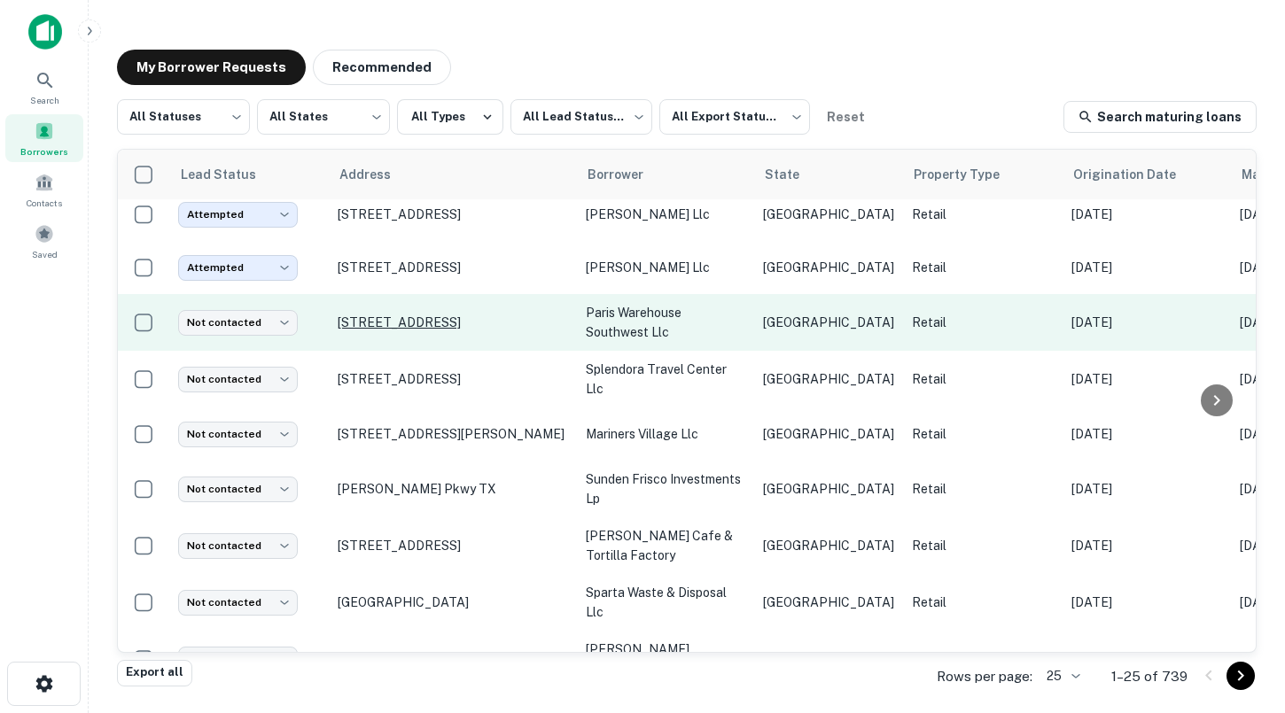
click at [400, 314] on p "[STREET_ADDRESS]" at bounding box center [453, 322] width 230 height 16
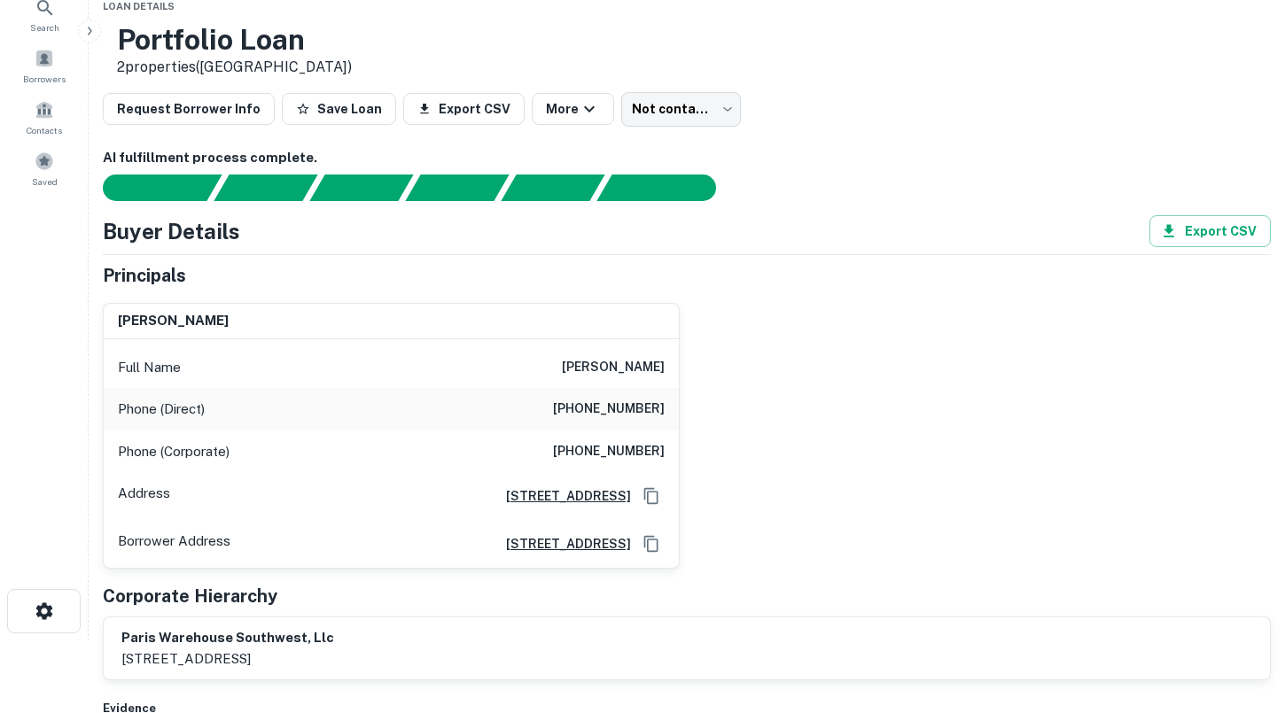
scroll to position [55, 0]
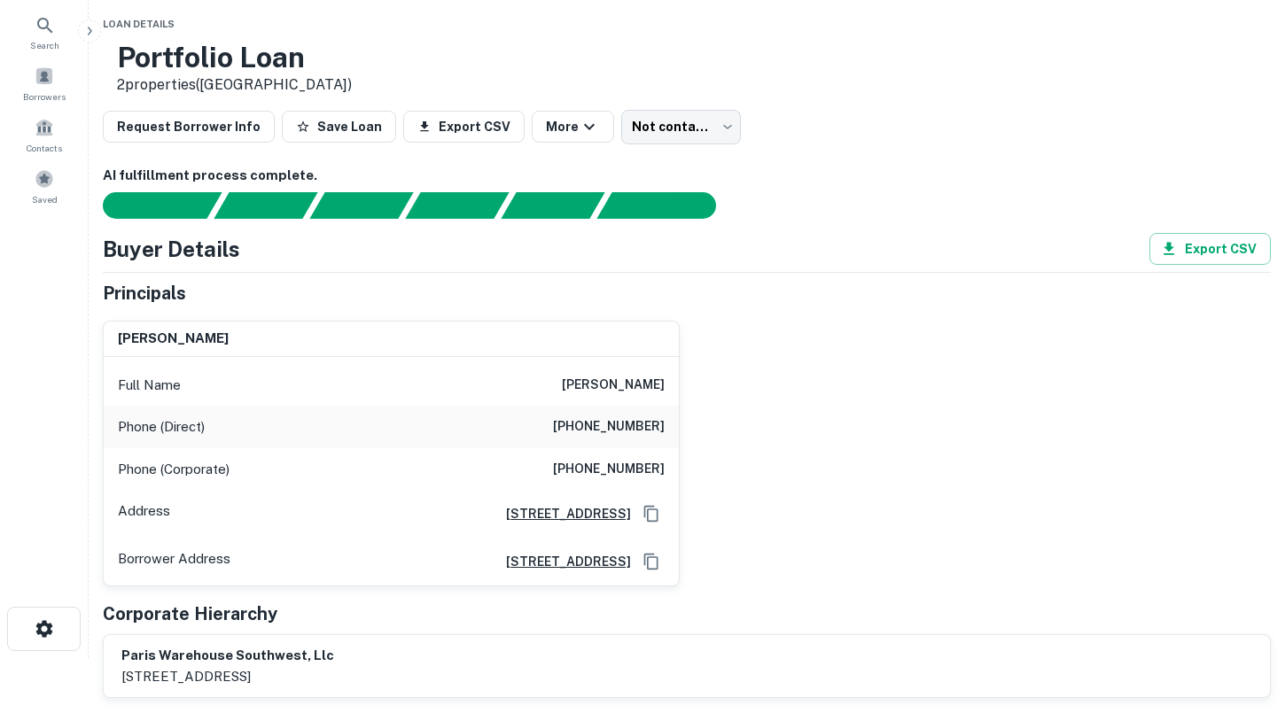
drag, startPoint x: 532, startPoint y: 384, endPoint x: 670, endPoint y: 387, distance: 137.4
click at [670, 387] on div "Full Name [PERSON_NAME]" at bounding box center [391, 385] width 575 height 43
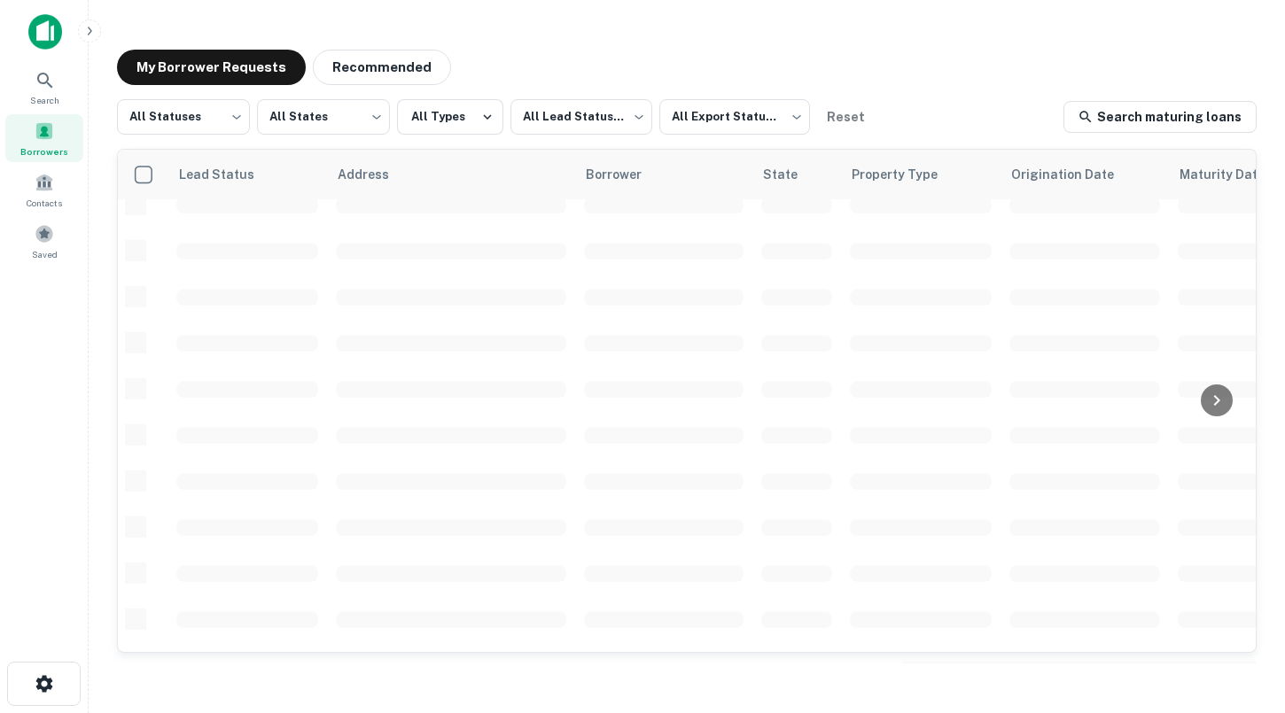
scroll to position [699, 0]
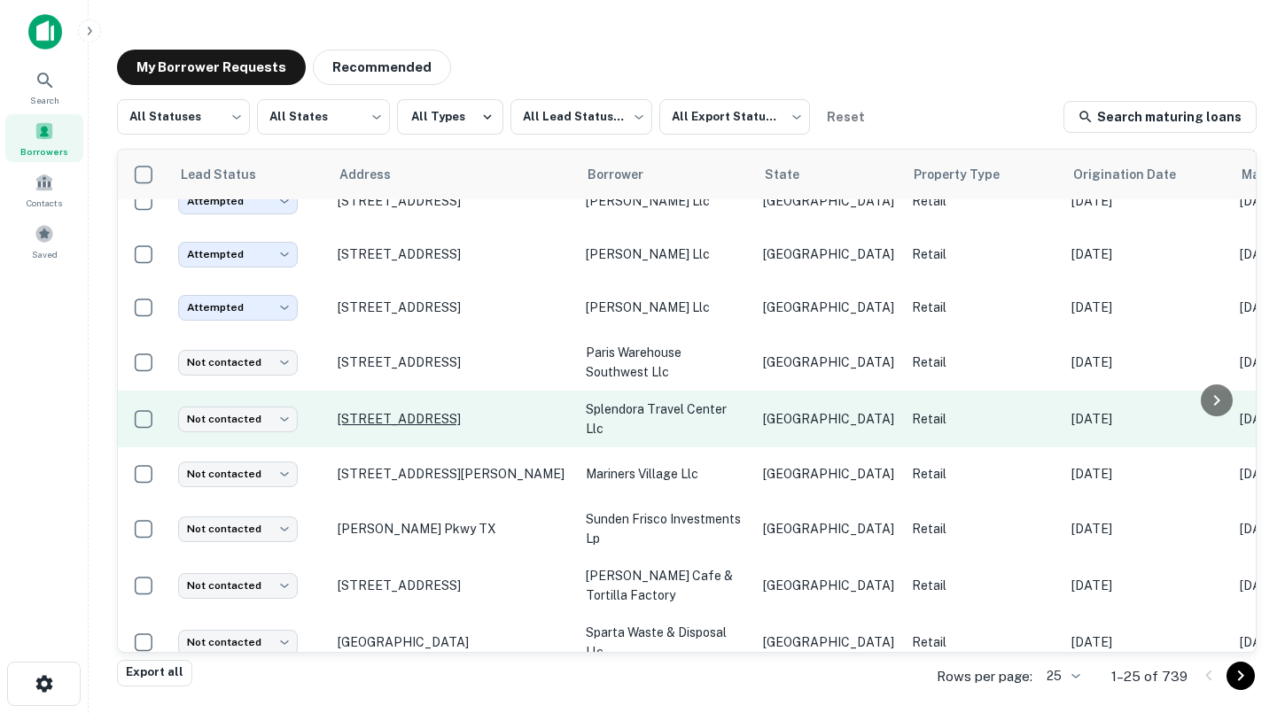
click at [395, 411] on p "[STREET_ADDRESS]" at bounding box center [453, 419] width 230 height 16
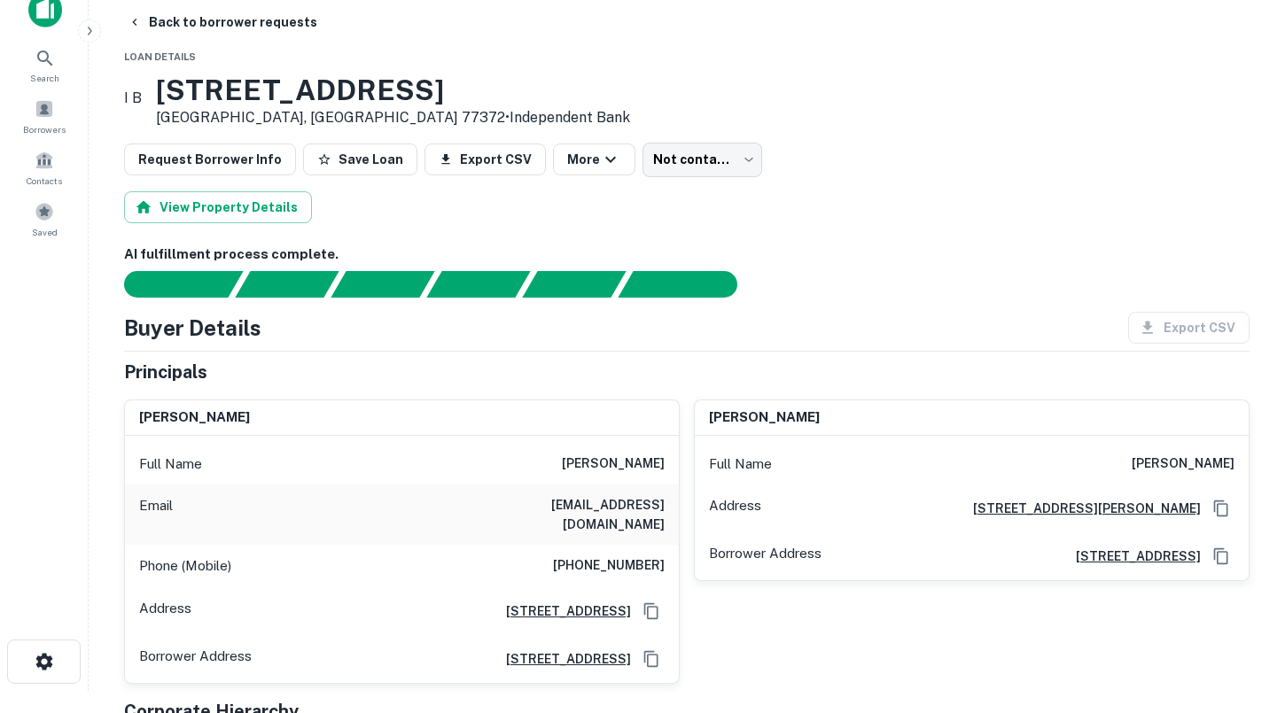
scroll to position [24, 0]
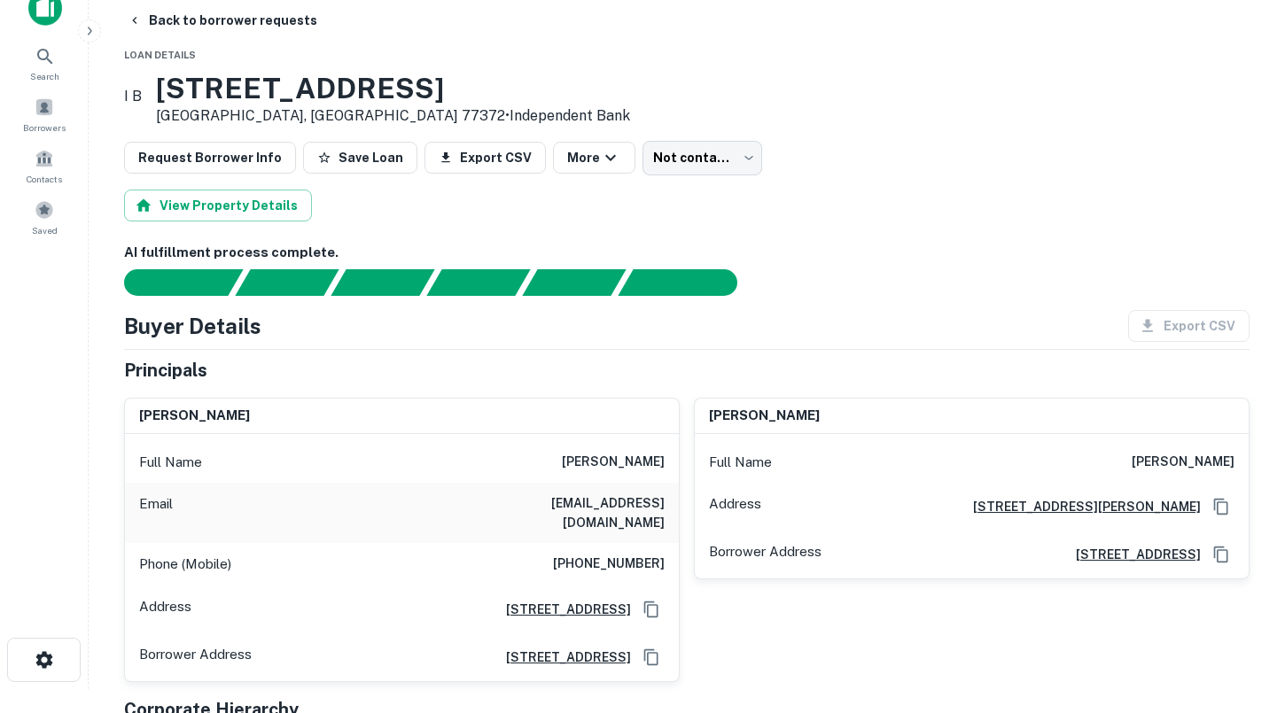
drag, startPoint x: 555, startPoint y: 461, endPoint x: 669, endPoint y: 461, distance: 114.3
click at [671, 461] on div "Full Name [PERSON_NAME]" at bounding box center [402, 462] width 554 height 43
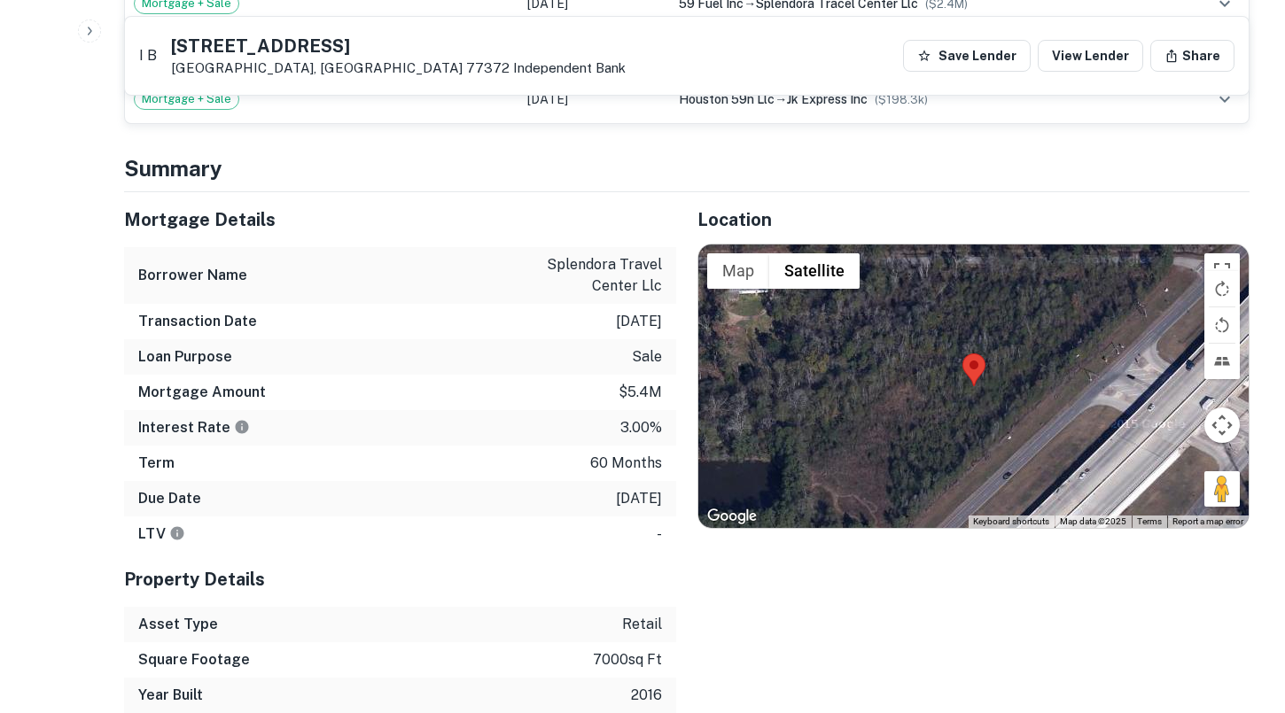
scroll to position [6, 0]
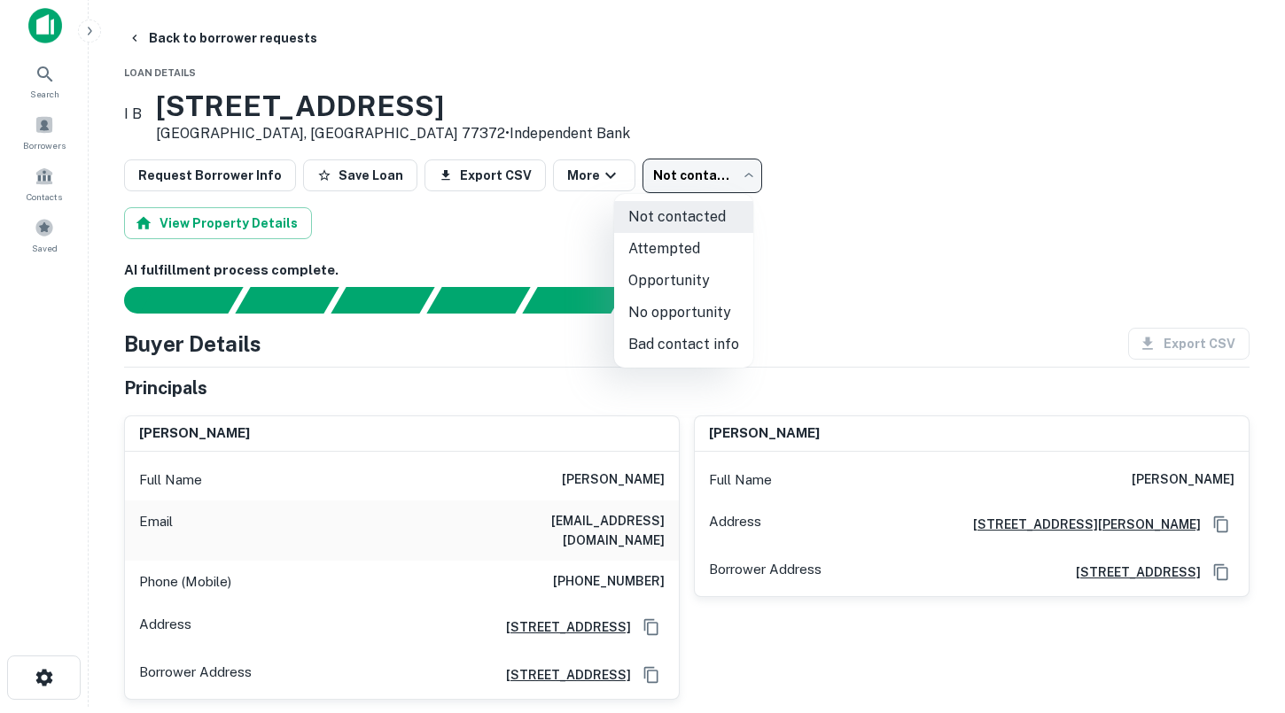
click at [693, 178] on body "Search Borrowers Contacts Saved Back to borrower requests Loan Details [GEOGRAP…" at bounding box center [642, 350] width 1285 height 713
click at [670, 308] on li "No opportunity" at bounding box center [683, 313] width 139 height 32
type input "**********"
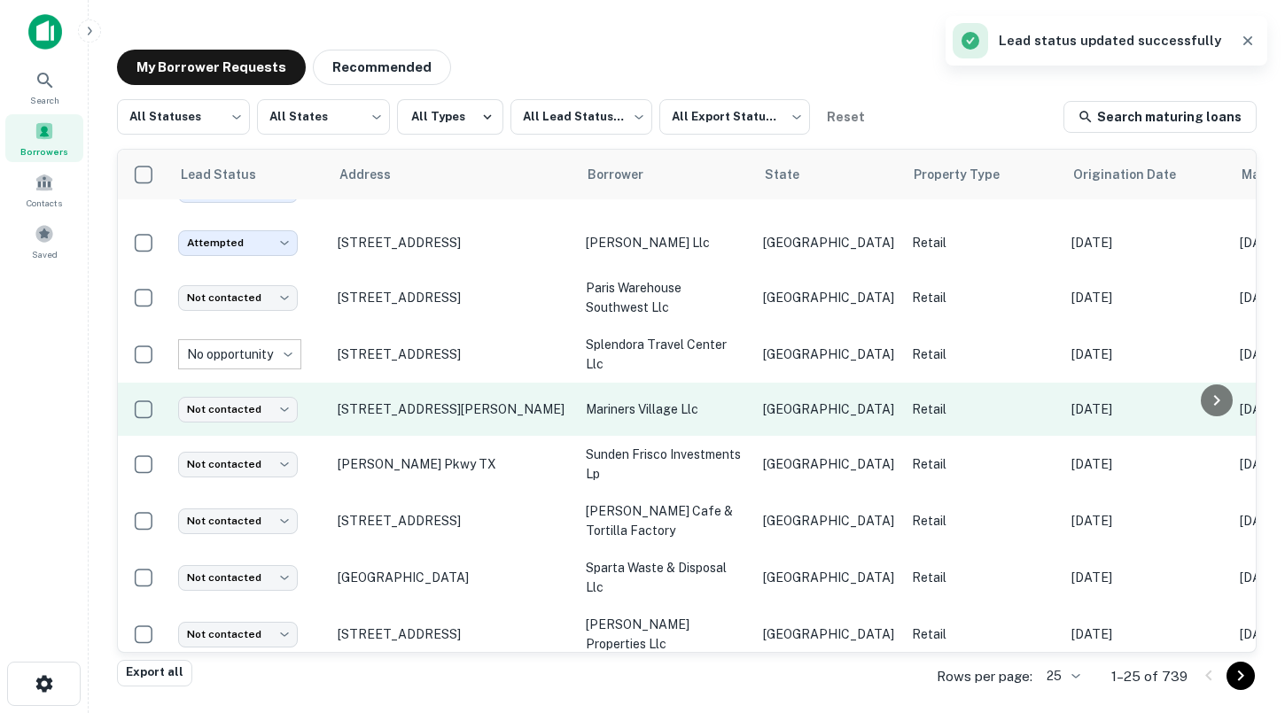
scroll to position [757, 0]
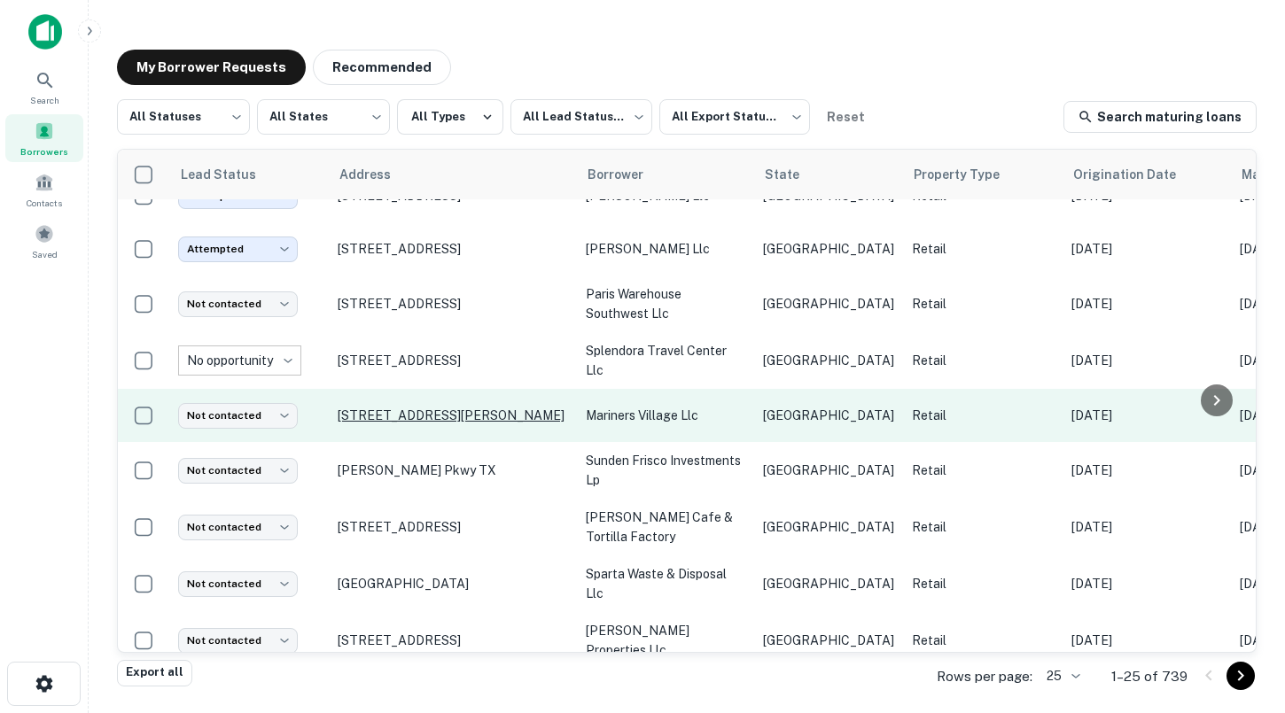
click at [382, 408] on p "[STREET_ADDRESS][PERSON_NAME]" at bounding box center [453, 416] width 230 height 16
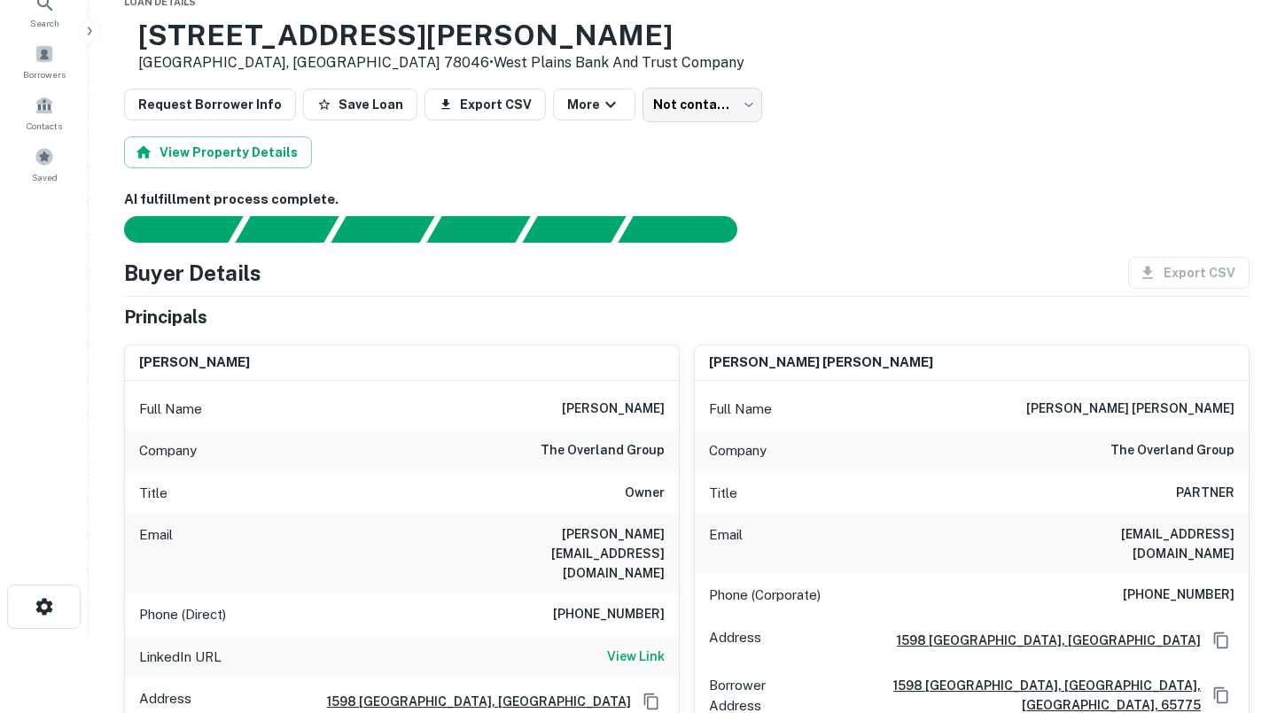
scroll to position [94, 0]
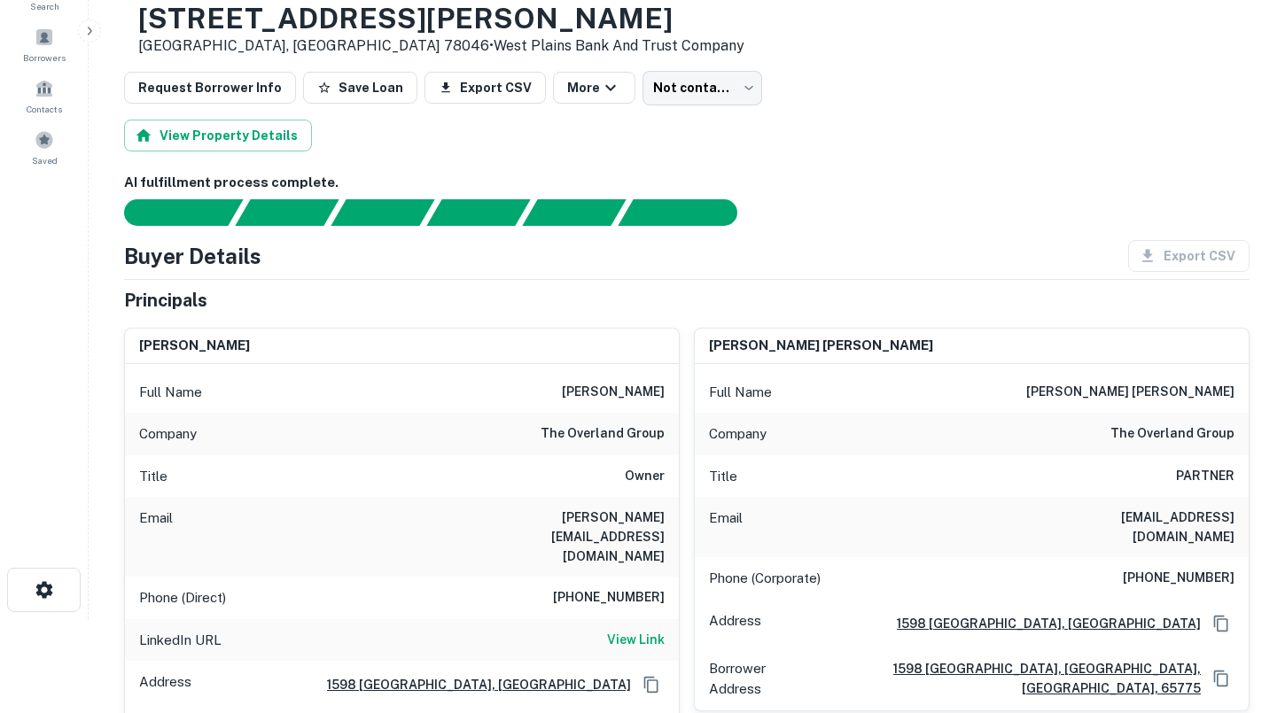
drag, startPoint x: 563, startPoint y: 386, endPoint x: 664, endPoint y: 395, distance: 101.4
click at [664, 395] on div "Full Name [PERSON_NAME]" at bounding box center [402, 392] width 554 height 43
click at [607, 452] on div "Company the overland group" at bounding box center [402, 434] width 554 height 43
drag, startPoint x: 459, startPoint y: 520, endPoint x: 676, endPoint y: 537, distance: 217.7
click at [676, 537] on div "Email [PERSON_NAME][EMAIL_ADDRESS][DOMAIN_NAME]" at bounding box center [402, 537] width 554 height 80
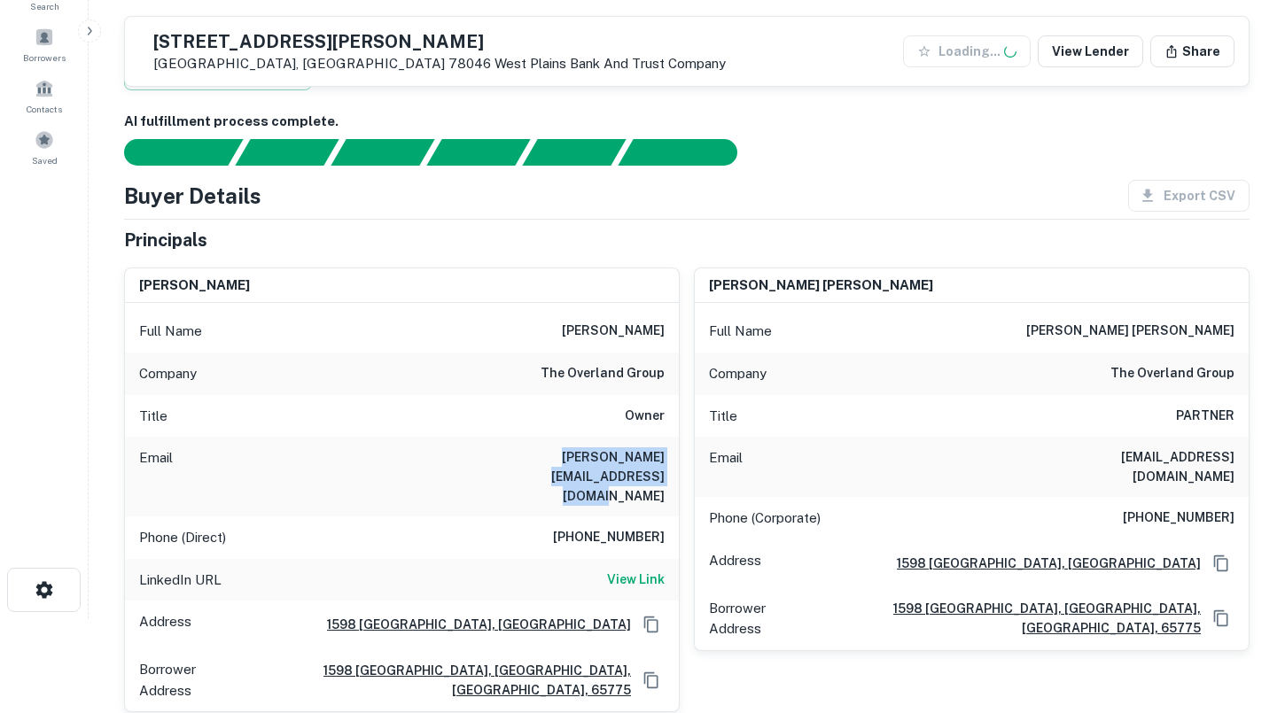
scroll to position [200, 0]
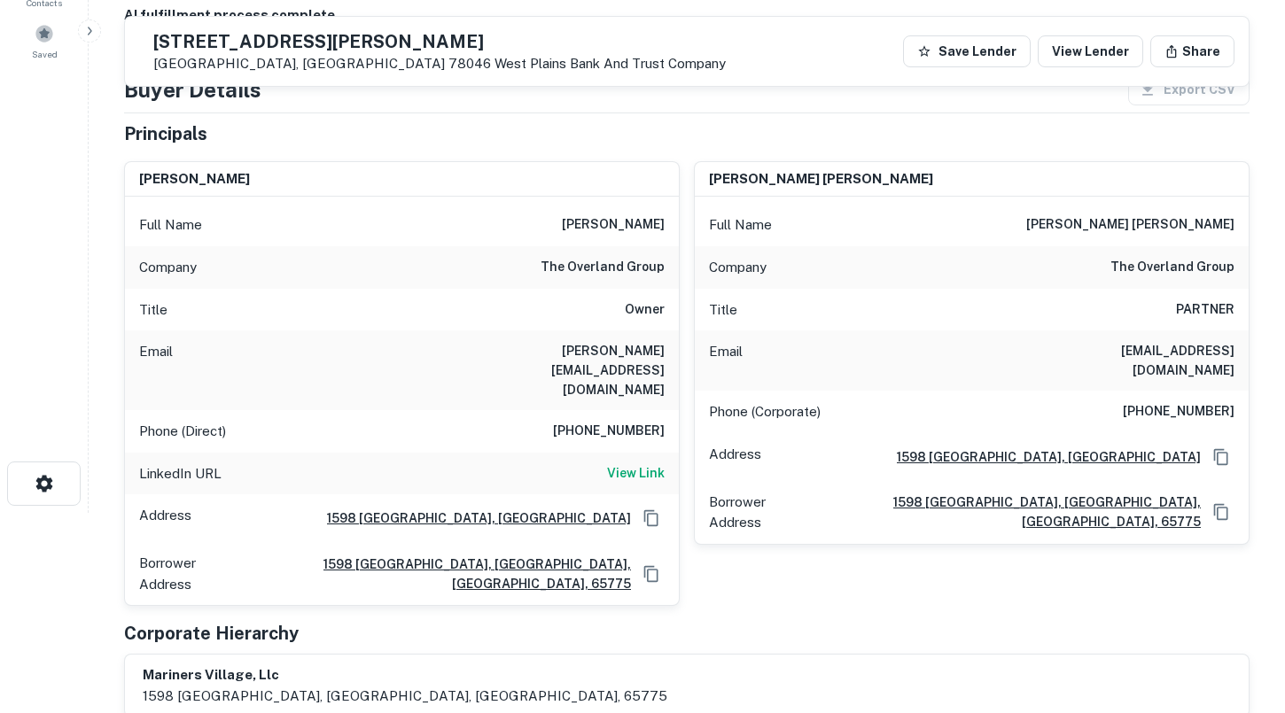
click at [854, 182] on div "[PERSON_NAME] [PERSON_NAME]" at bounding box center [972, 179] width 554 height 35
drag, startPoint x: 1030, startPoint y: 353, endPoint x: 1230, endPoint y: 358, distance: 199.4
click at [1230, 358] on div "Email [EMAIL_ADDRESS][DOMAIN_NAME]" at bounding box center [972, 360] width 554 height 60
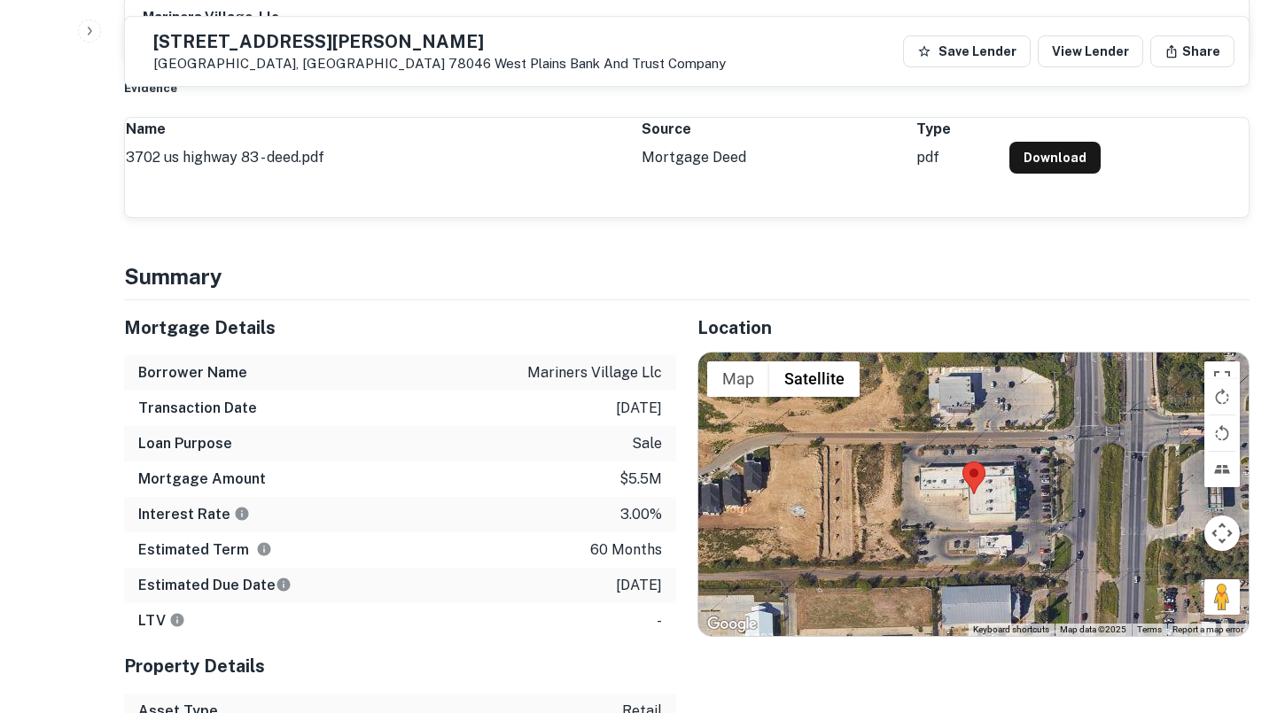
scroll to position [859, 0]
drag, startPoint x: 533, startPoint y: 354, endPoint x: 640, endPoint y: 354, distance: 107.2
click at [640, 361] on p "mariners village llc" at bounding box center [594, 371] width 135 height 21
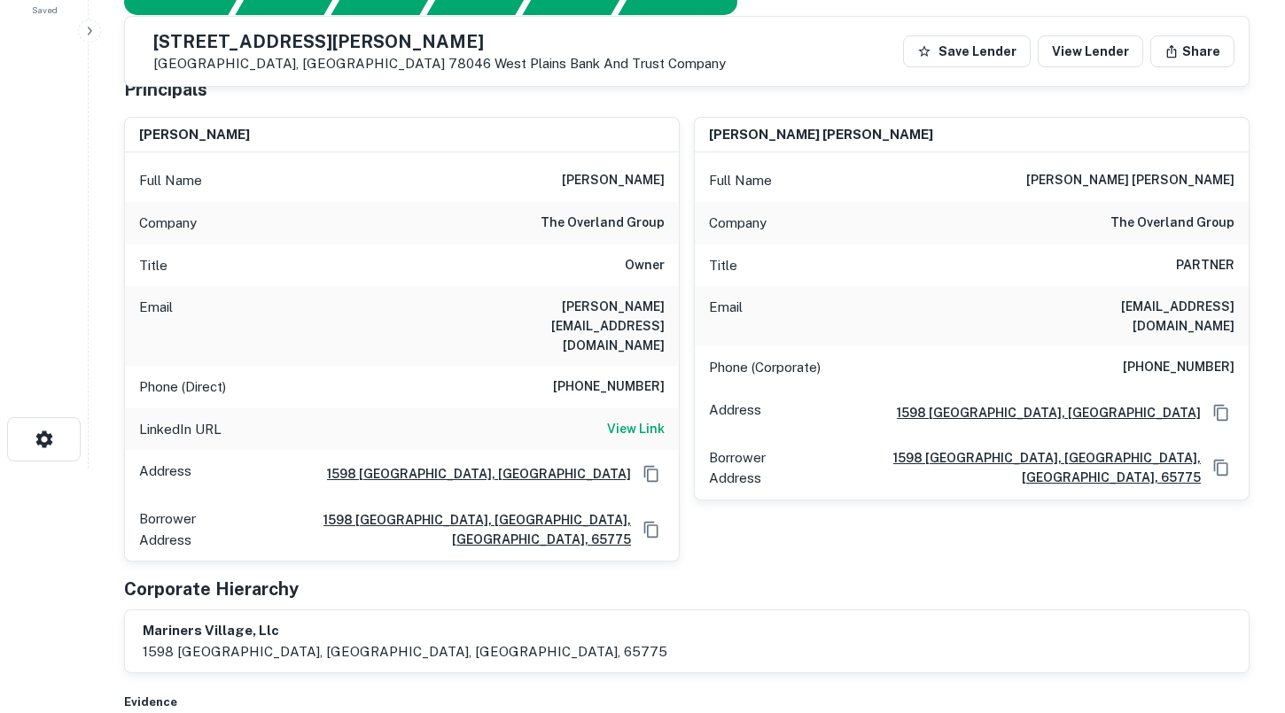
scroll to position [217, 0]
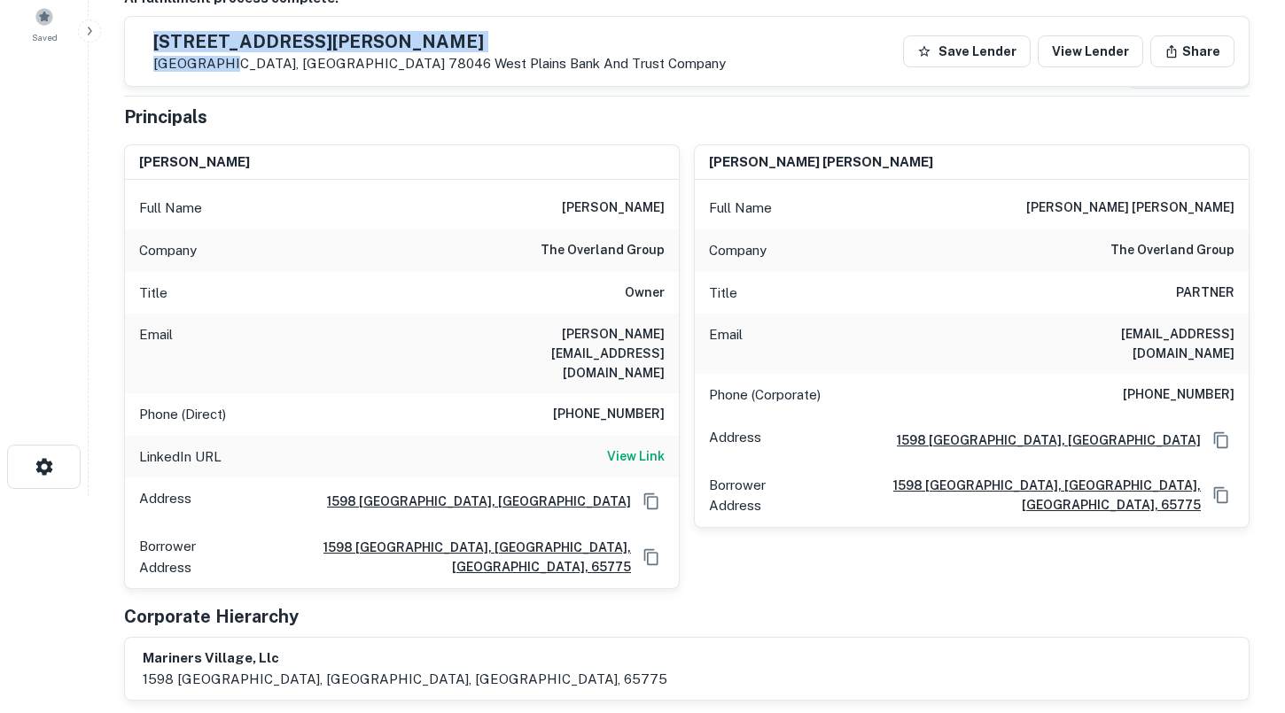
drag, startPoint x: 262, startPoint y: 66, endPoint x: 195, endPoint y: 42, distance: 71.8
click at [195, 42] on div "[STREET_ADDRESS][PERSON_NAME] West Plains Bank And Trust Company" at bounding box center [432, 51] width 586 height 41
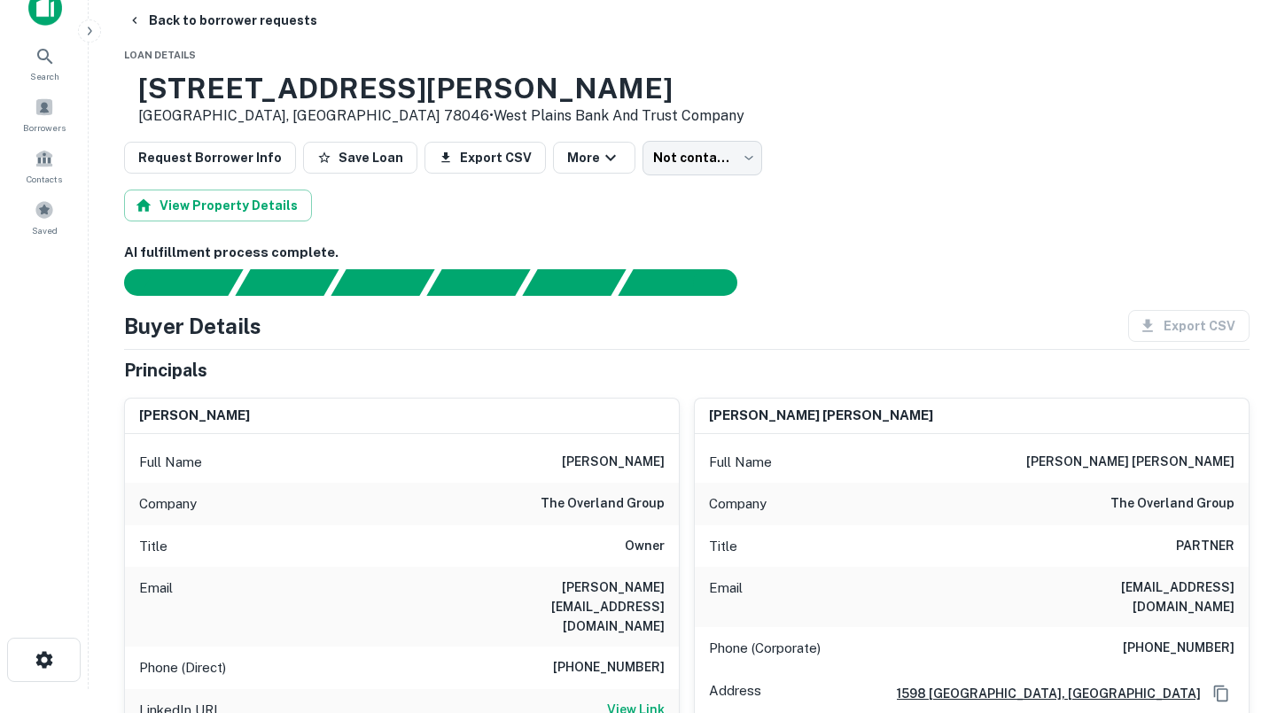
scroll to position [0, 0]
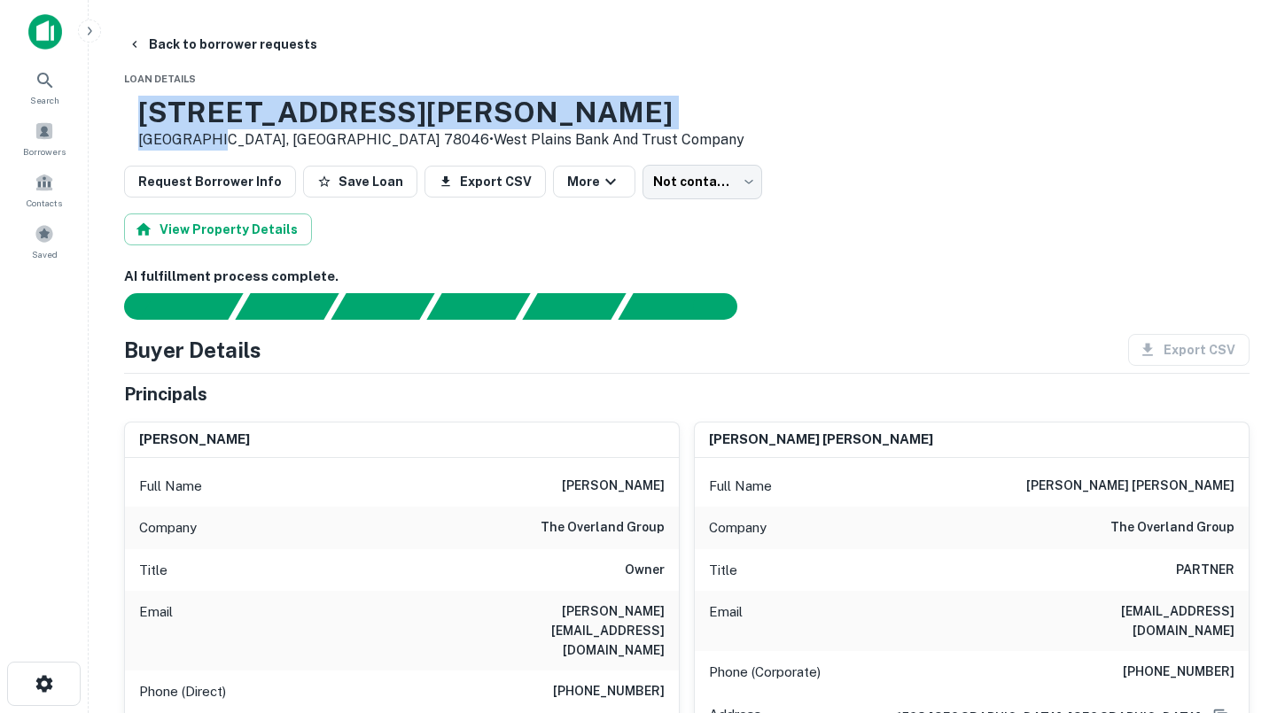
drag, startPoint x: 264, startPoint y: 143, endPoint x: 194, endPoint y: 111, distance: 76.9
click at [194, 111] on div "[STREET_ADDRESS][PERSON_NAME] • West Plains Bank And Trust Company" at bounding box center [441, 123] width 606 height 55
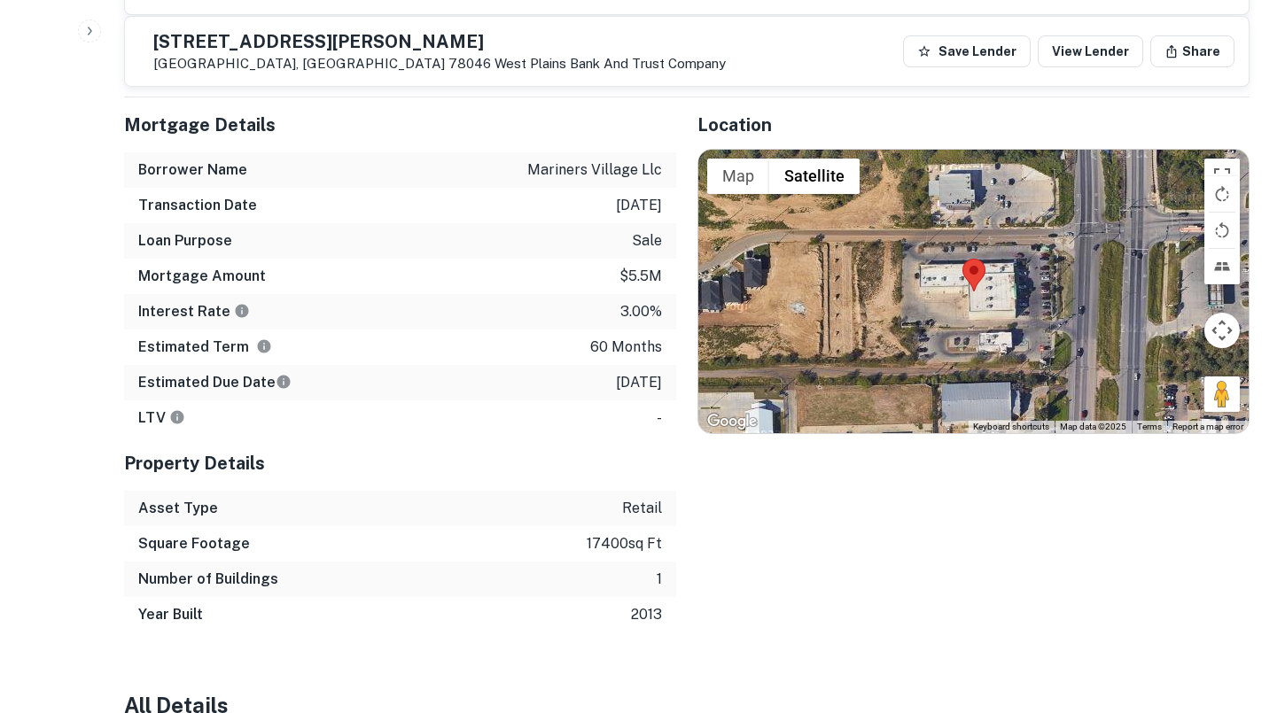
scroll to position [1093, 0]
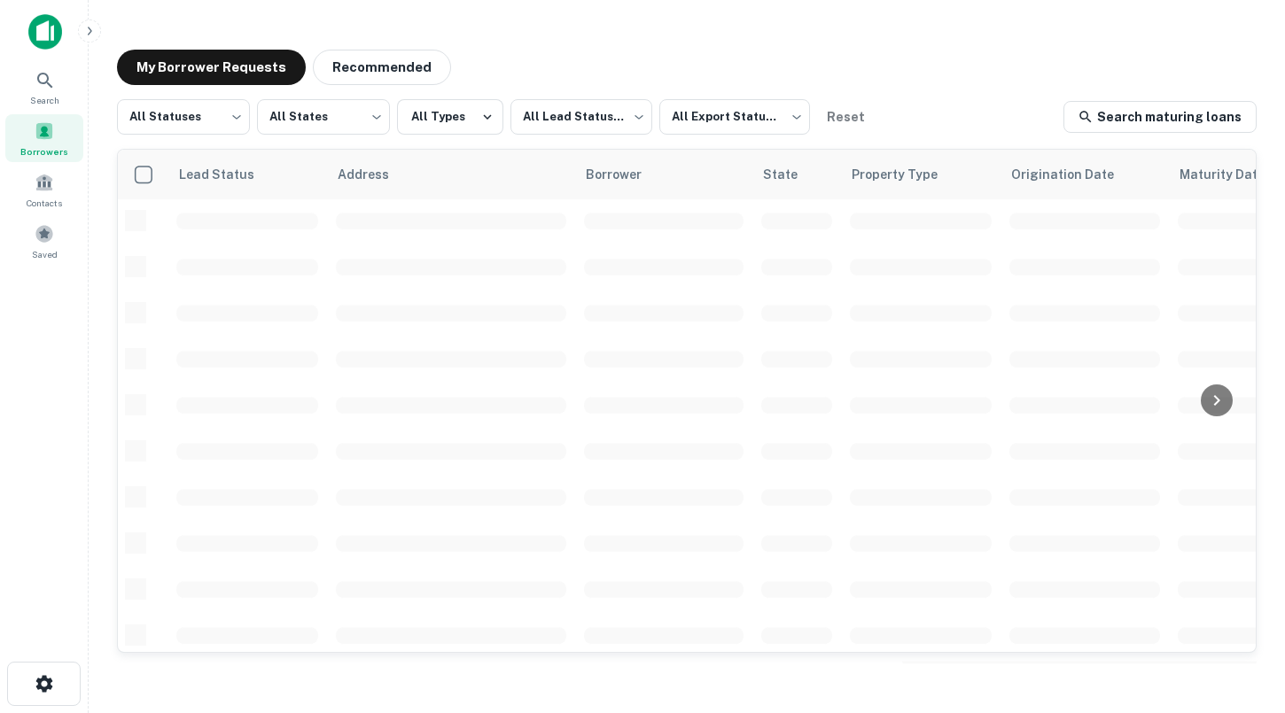
scroll to position [699, 0]
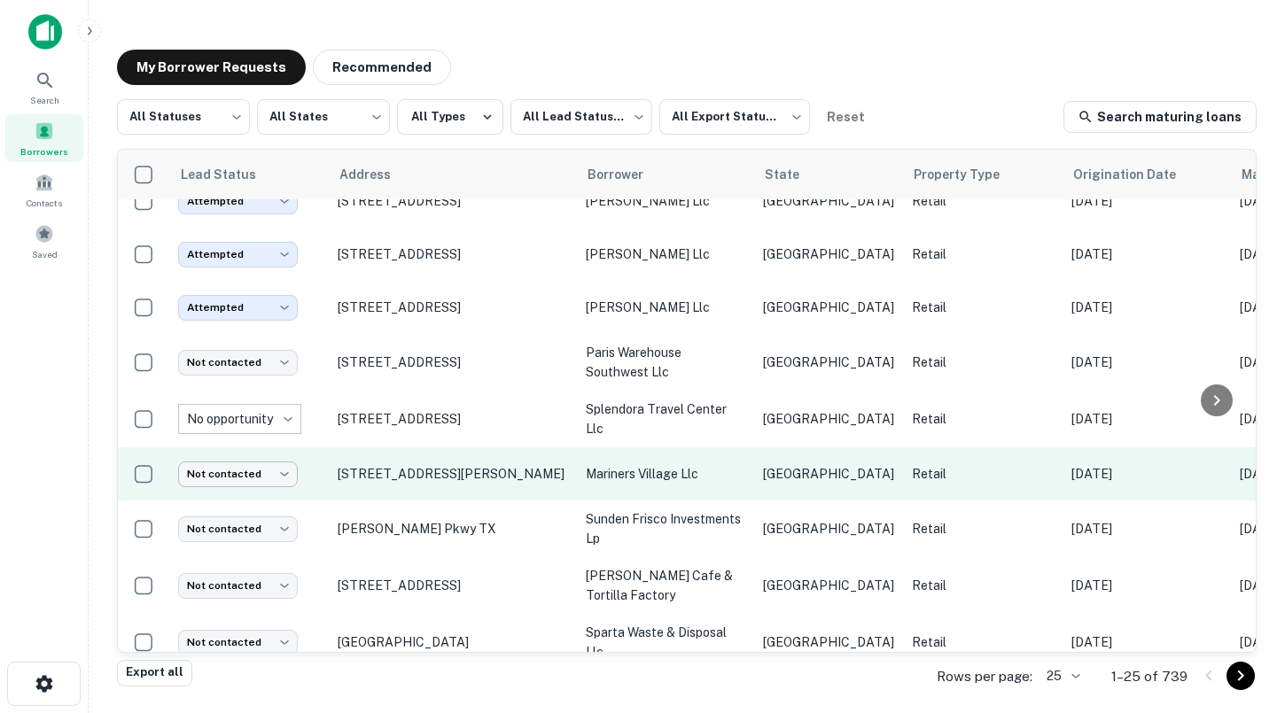
click at [272, 451] on body "**********" at bounding box center [642, 356] width 1285 height 713
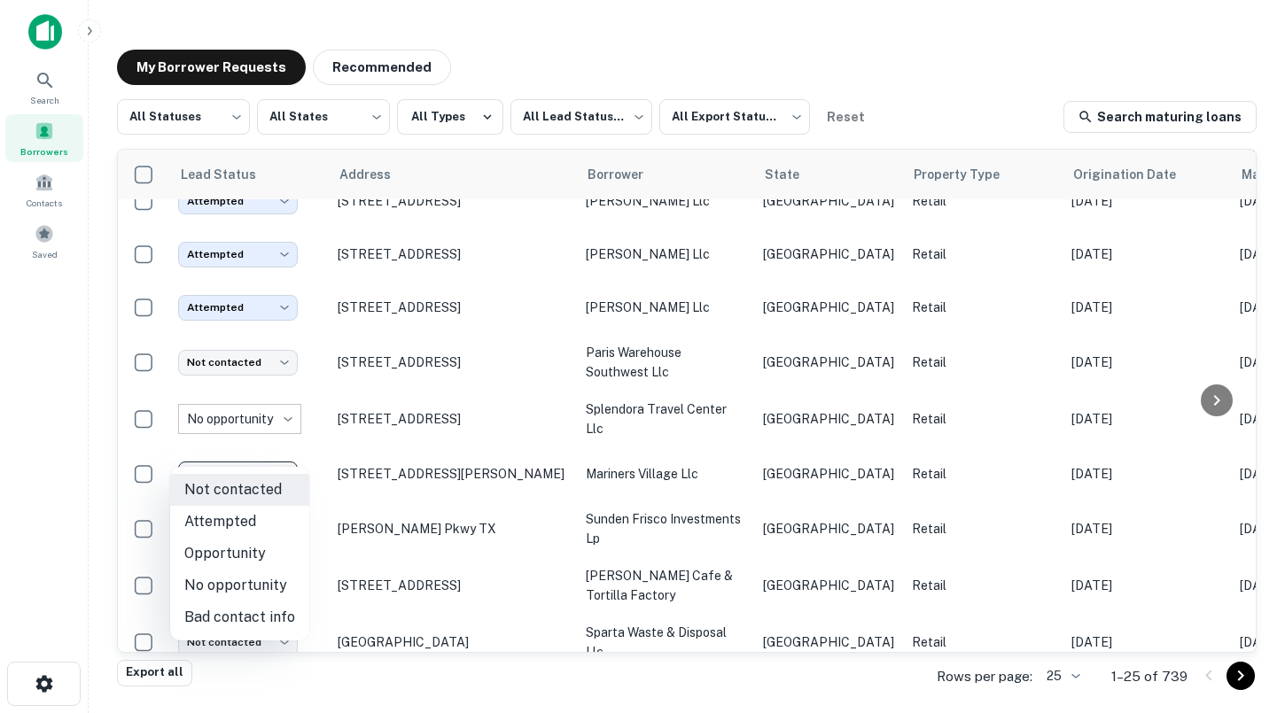
click at [241, 524] on li "Attempted" at bounding box center [239, 522] width 139 height 32
type input "*********"
